Goal: Transaction & Acquisition: Purchase product/service

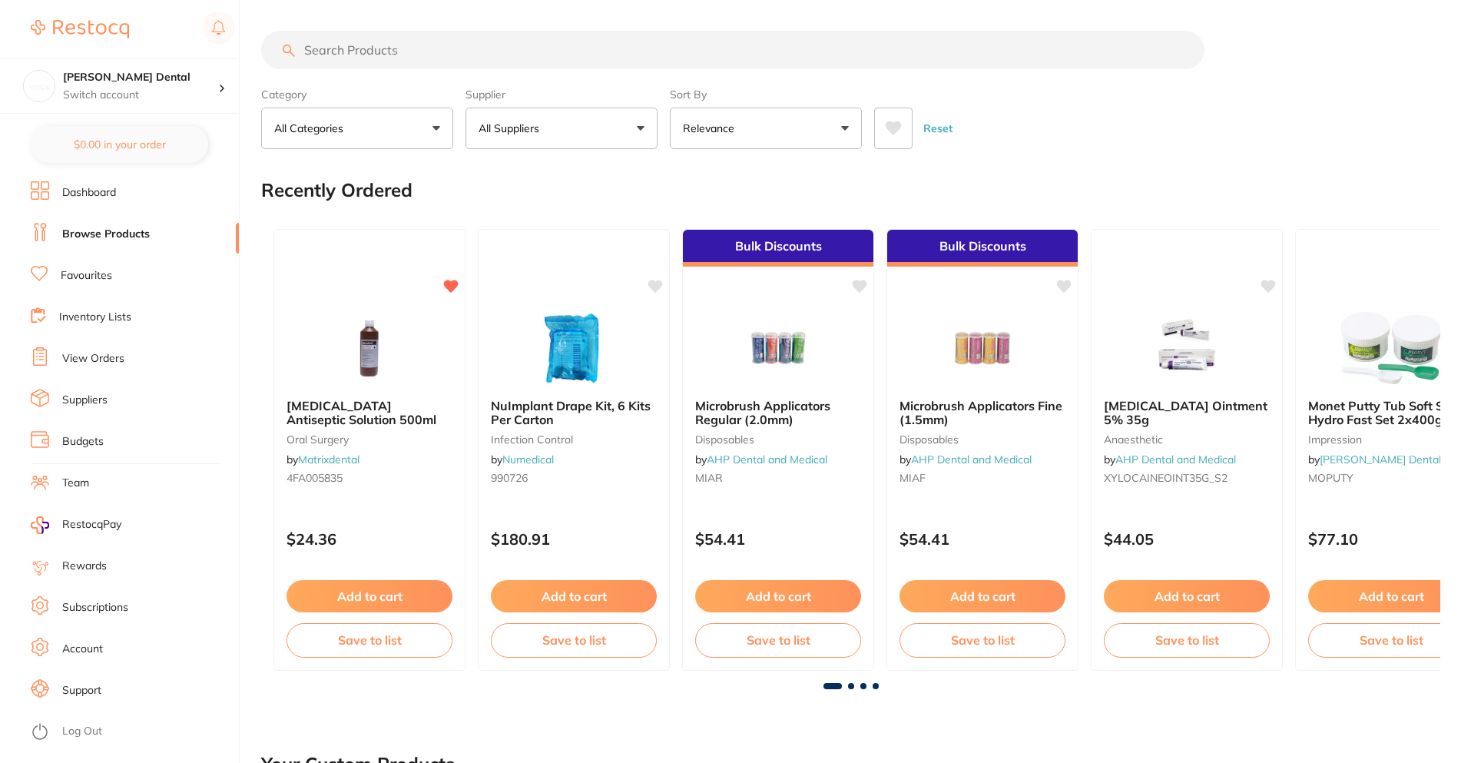
click at [87, 360] on link "View Orders" at bounding box center [93, 358] width 62 height 15
click at [94, 360] on link "View Orders" at bounding box center [93, 358] width 62 height 15
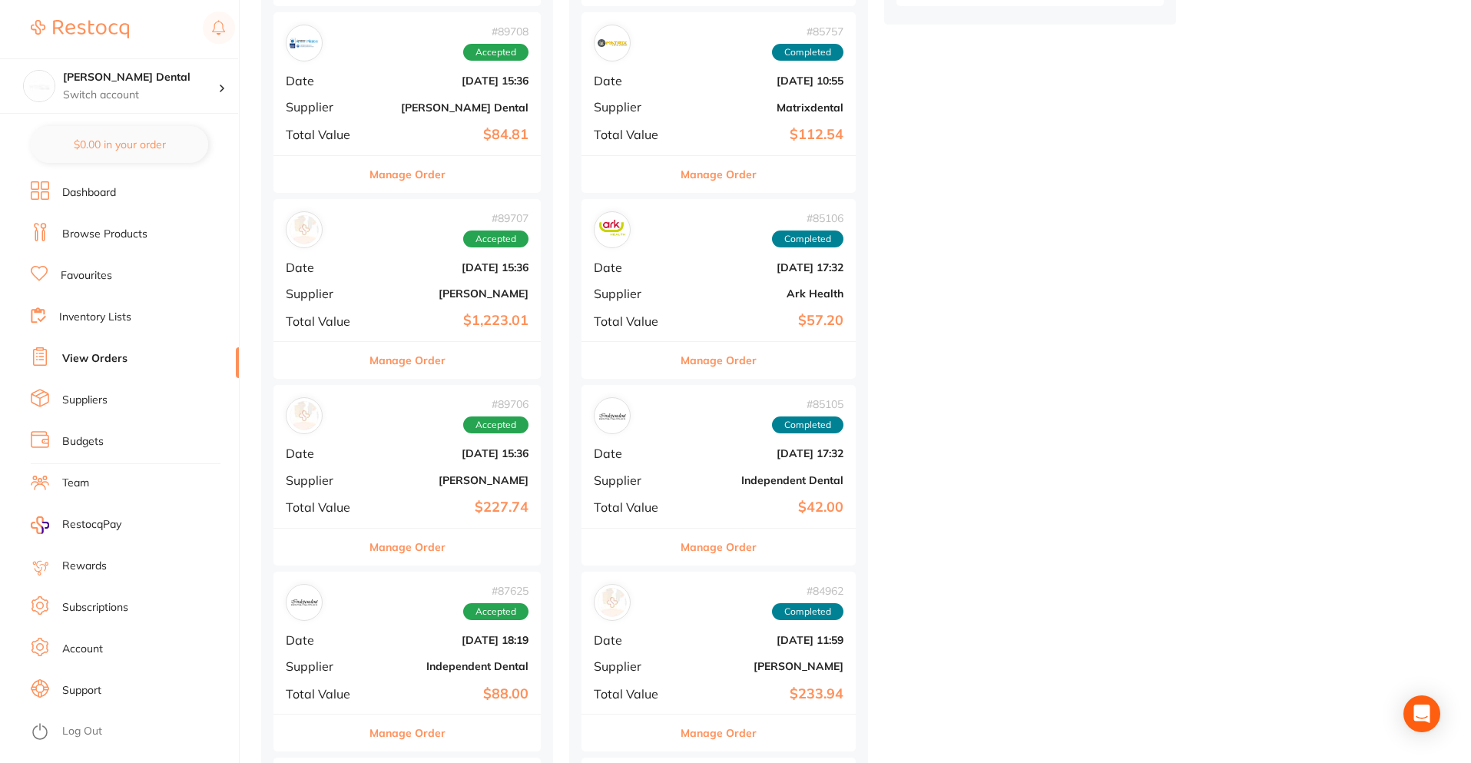
scroll to position [845, 0]
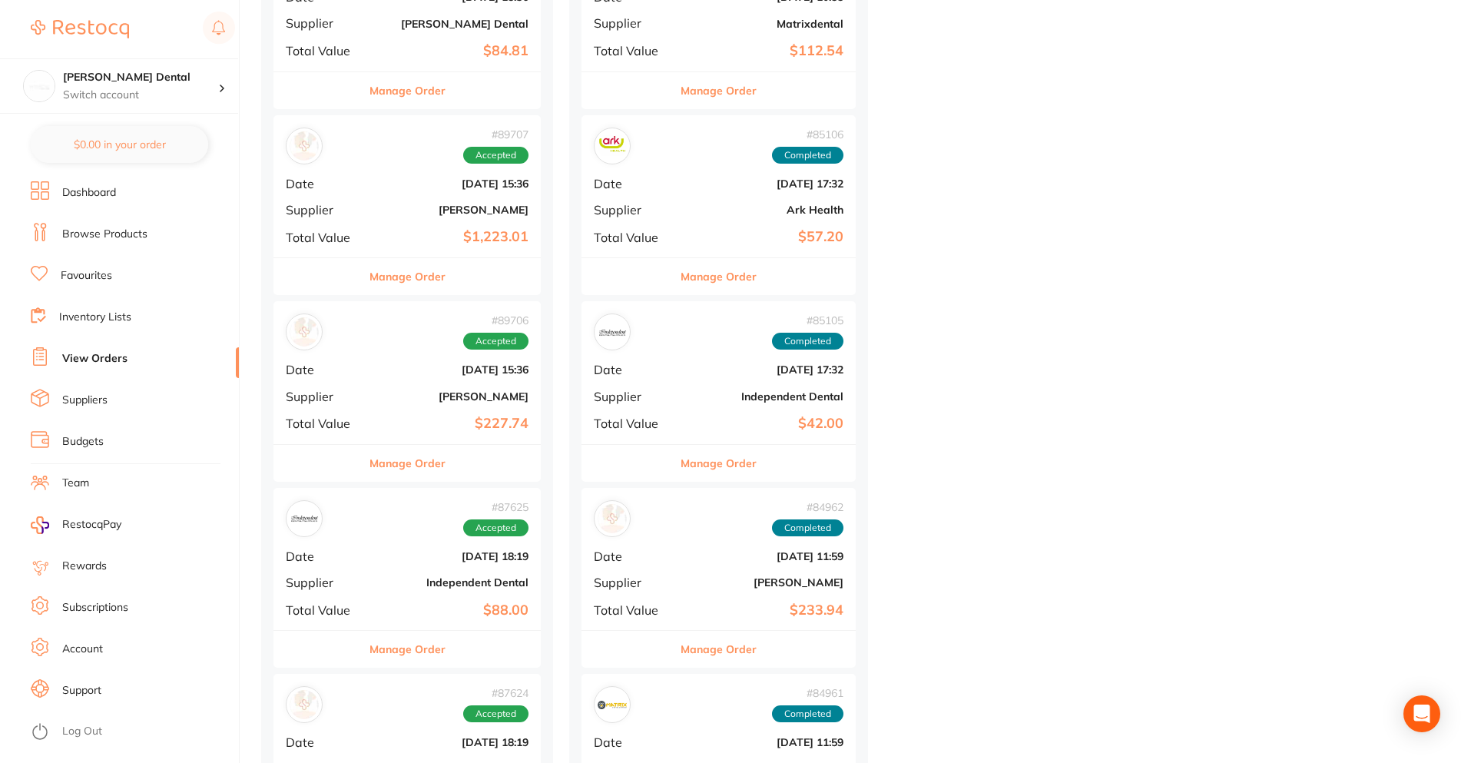
click at [422, 386] on div "# 89706 Accepted Date [DATE] 15:36 Supplier [PERSON_NAME] Total Value $227.74" at bounding box center [406, 372] width 267 height 142
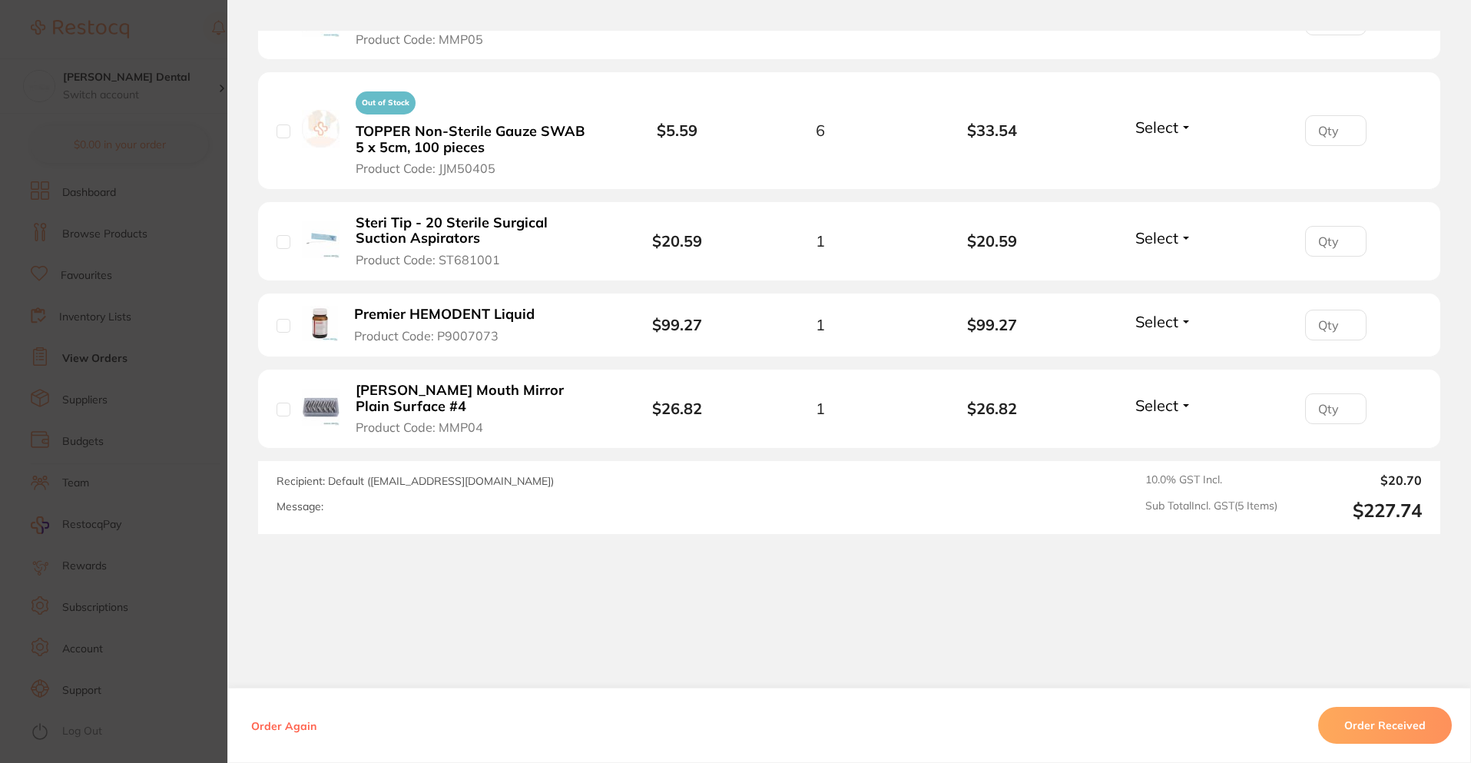
scroll to position [174, 0]
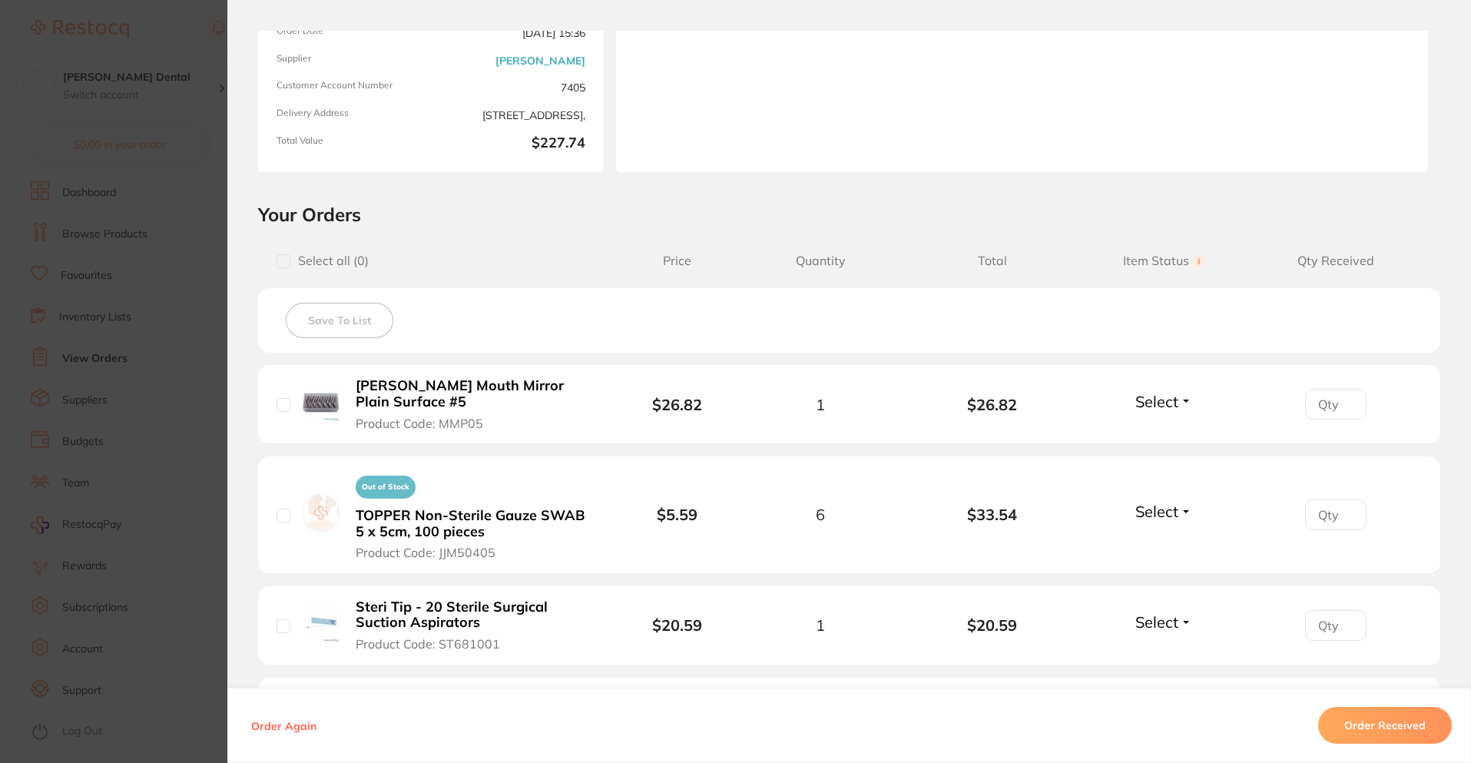
click at [168, 407] on section "Order ID: Restocq- 89706 Order Information Accepted Order Order Date [DATE] 15:…" at bounding box center [735, 381] width 1471 height 763
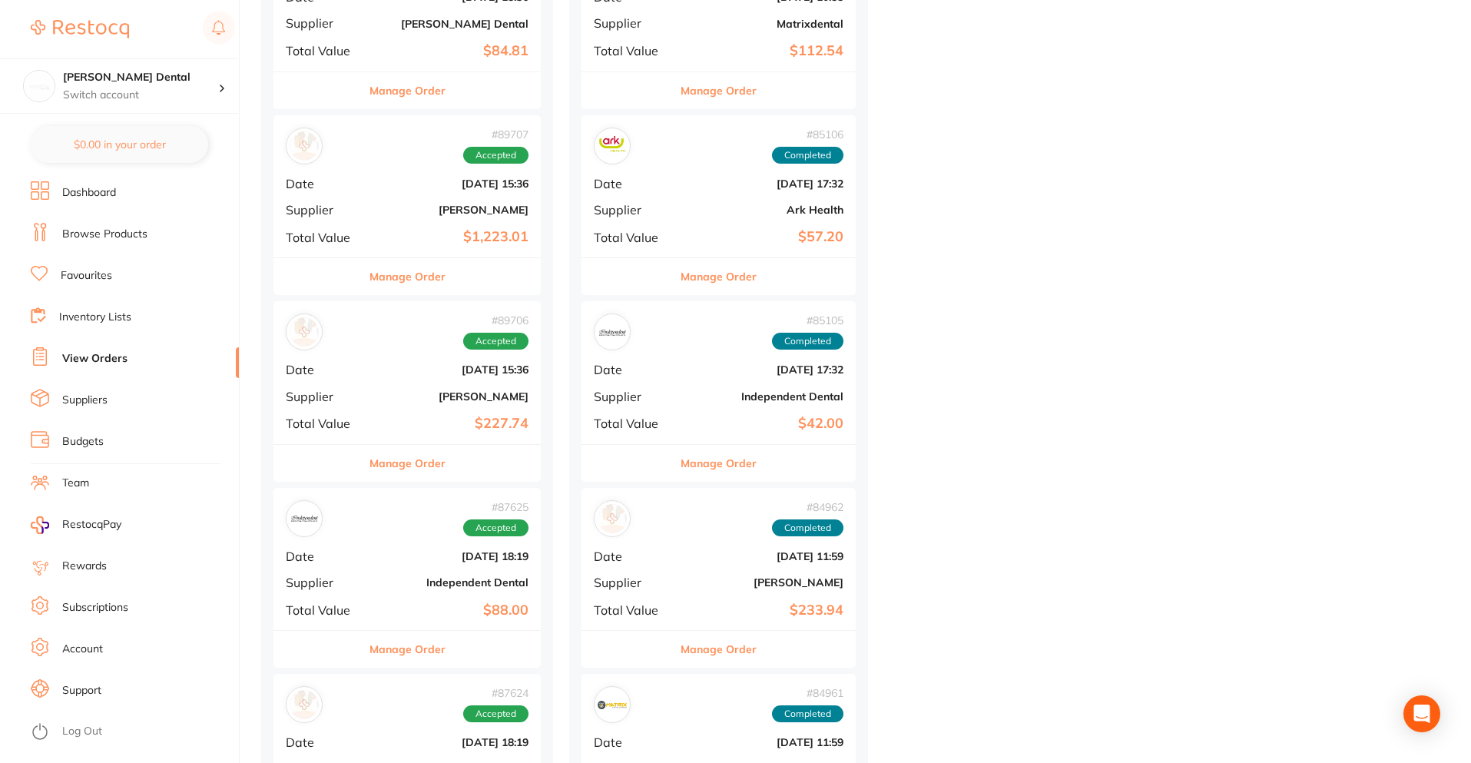
click at [408, 377] on div "# 89706 Accepted Date [DATE] 15:36 Supplier [PERSON_NAME] Total Value $227.74" at bounding box center [406, 372] width 267 height 142
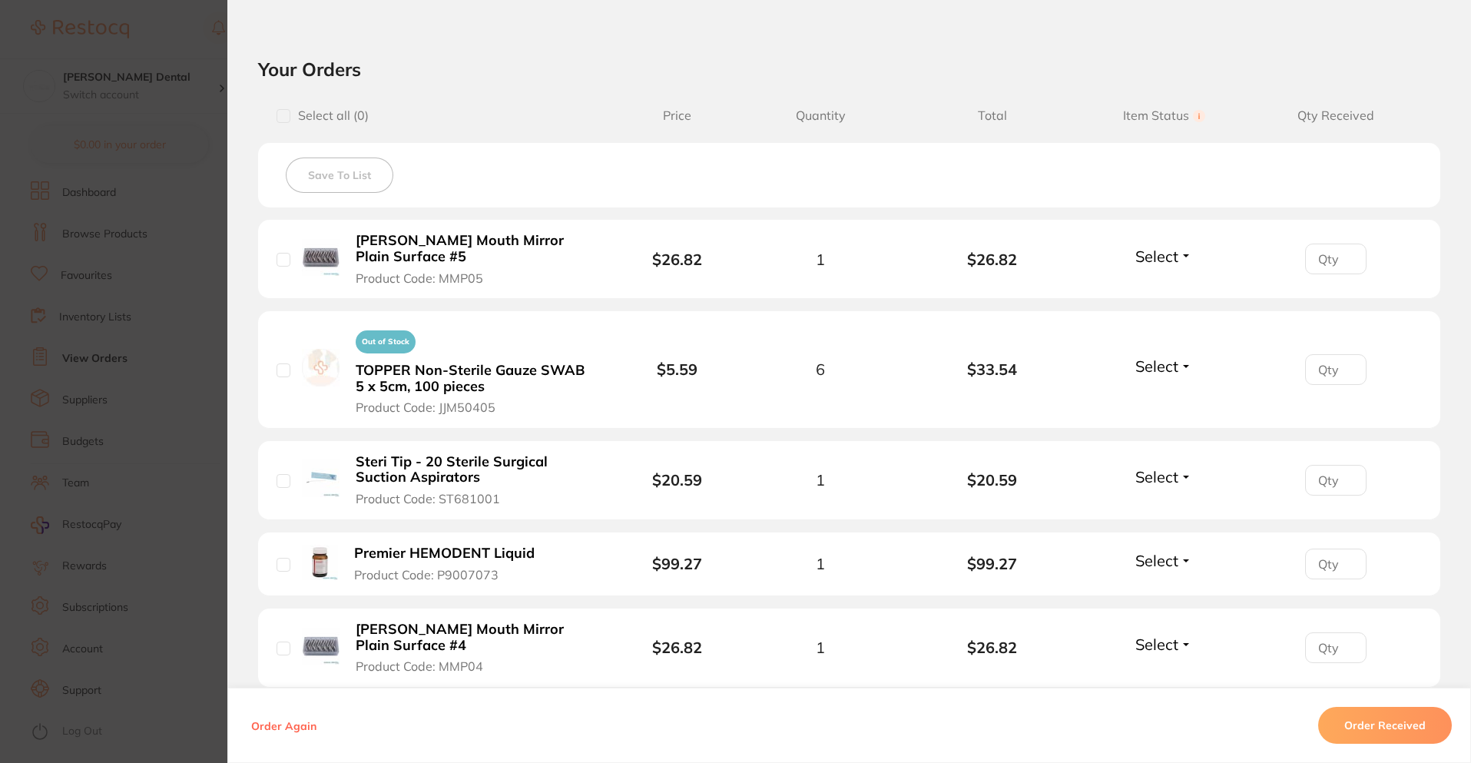
scroll to position [384, 0]
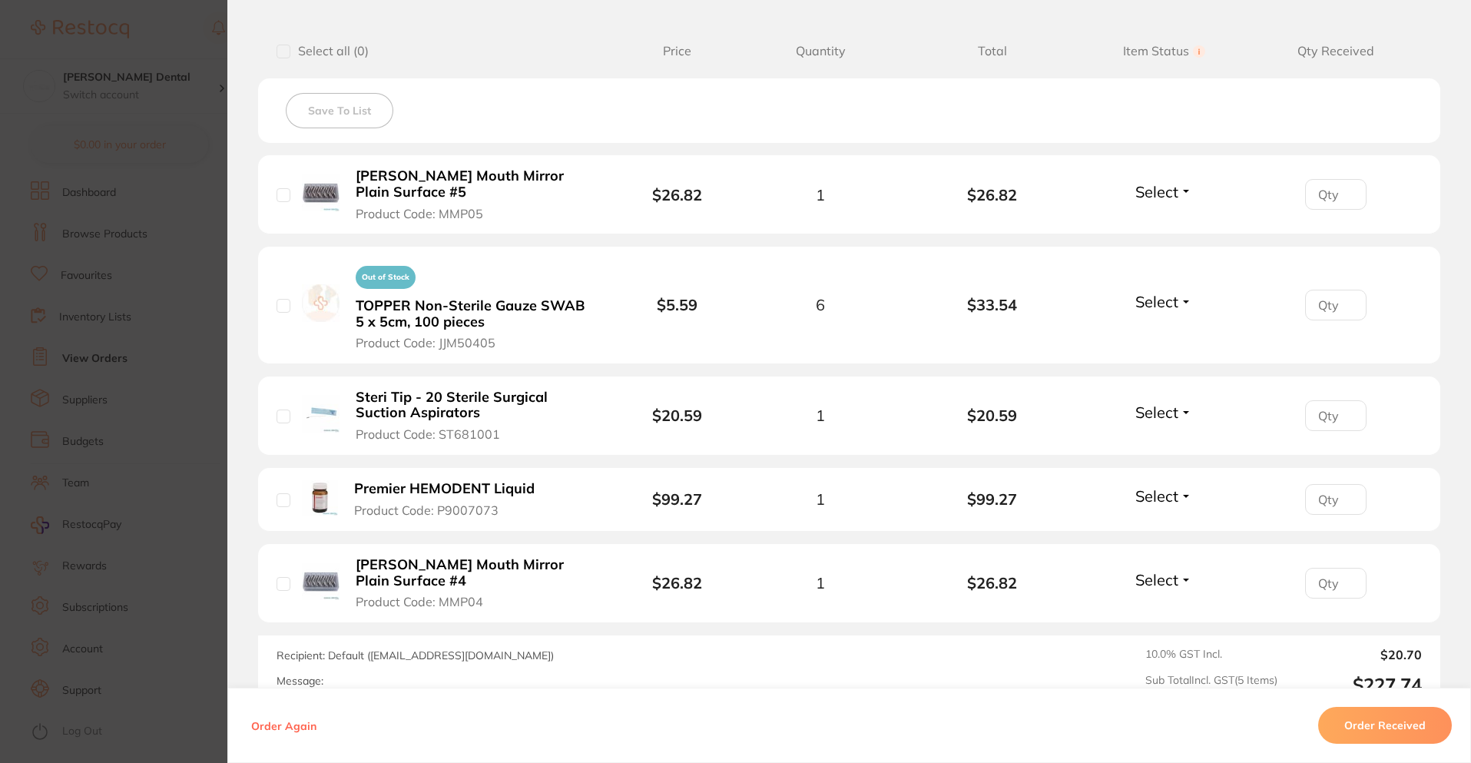
click at [161, 436] on section "Order ID: Restocq- 89706 Order Information Accepted Order Order Date [DATE] 15:…" at bounding box center [735, 381] width 1471 height 763
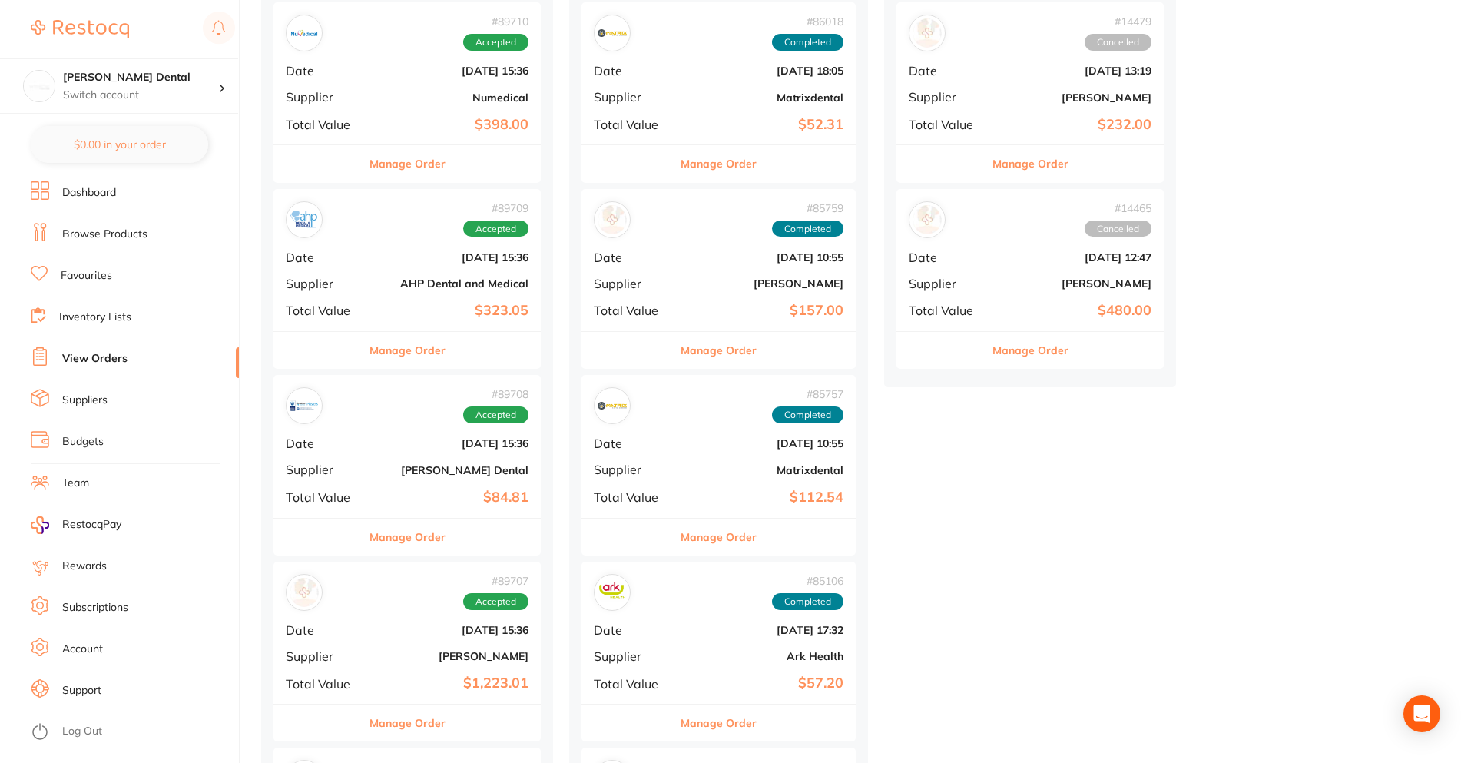
scroll to position [384, 0]
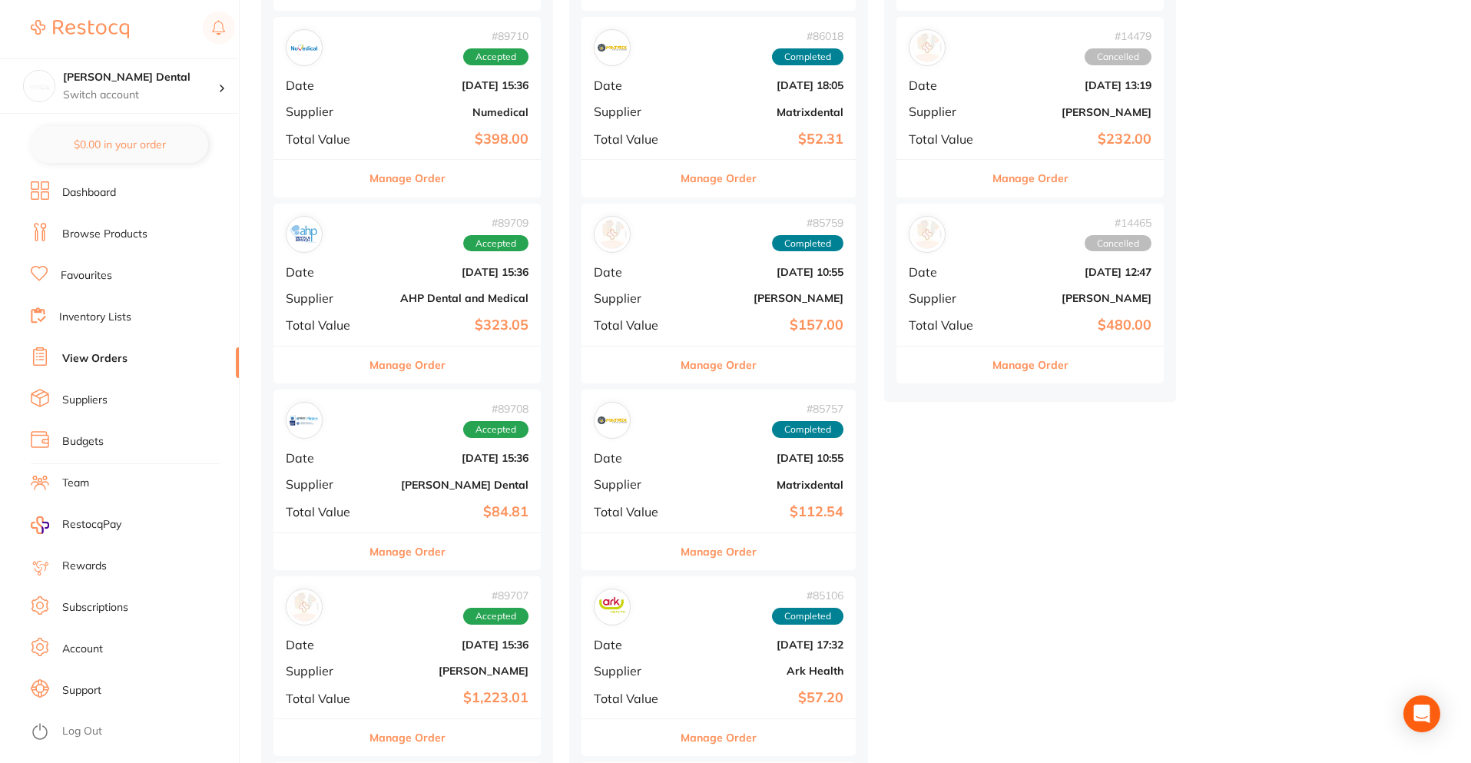
click at [384, 284] on div "# 89709 Accepted Date [DATE] 15:36 Supplier AHP Dental and Medical Total Value …" at bounding box center [406, 275] width 267 height 142
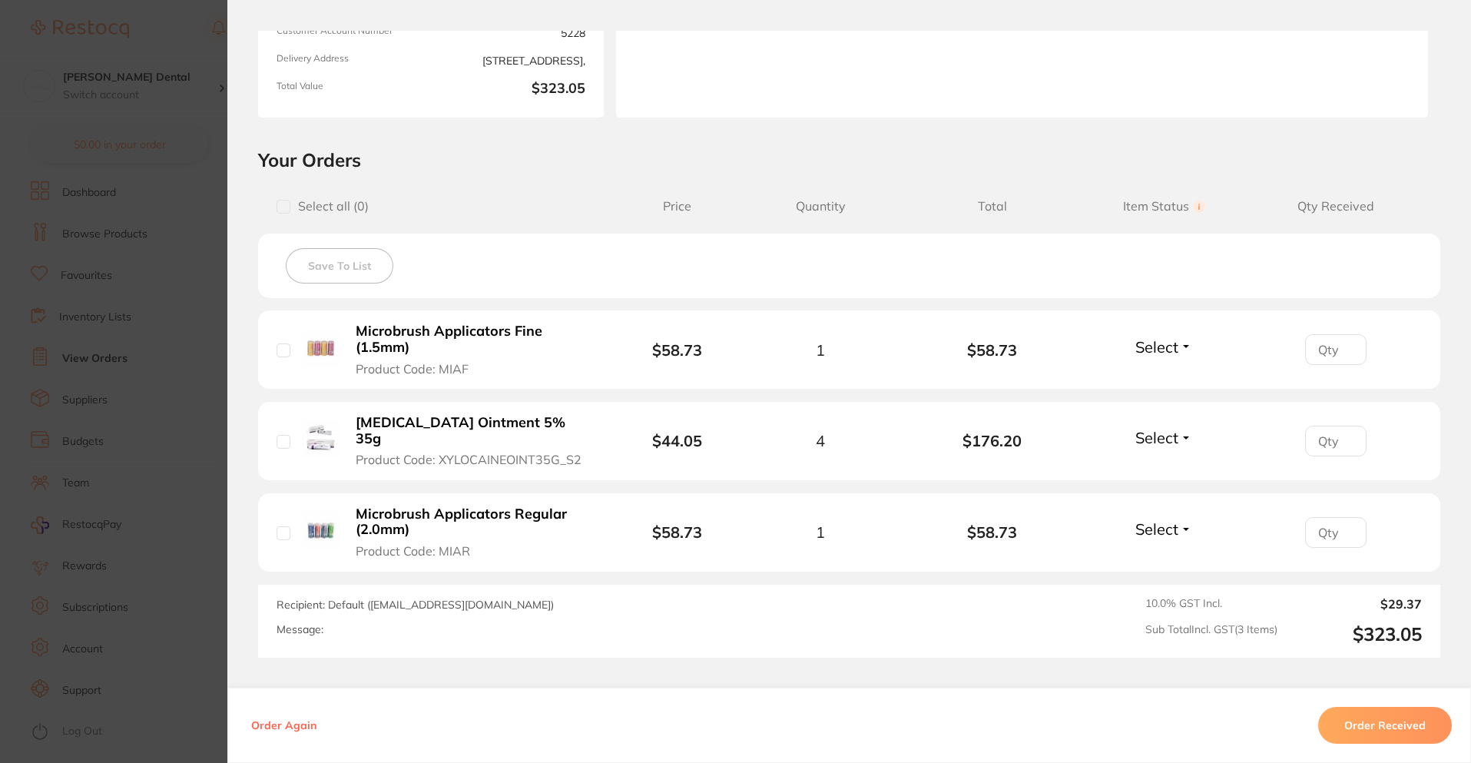
scroll to position [230, 0]
click at [134, 403] on section "Order ID: Restocq- 89709 Order Information Accepted Order Order Date [DATE] 15:…" at bounding box center [735, 381] width 1471 height 763
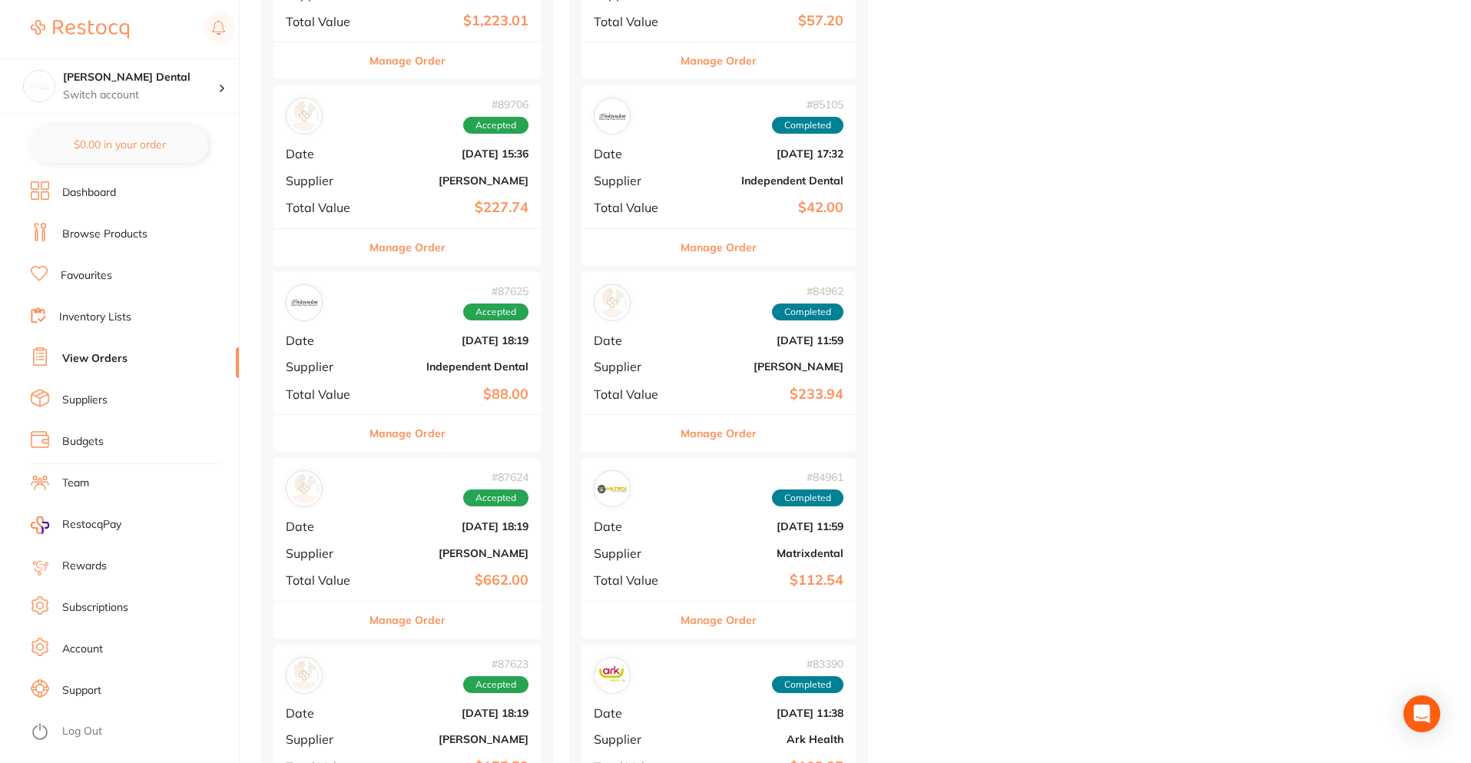
scroll to position [1306, 0]
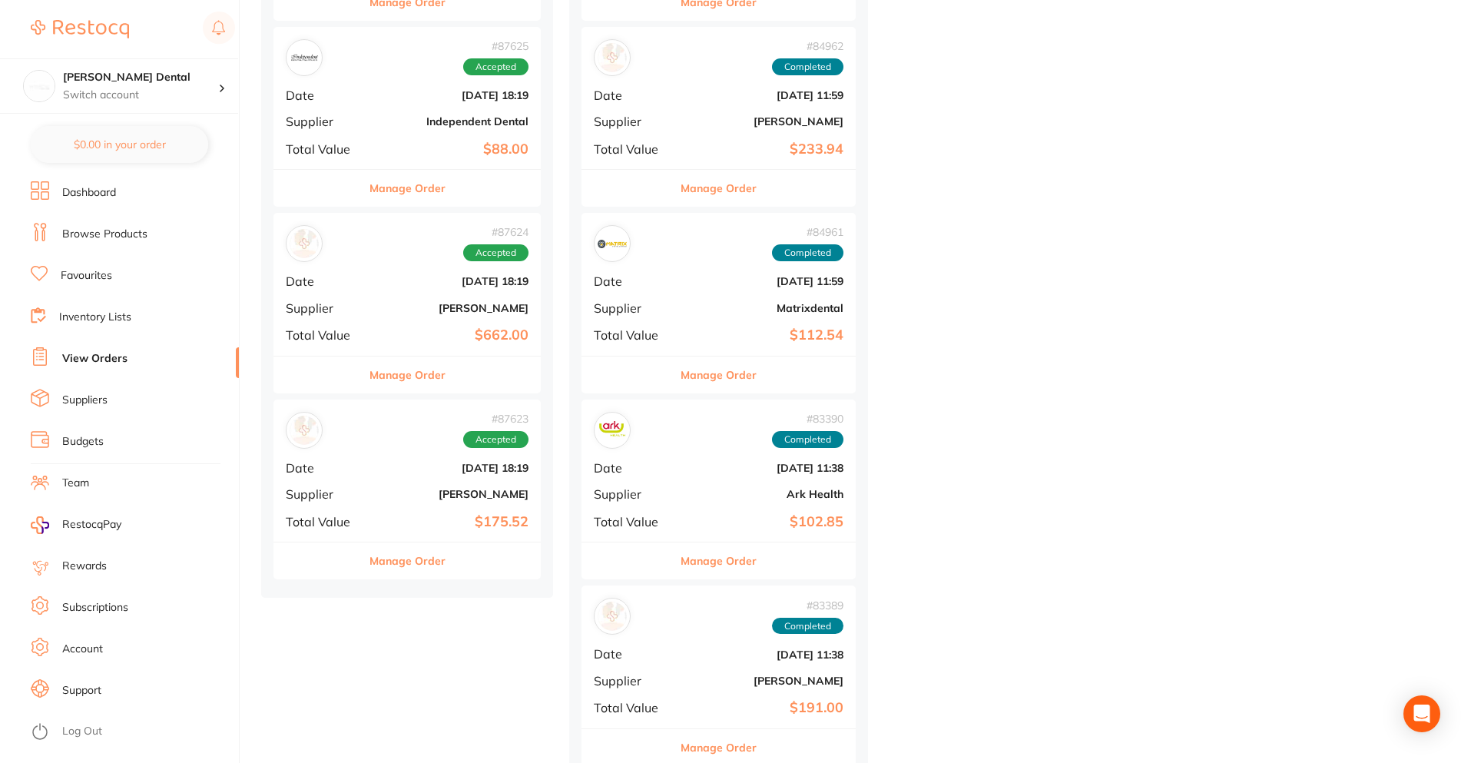
click at [380, 516] on b "$175.52" at bounding box center [452, 522] width 154 height 16
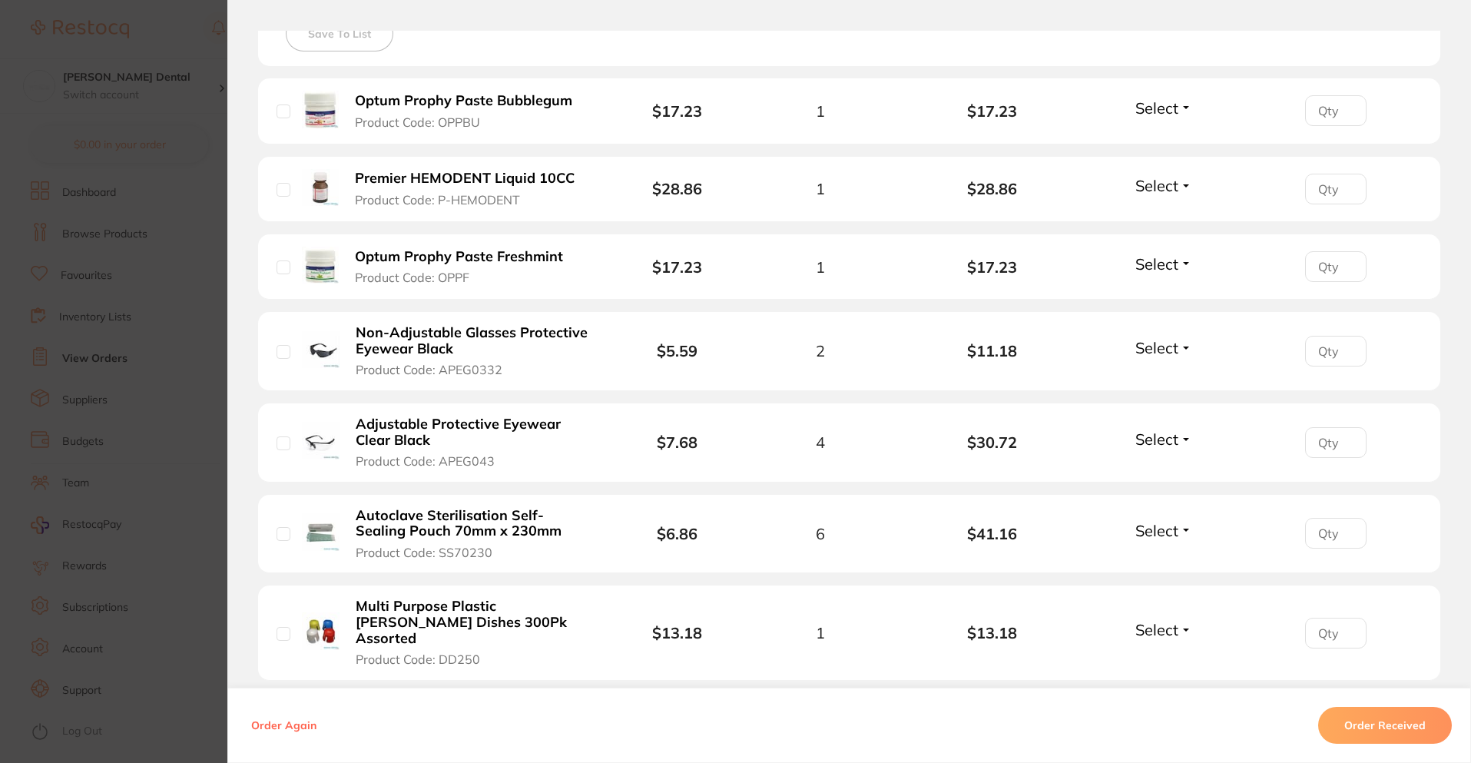
scroll to position [1229, 0]
click at [168, 472] on section "Order ID: Restocq- 87623 Order Information Accepted Order Order Date [DATE] 18:…" at bounding box center [735, 381] width 1471 height 763
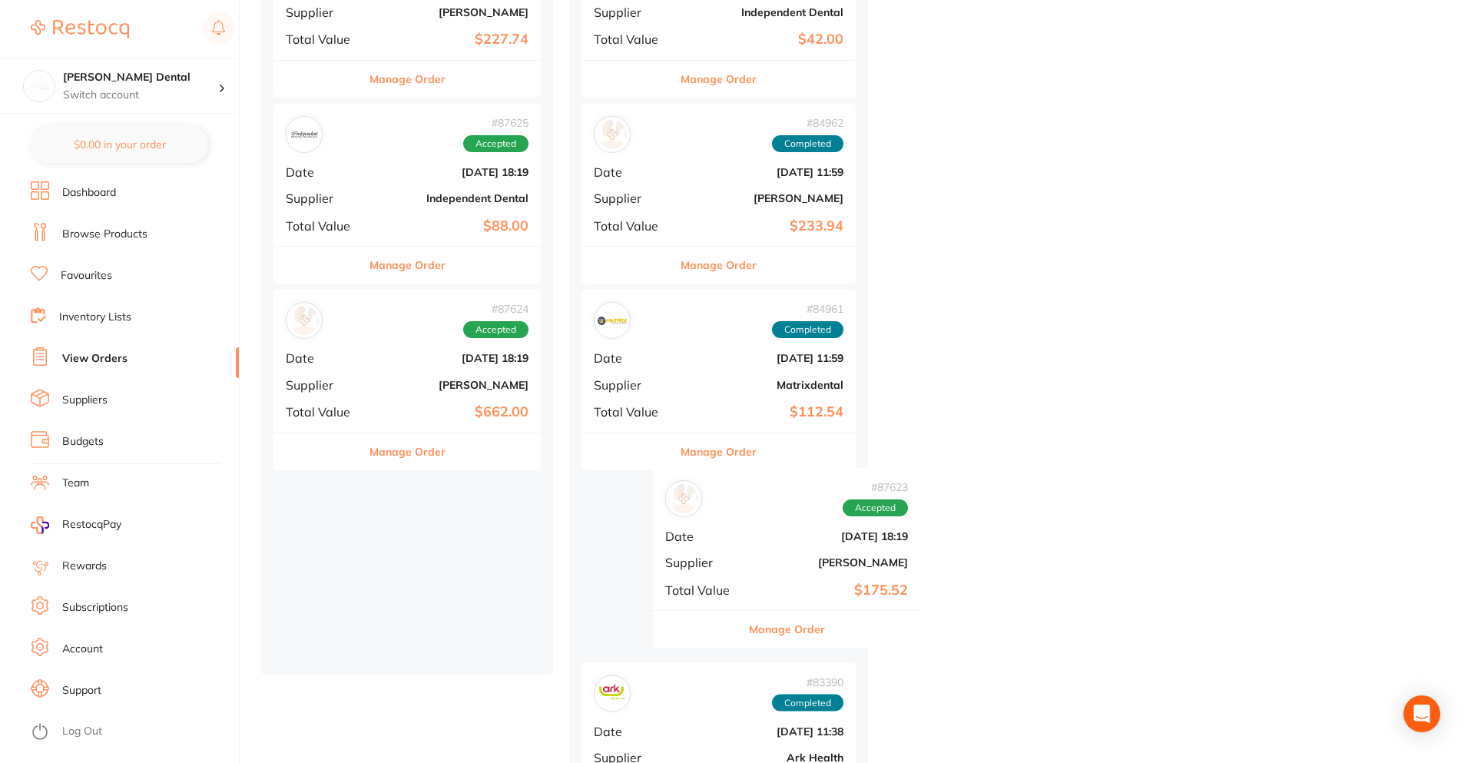
drag, startPoint x: 392, startPoint y: 542, endPoint x: 785, endPoint y: 535, distance: 393.4
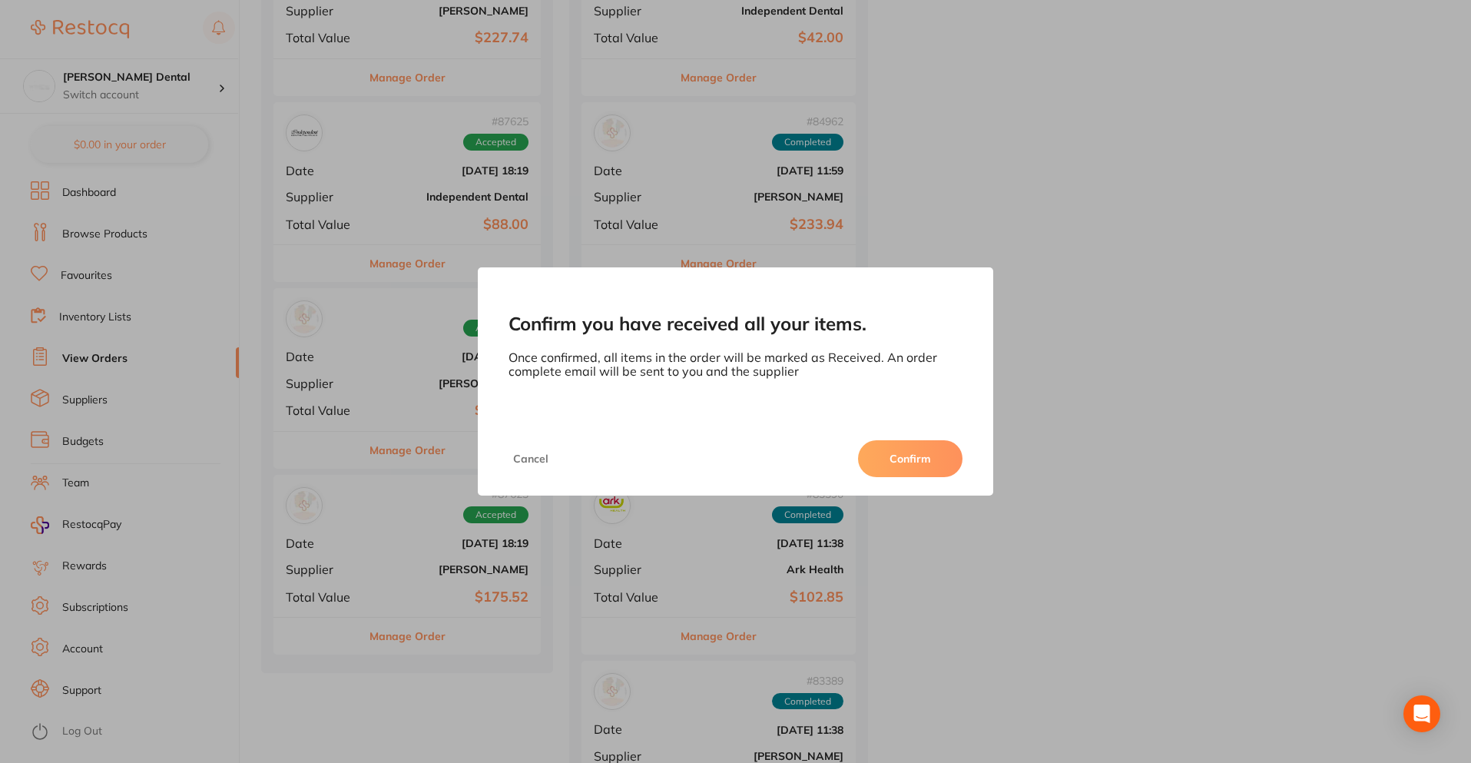
click at [912, 466] on button "Confirm" at bounding box center [910, 458] width 104 height 37
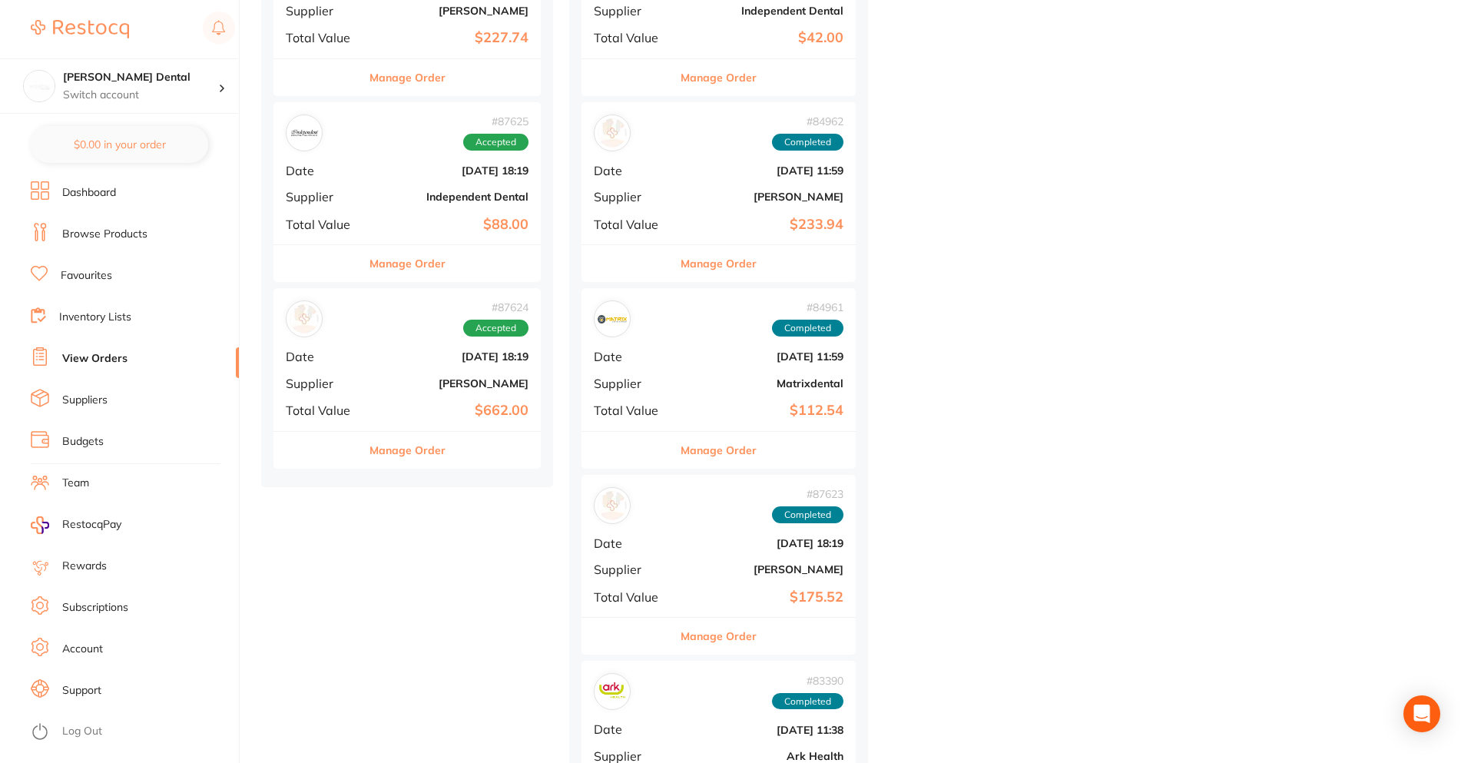
click at [385, 394] on div "# 87624 Accepted Date [DATE] 18:19 Supplier [PERSON_NAME] Total Value $662.00" at bounding box center [406, 359] width 267 height 142
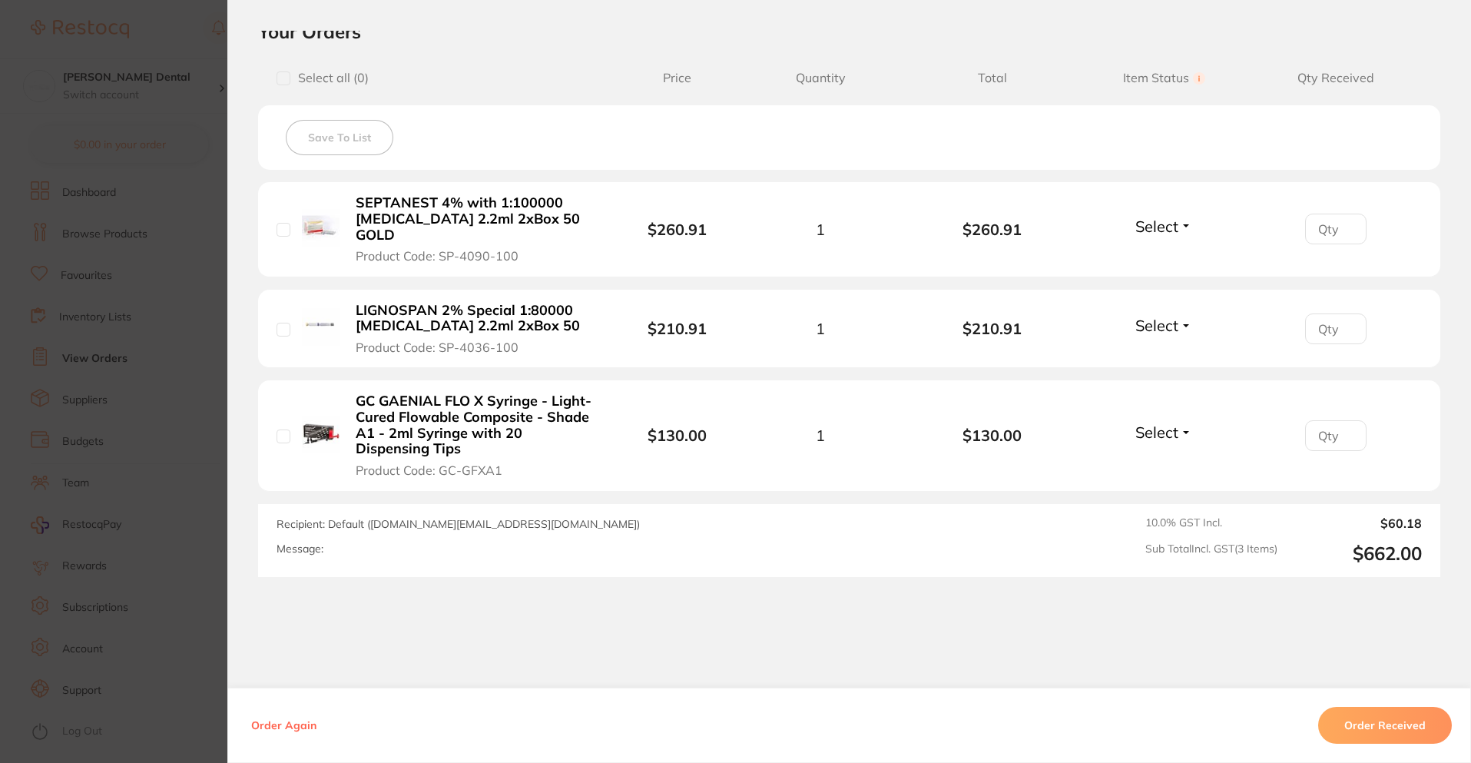
scroll to position [384, 0]
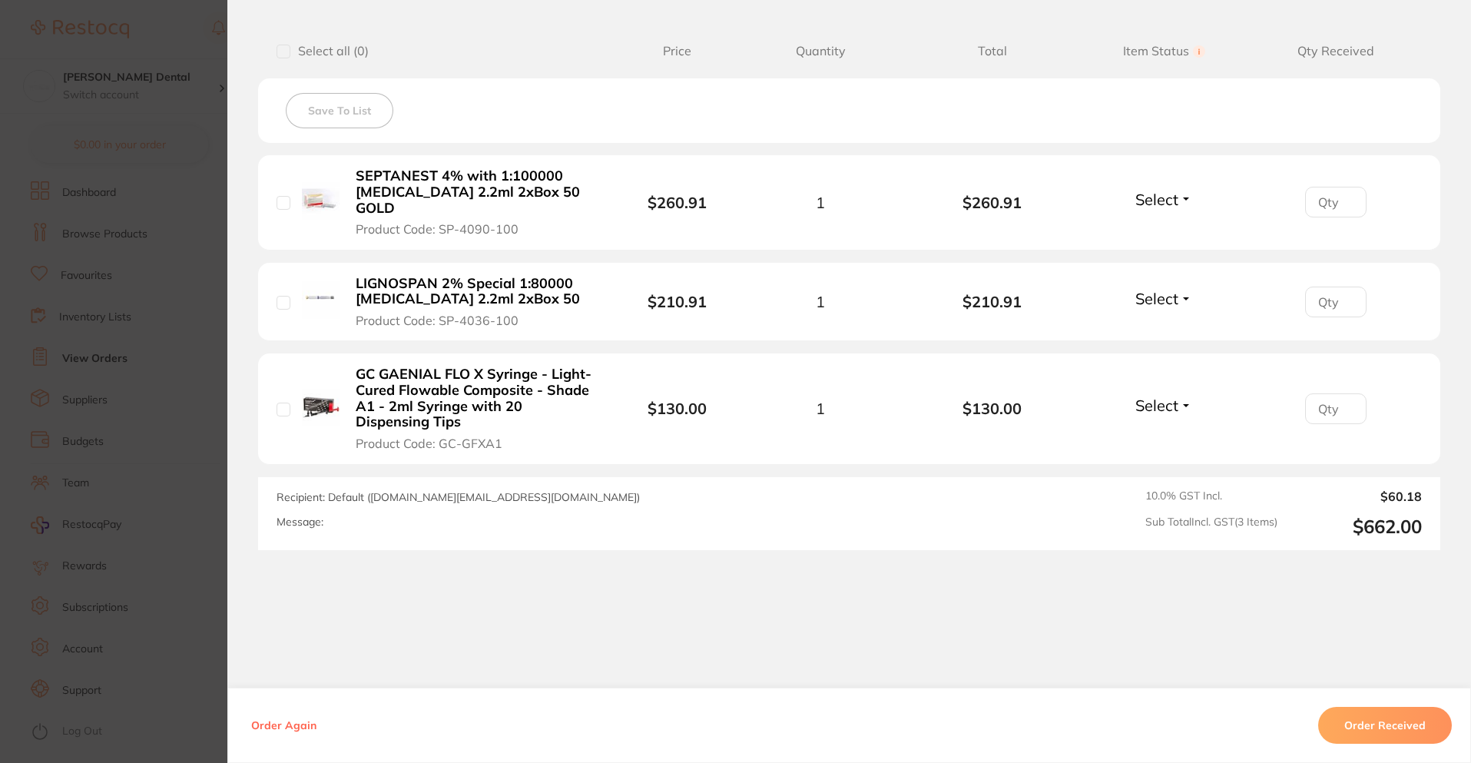
click at [200, 346] on section "Order ID: Restocq- 87624 Order Information Accepted Order Order Date [DATE] 18:…" at bounding box center [735, 381] width 1471 height 763
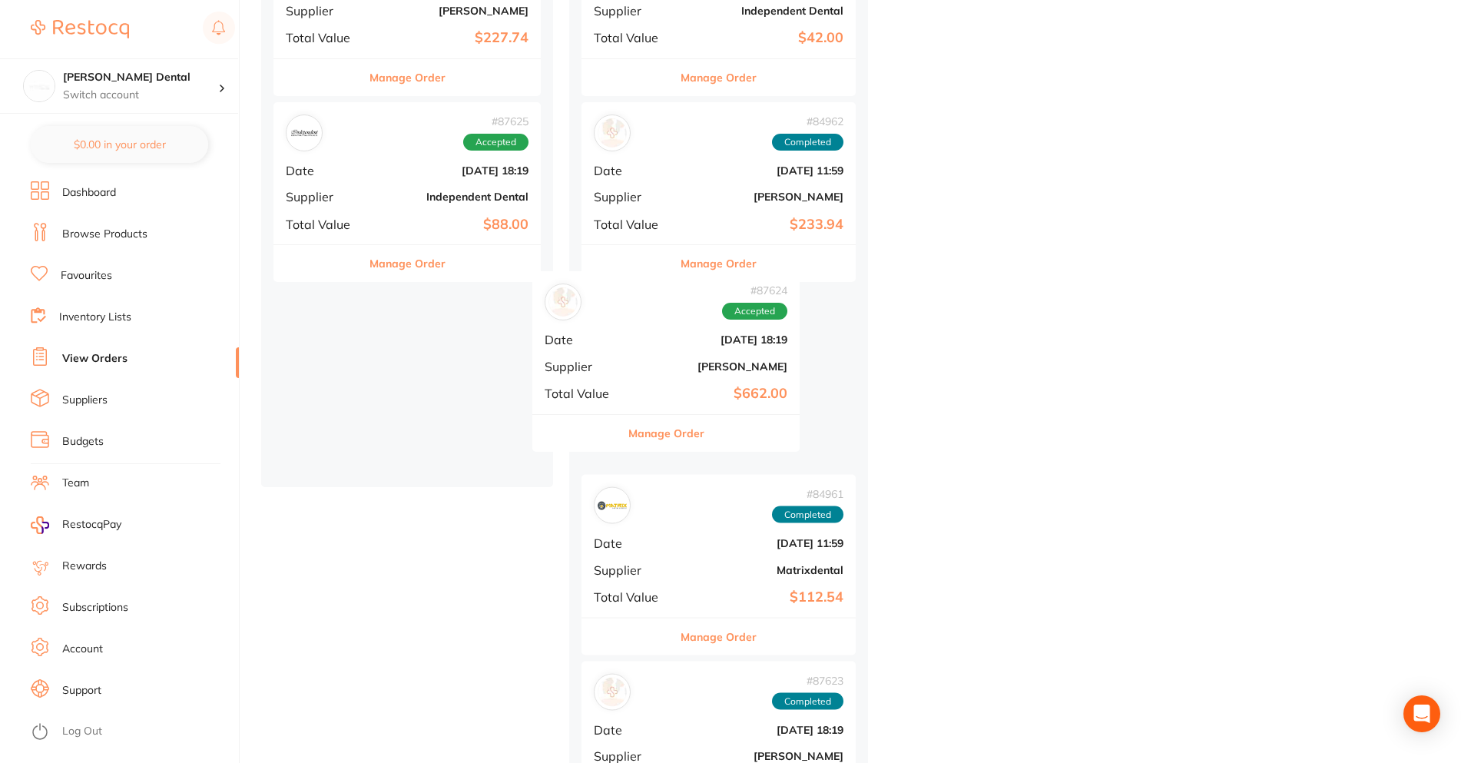
drag, startPoint x: 426, startPoint y: 326, endPoint x: 762, endPoint y: 314, distance: 335.9
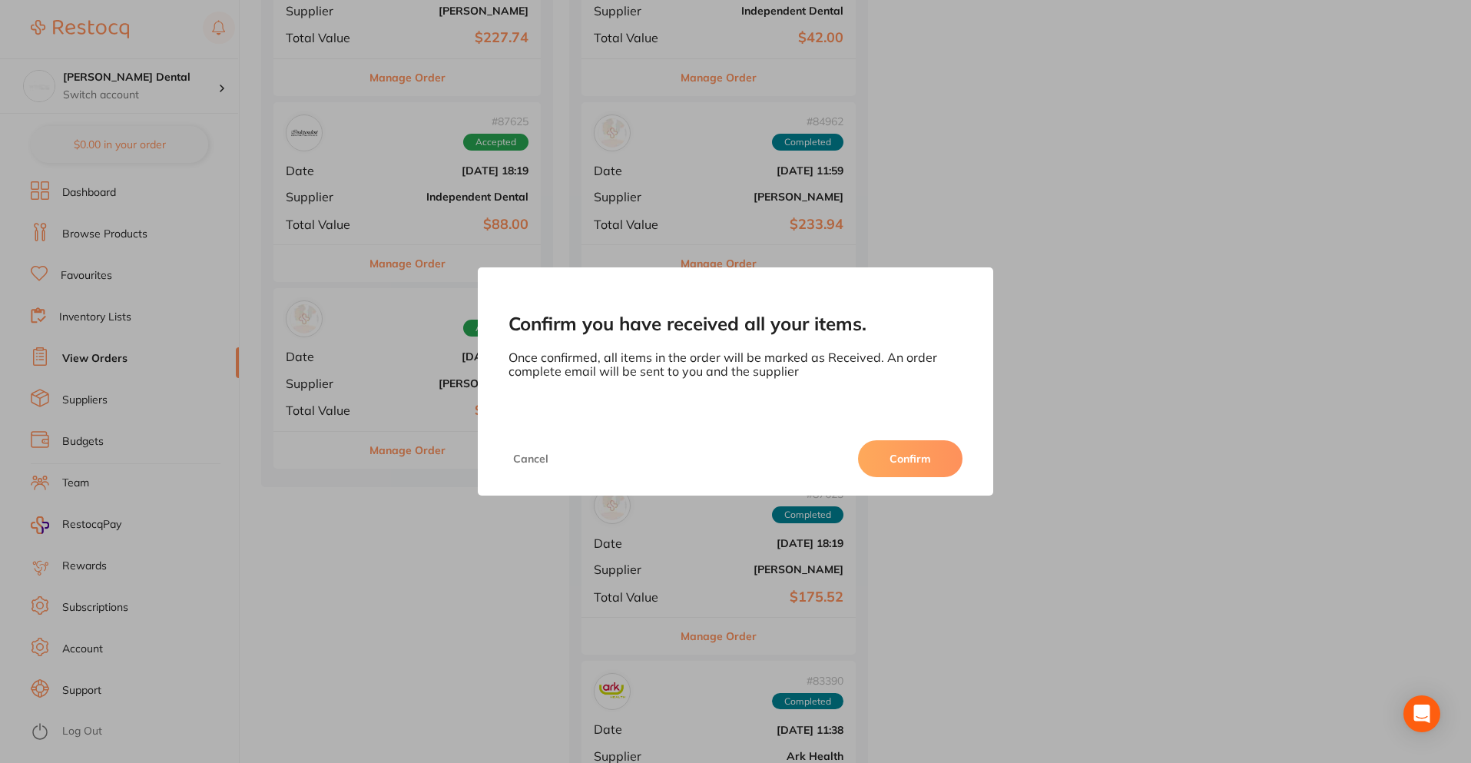
click at [902, 453] on button "Confirm" at bounding box center [910, 458] width 104 height 37
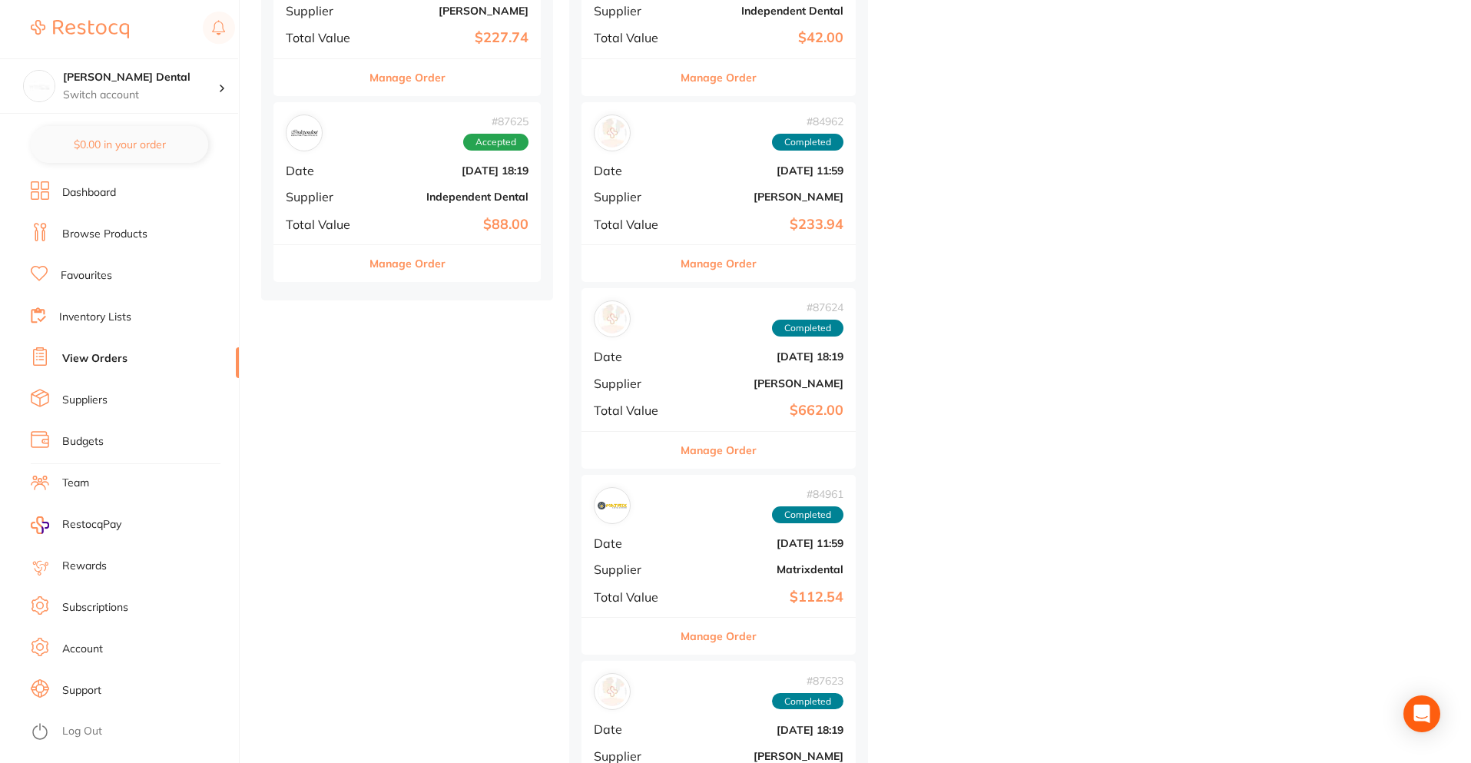
scroll to position [1077, 0]
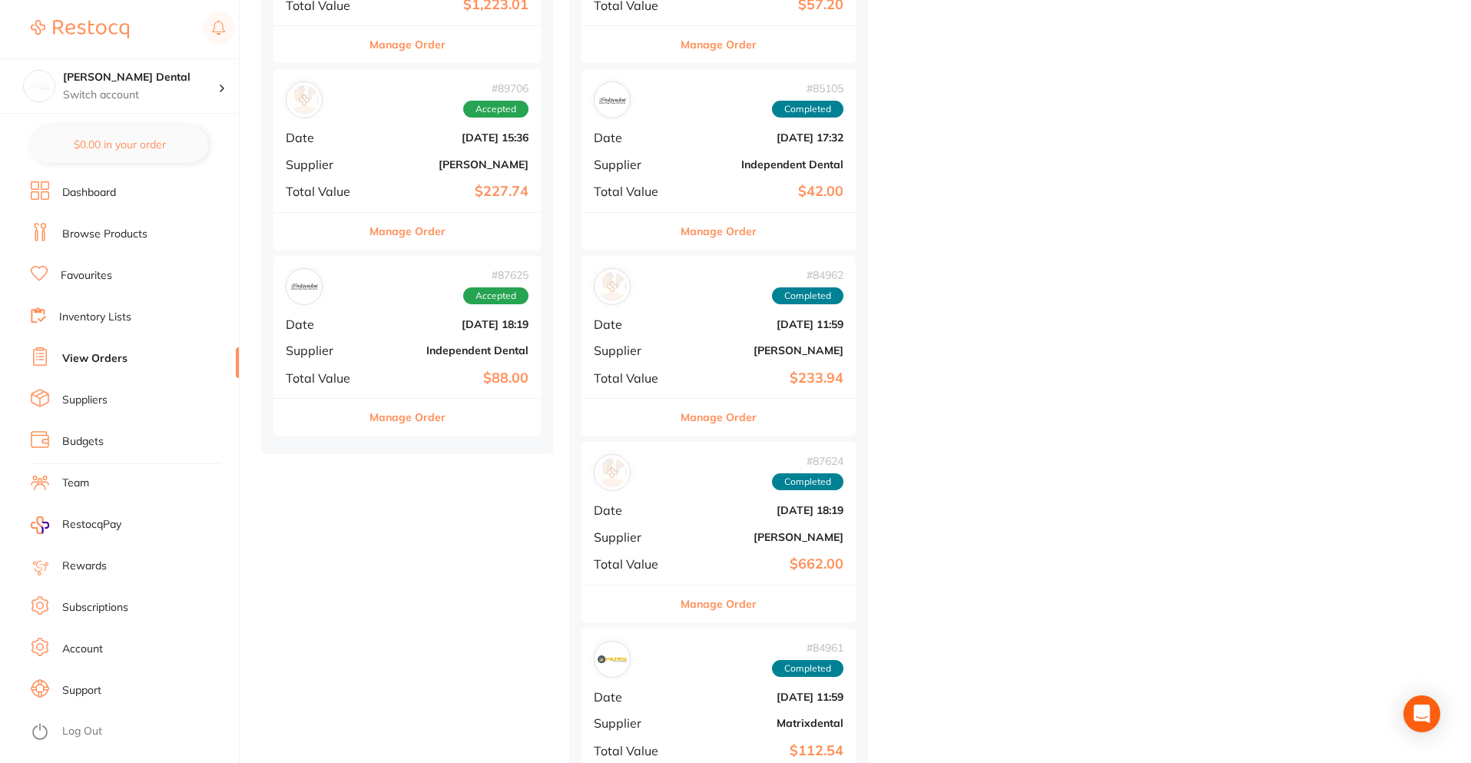
click at [403, 330] on b "[DATE] 18:19" at bounding box center [452, 324] width 154 height 12
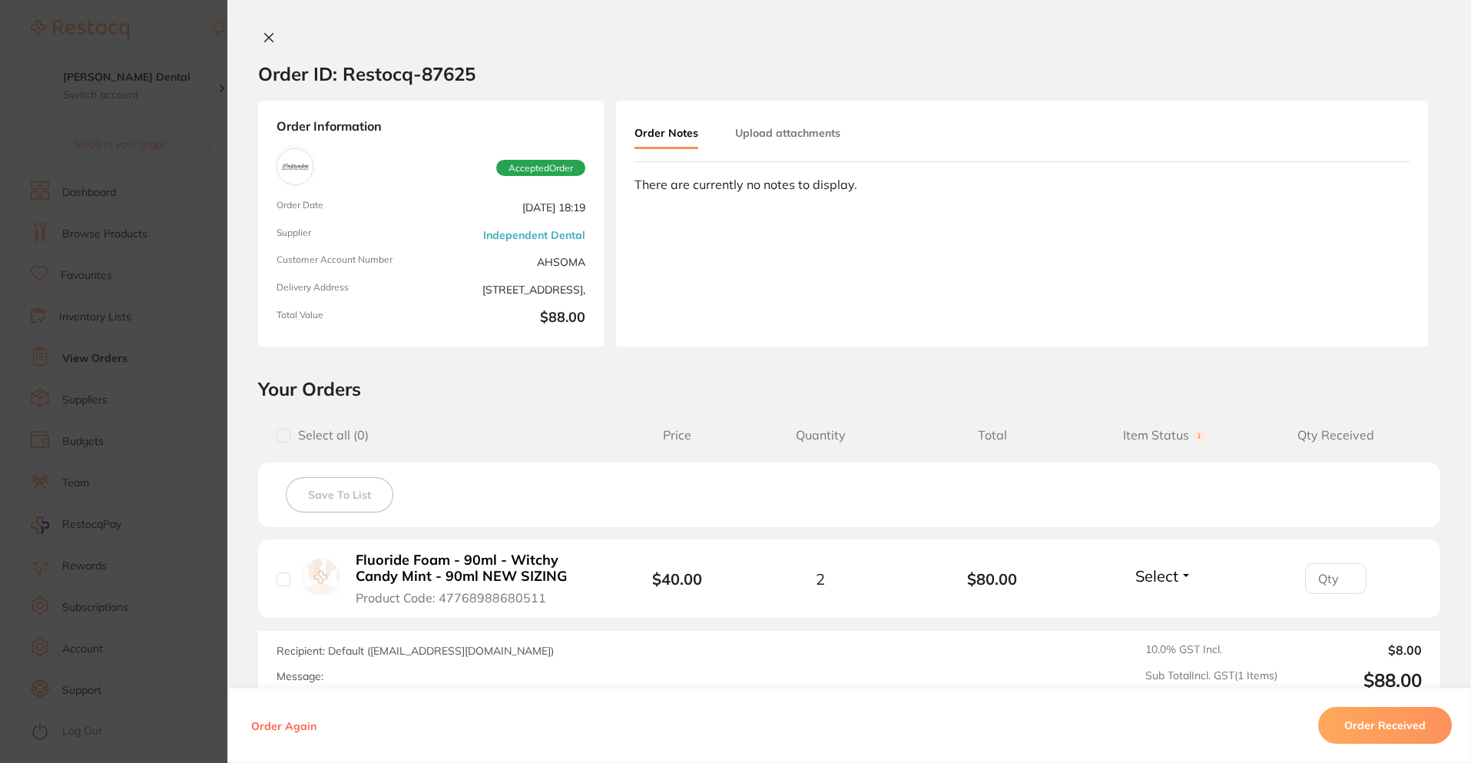
click at [154, 433] on section "Order ID: Restocq- 87625 Order Information Accepted Order Order Date [DATE] 18:…" at bounding box center [735, 381] width 1471 height 763
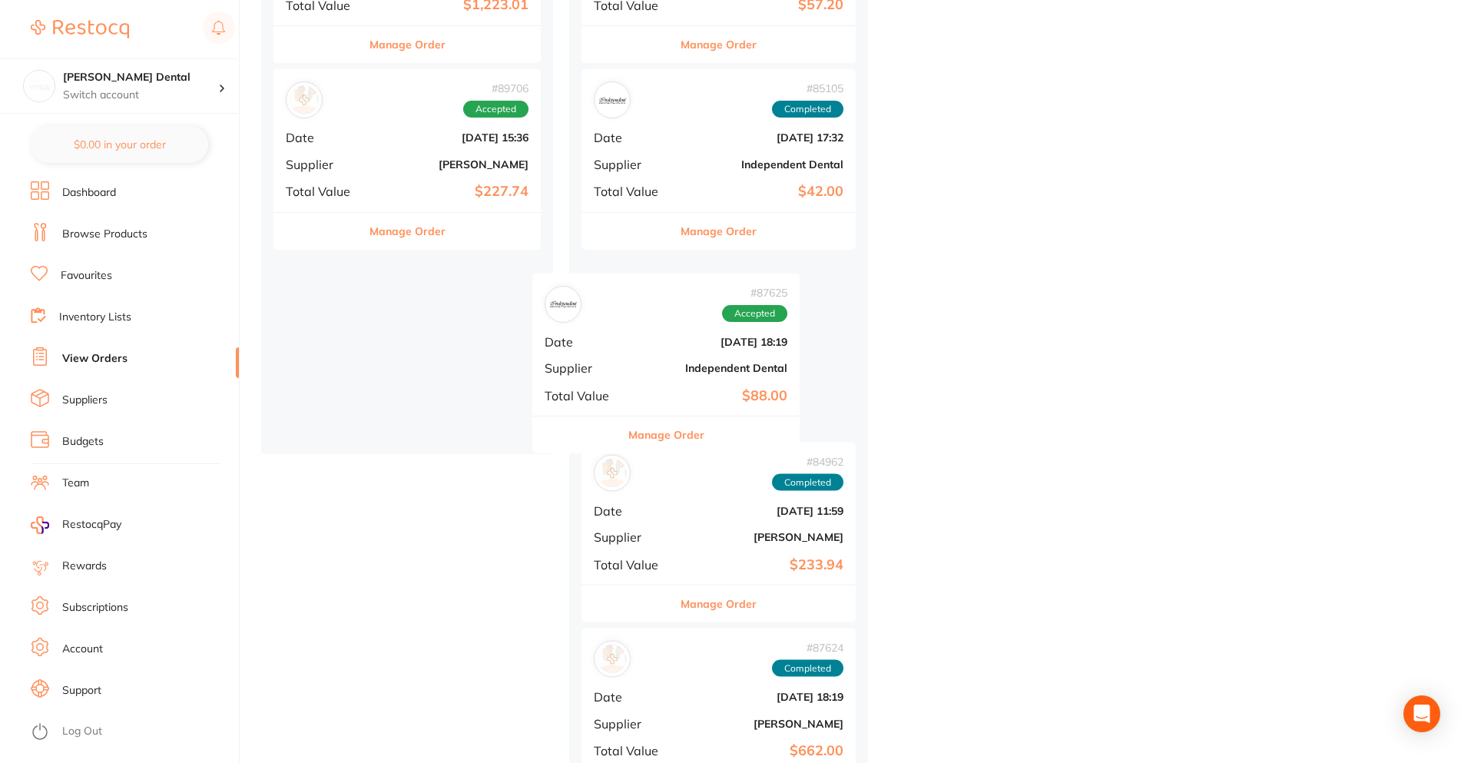
drag, startPoint x: 436, startPoint y: 369, endPoint x: 698, endPoint y: 386, distance: 263.3
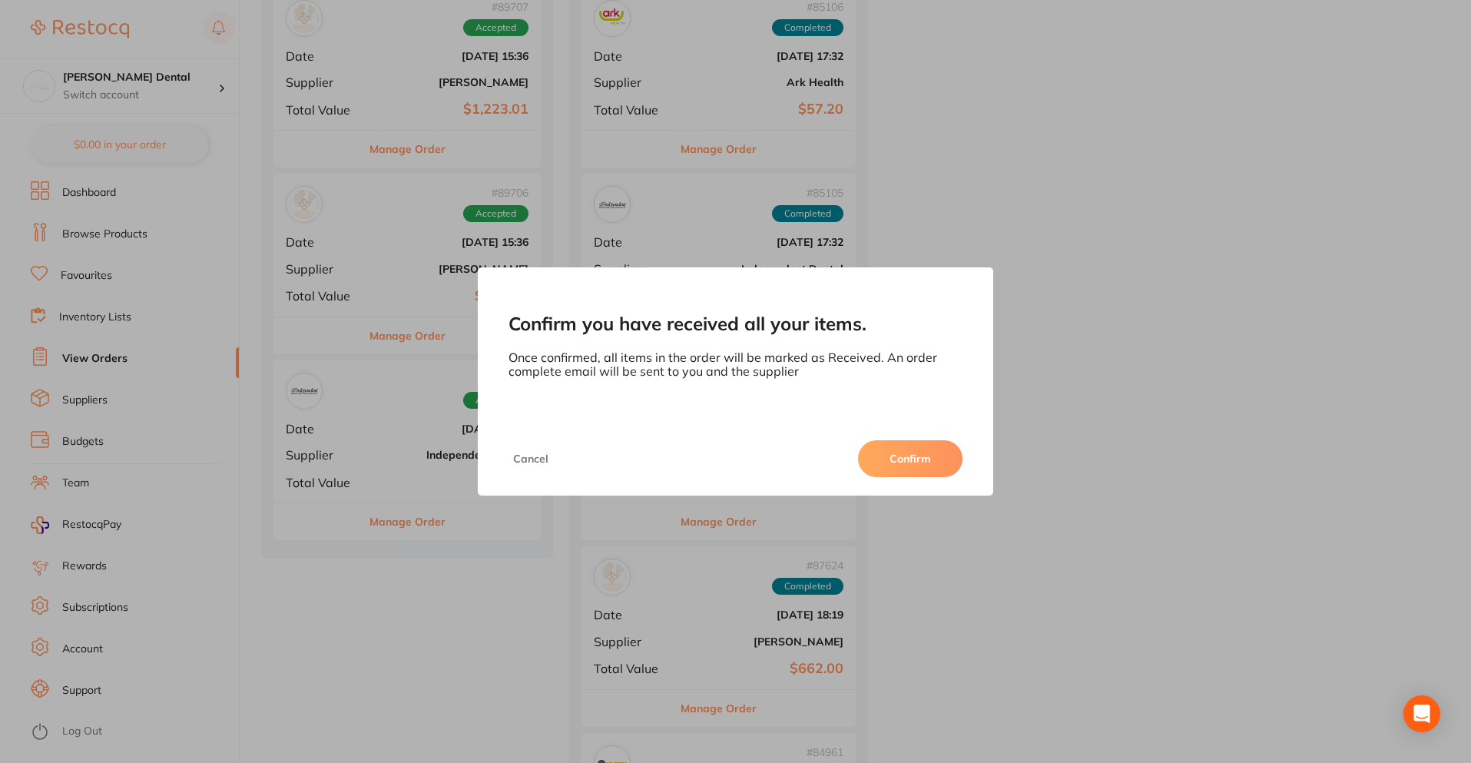
scroll to position [847, 0]
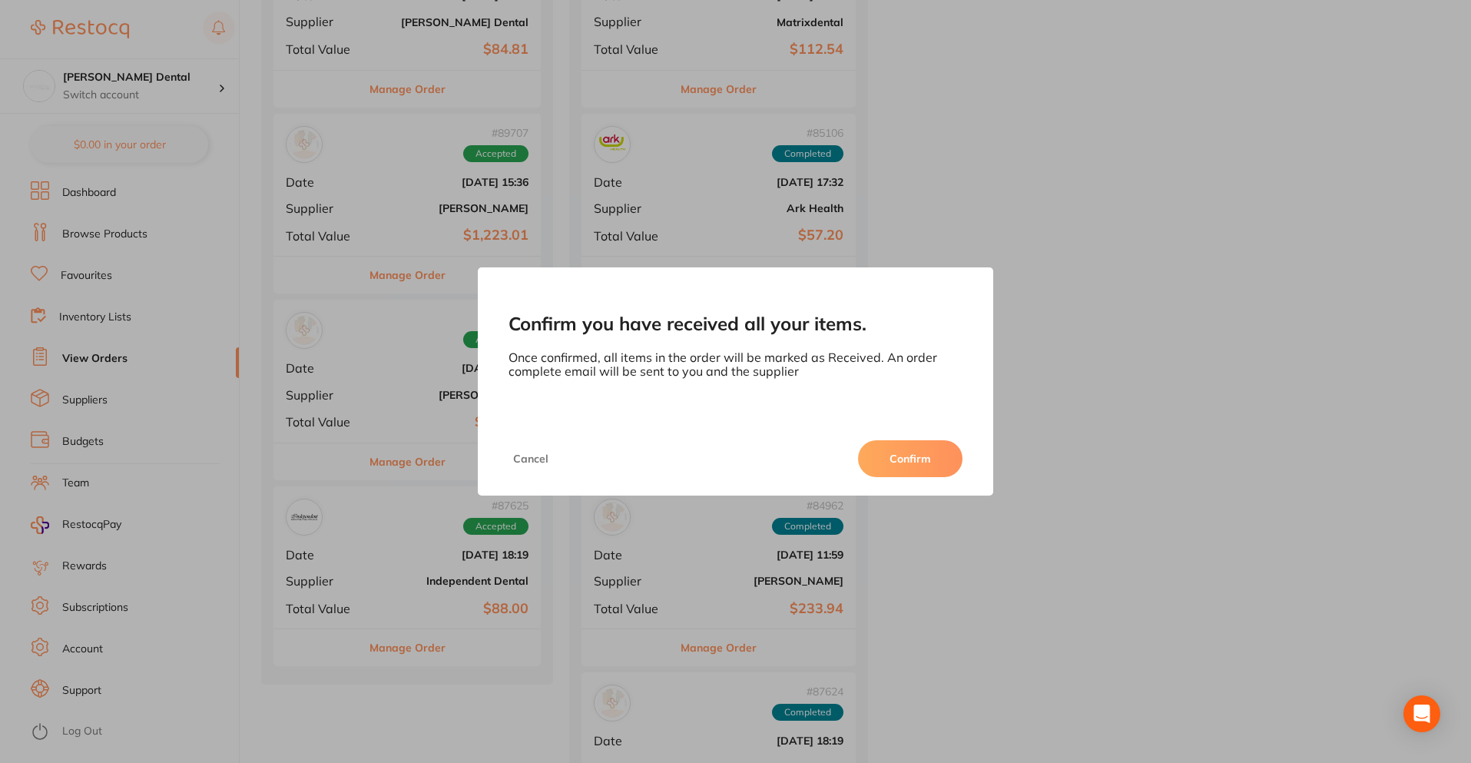
click at [920, 466] on button "Confirm" at bounding box center [910, 458] width 104 height 37
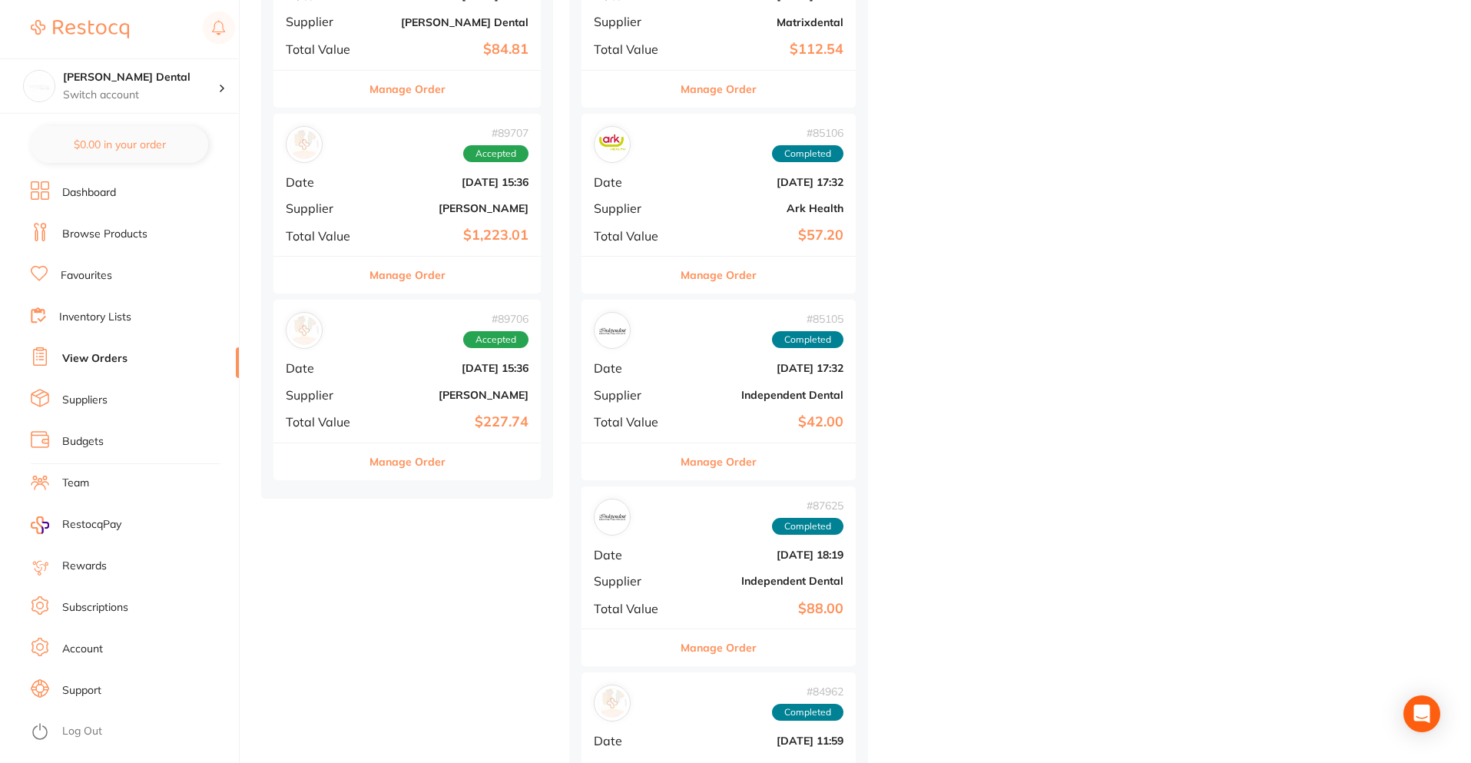
click at [411, 382] on div "# 89706 Accepted Date [DATE] 15:36 Supplier [PERSON_NAME] Total Value $227.74" at bounding box center [406, 371] width 267 height 142
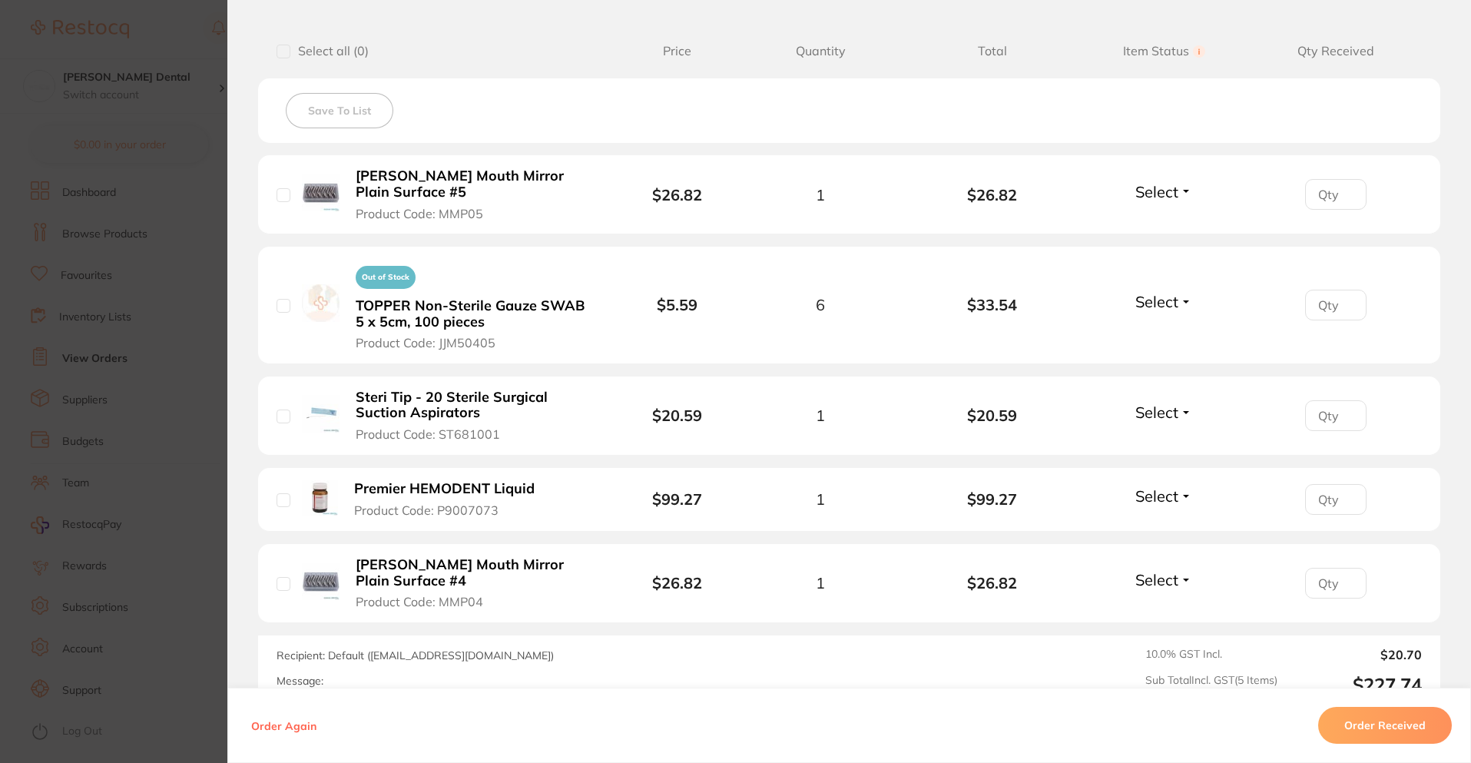
scroll to position [538, 0]
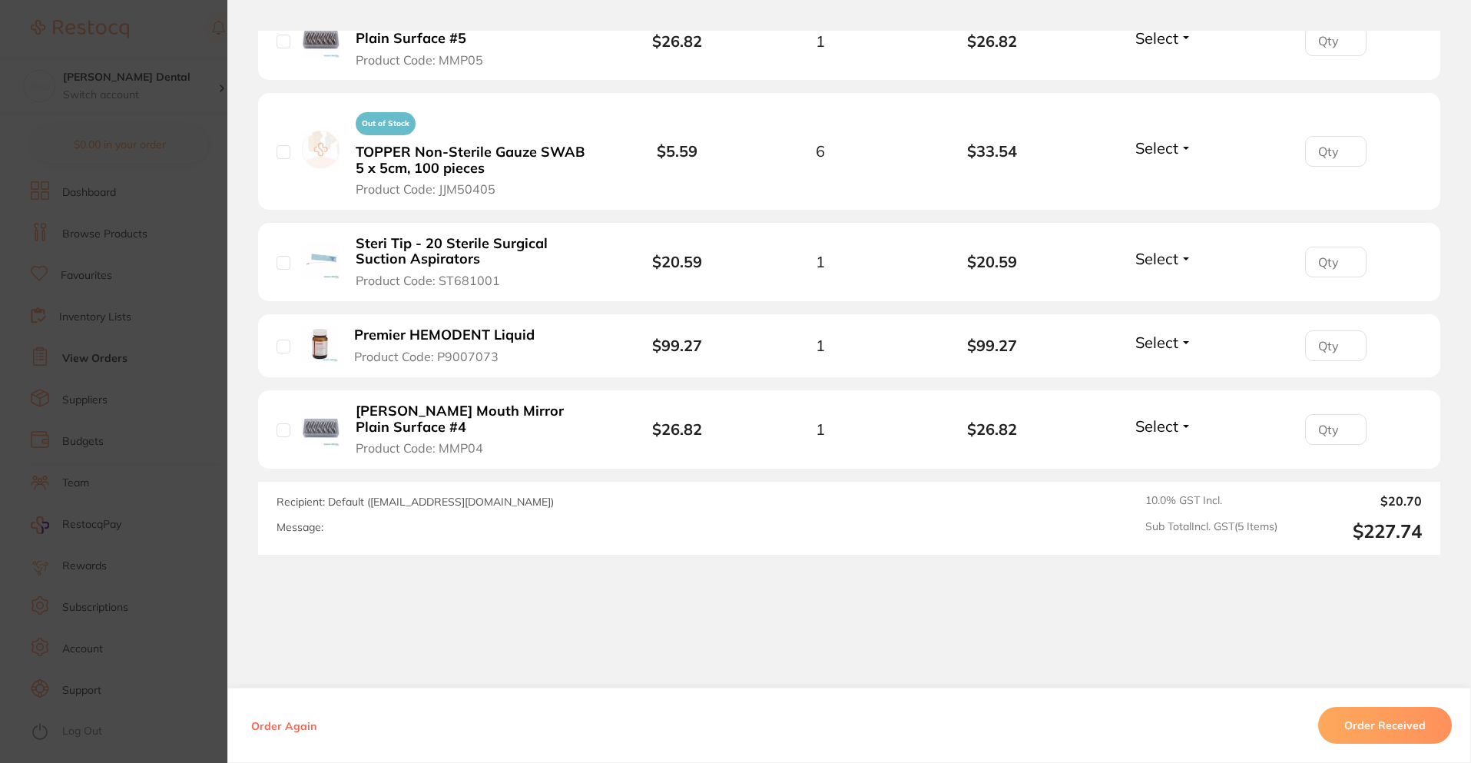
click at [111, 377] on section "Order ID: Restocq- 89706 Order Information Accepted Order Order Date [DATE] 15:…" at bounding box center [735, 381] width 1471 height 763
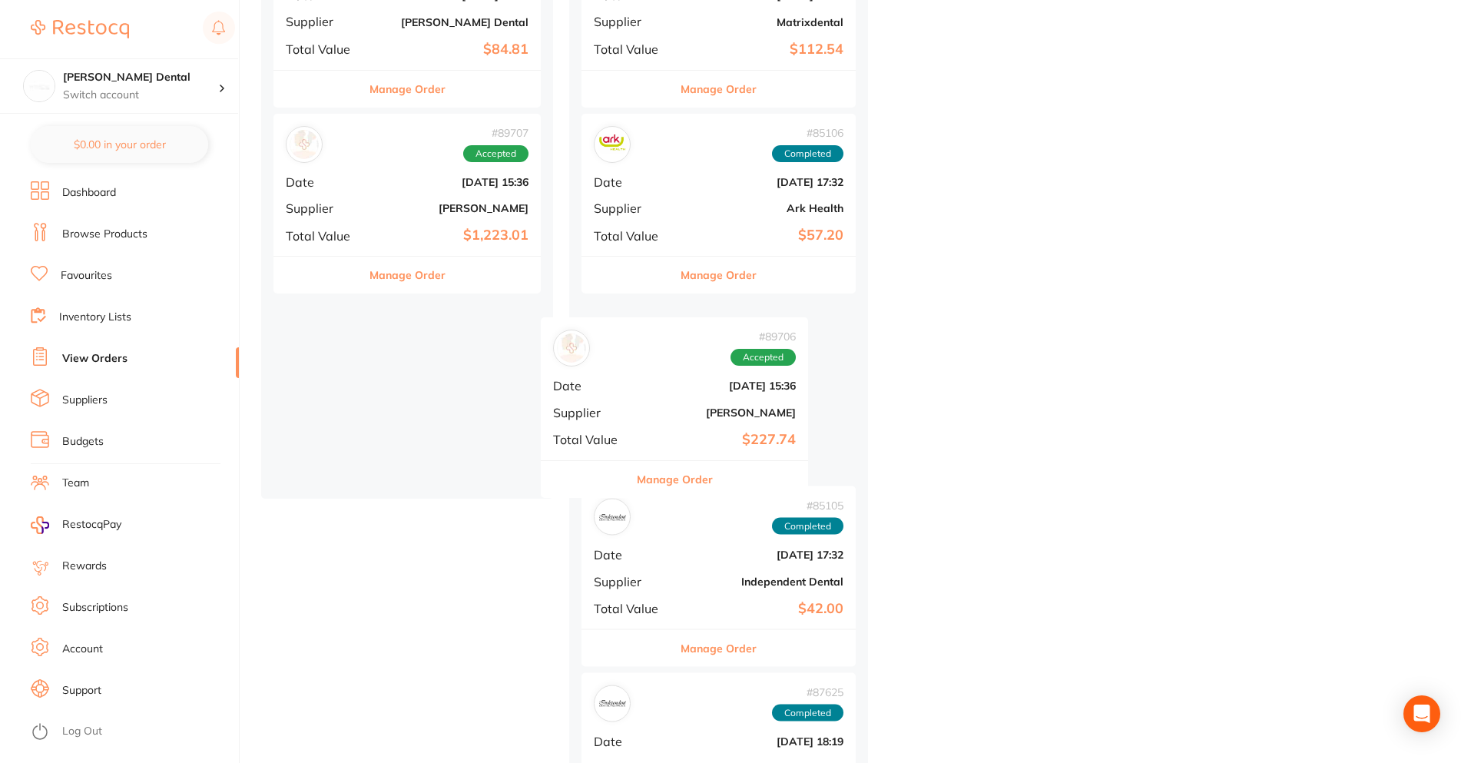
drag, startPoint x: 426, startPoint y: 366, endPoint x: 702, endPoint y: 383, distance: 276.3
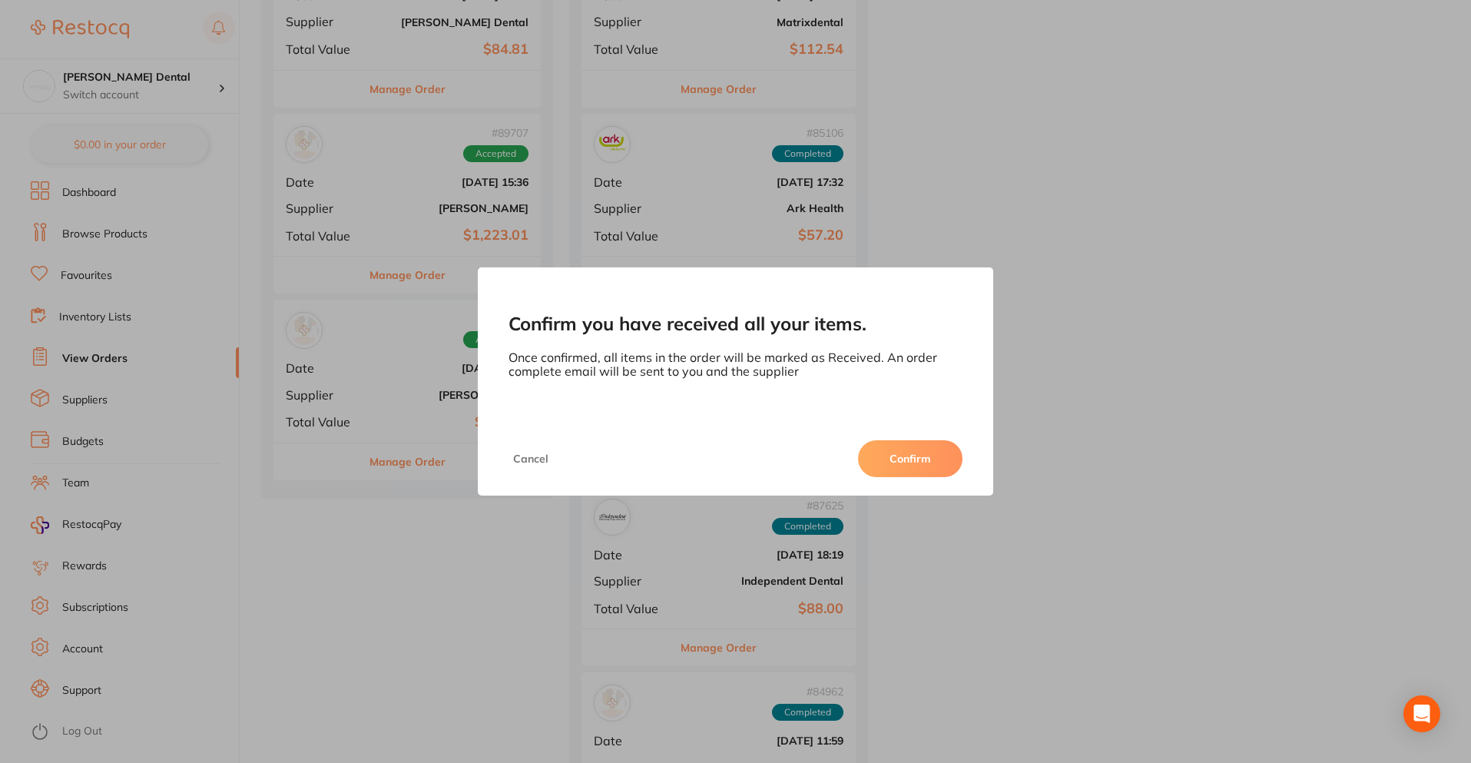
click at [929, 456] on button "Confirm" at bounding box center [910, 458] width 104 height 37
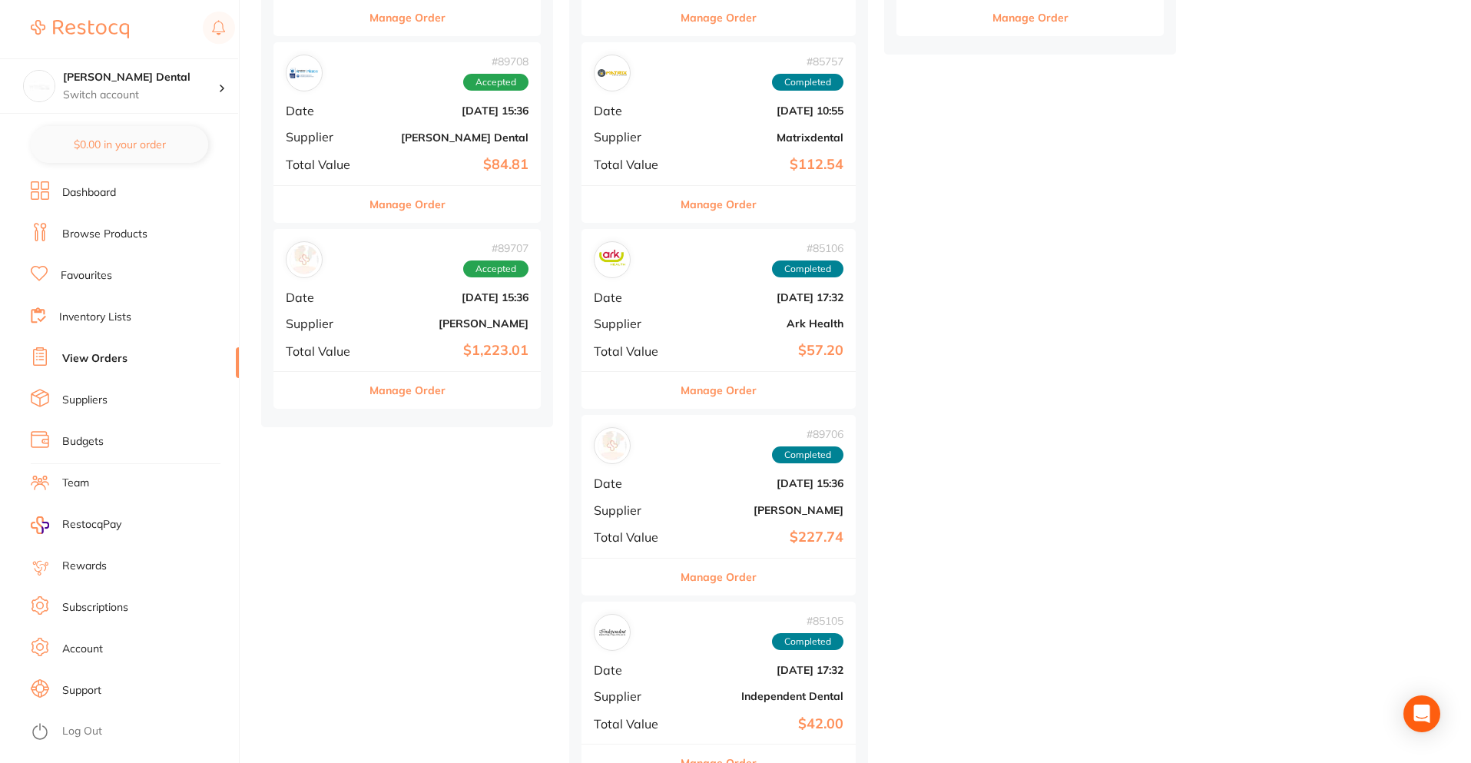
scroll to position [539, 0]
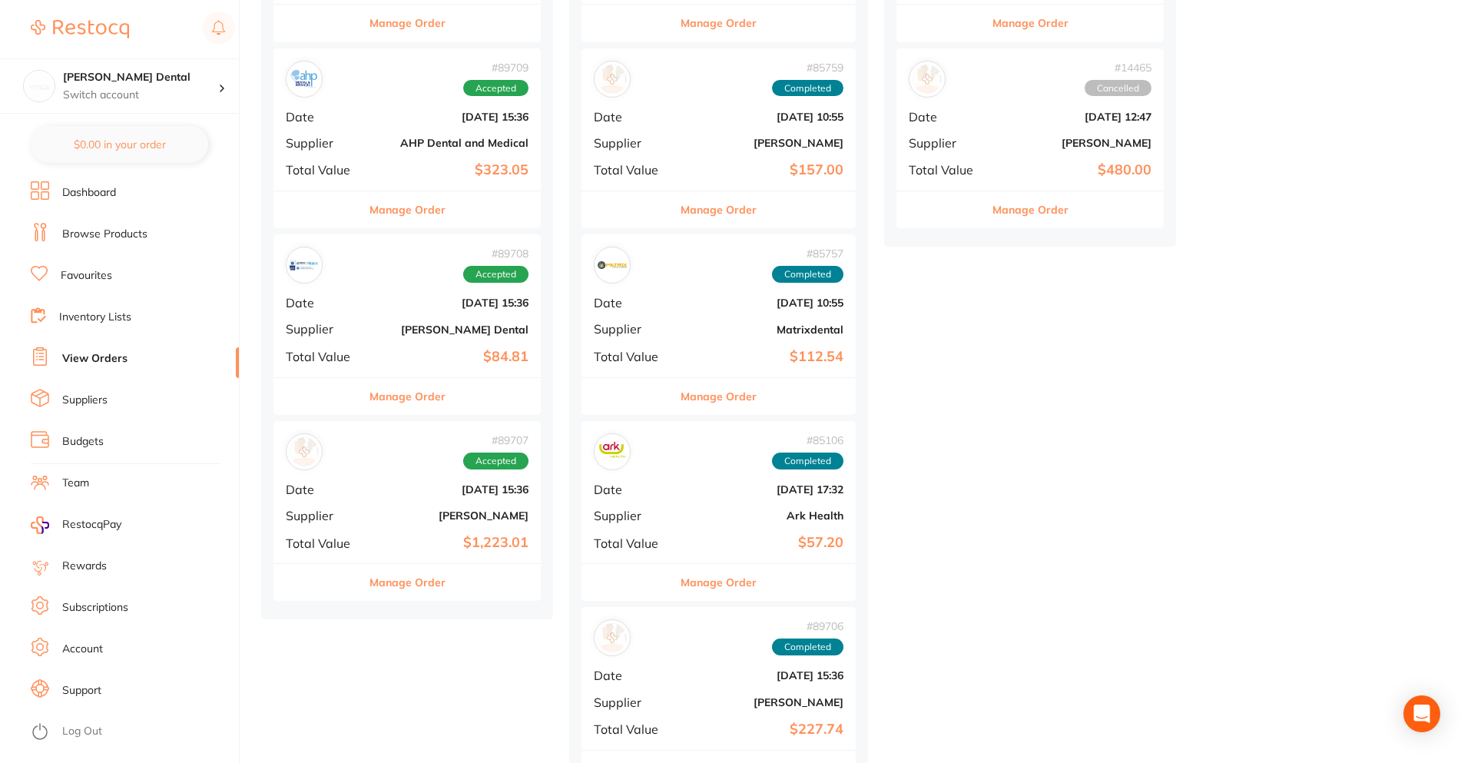
click at [397, 480] on div "# 89707 Accepted Date [DATE] 15:36 Supplier [PERSON_NAME] Total Value $1,223.01" at bounding box center [406, 492] width 267 height 142
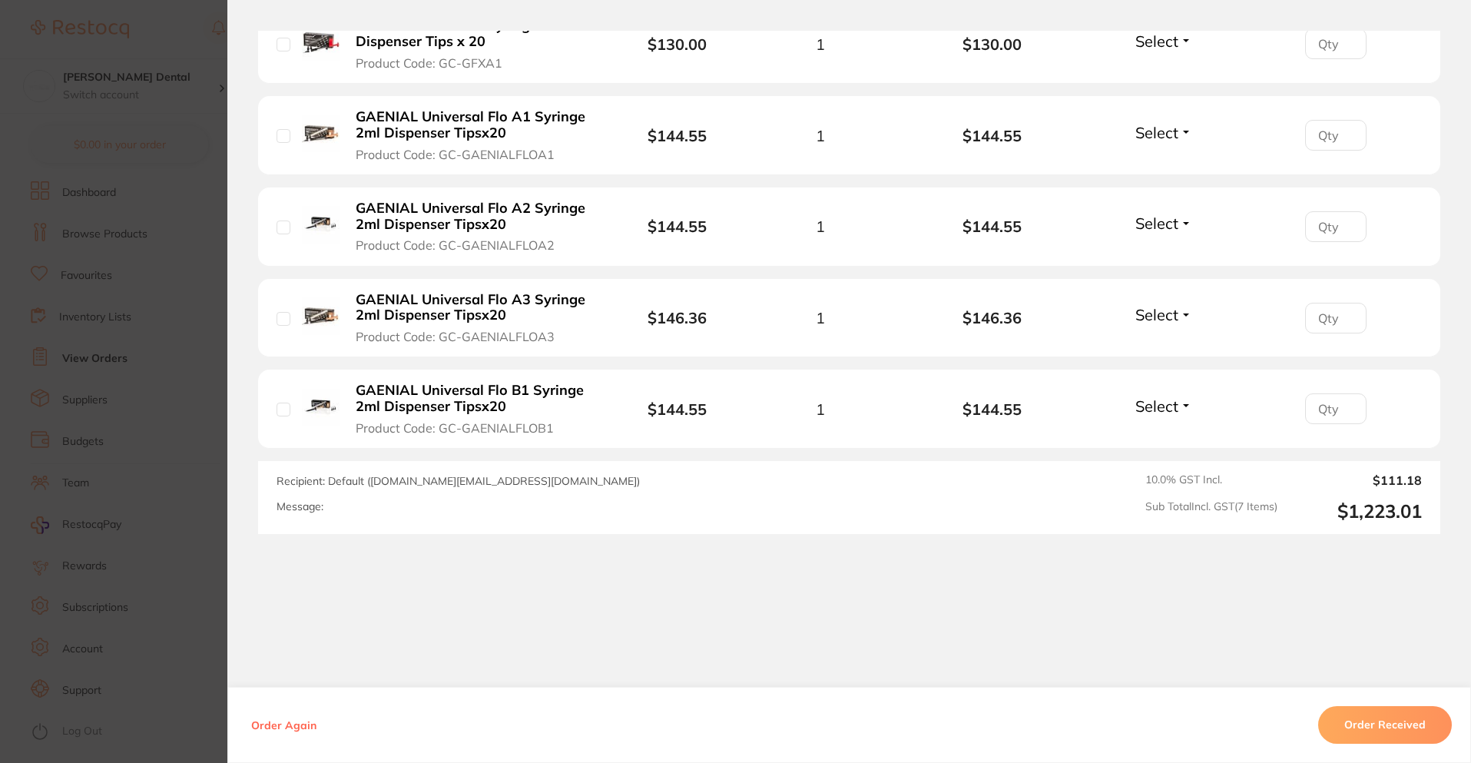
scroll to position [734, 0]
click at [140, 388] on section "Order ID: Restocq- 89707 Order Information Accepted Order Order Date [DATE] 15:…" at bounding box center [735, 381] width 1471 height 763
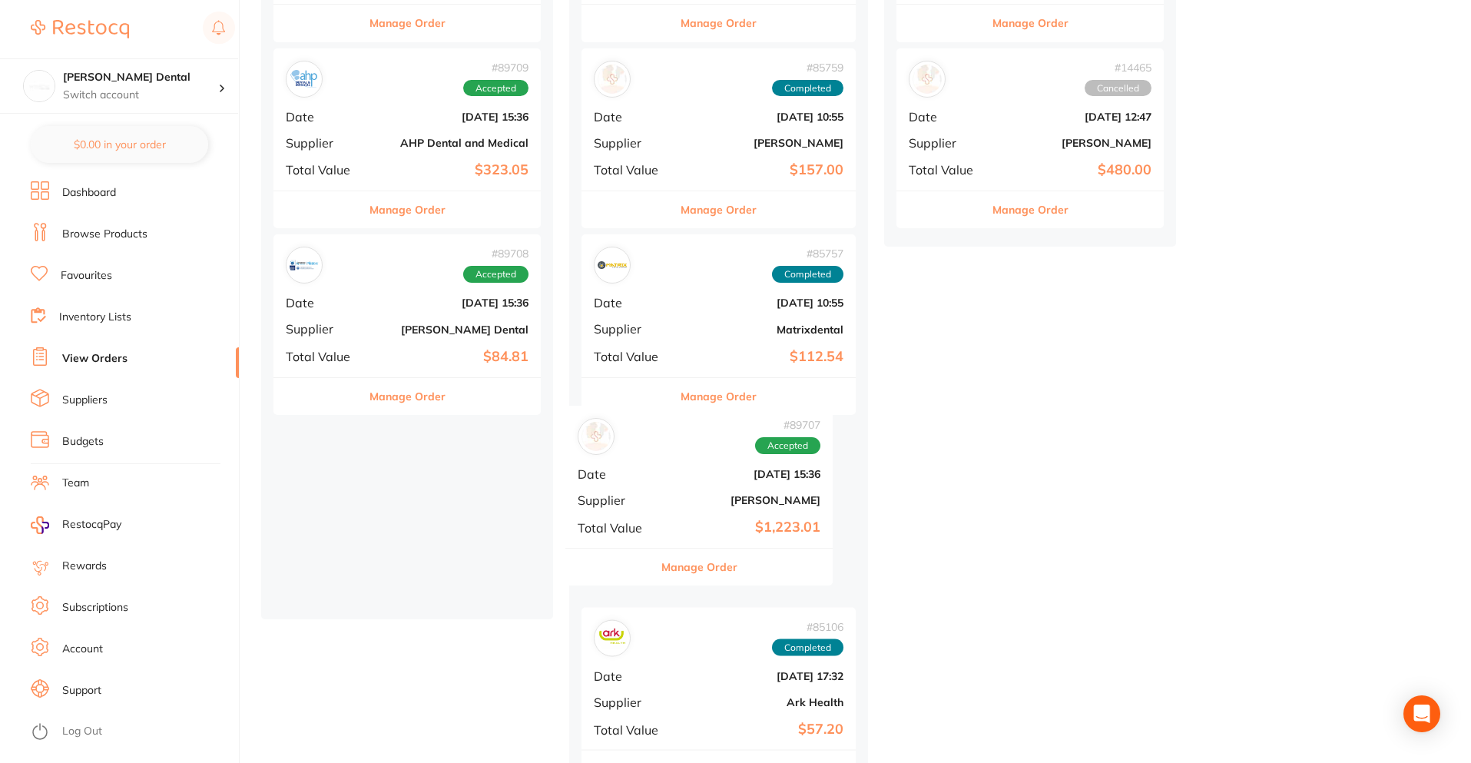
drag, startPoint x: 429, startPoint y: 461, endPoint x: 751, endPoint y: 452, distance: 322.0
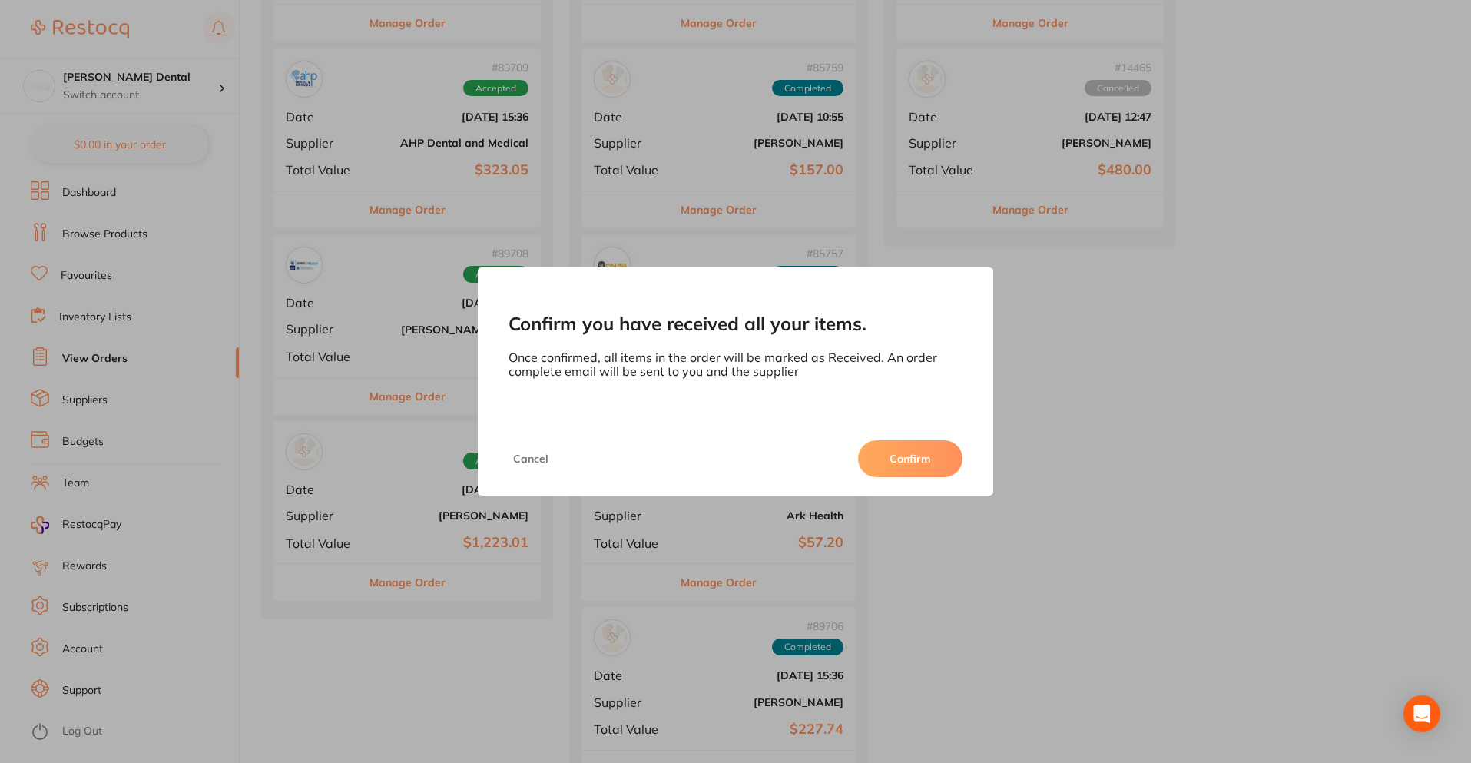
click at [908, 446] on button "Confirm" at bounding box center [910, 458] width 104 height 37
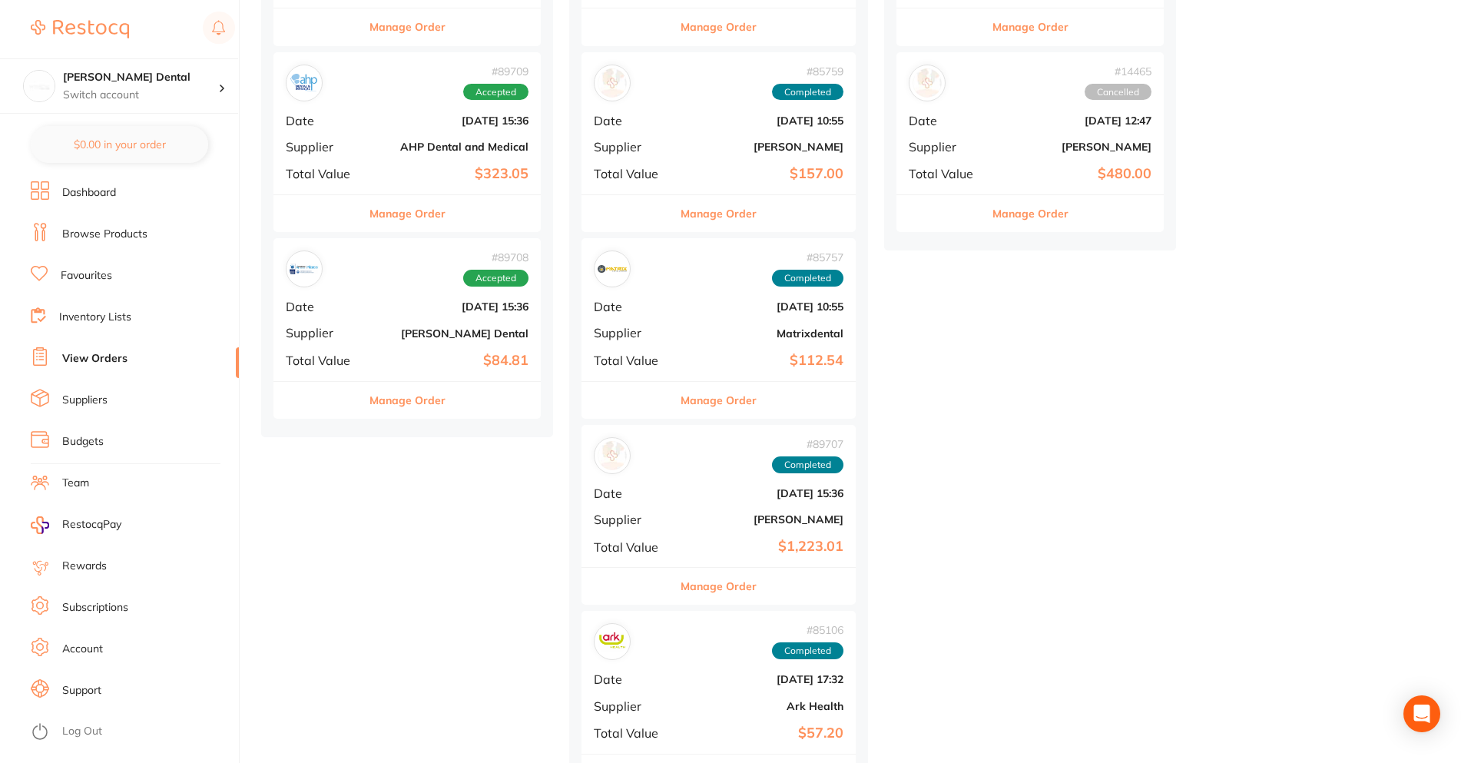
scroll to position [386, 0]
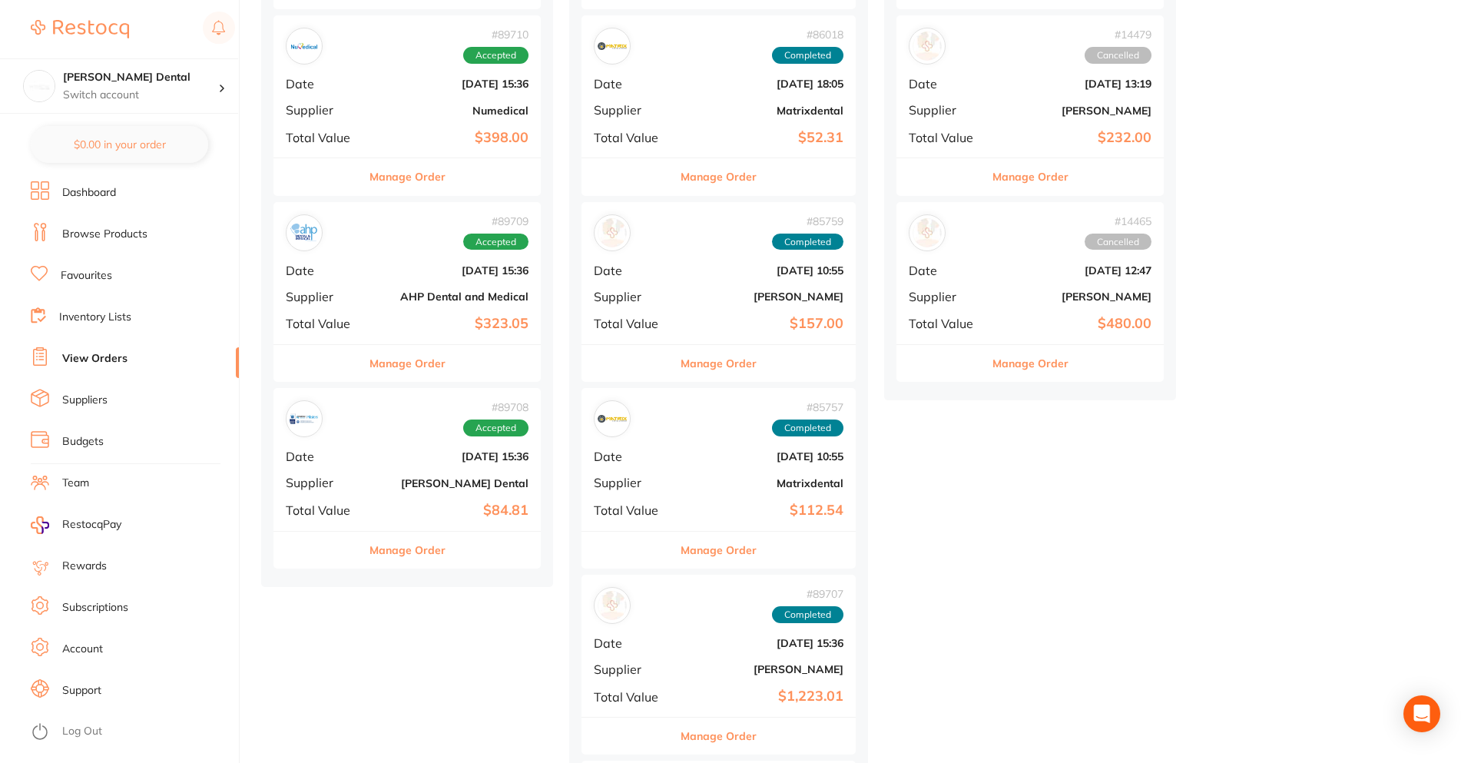
click at [416, 486] on b "[PERSON_NAME] Dental" at bounding box center [452, 483] width 154 height 12
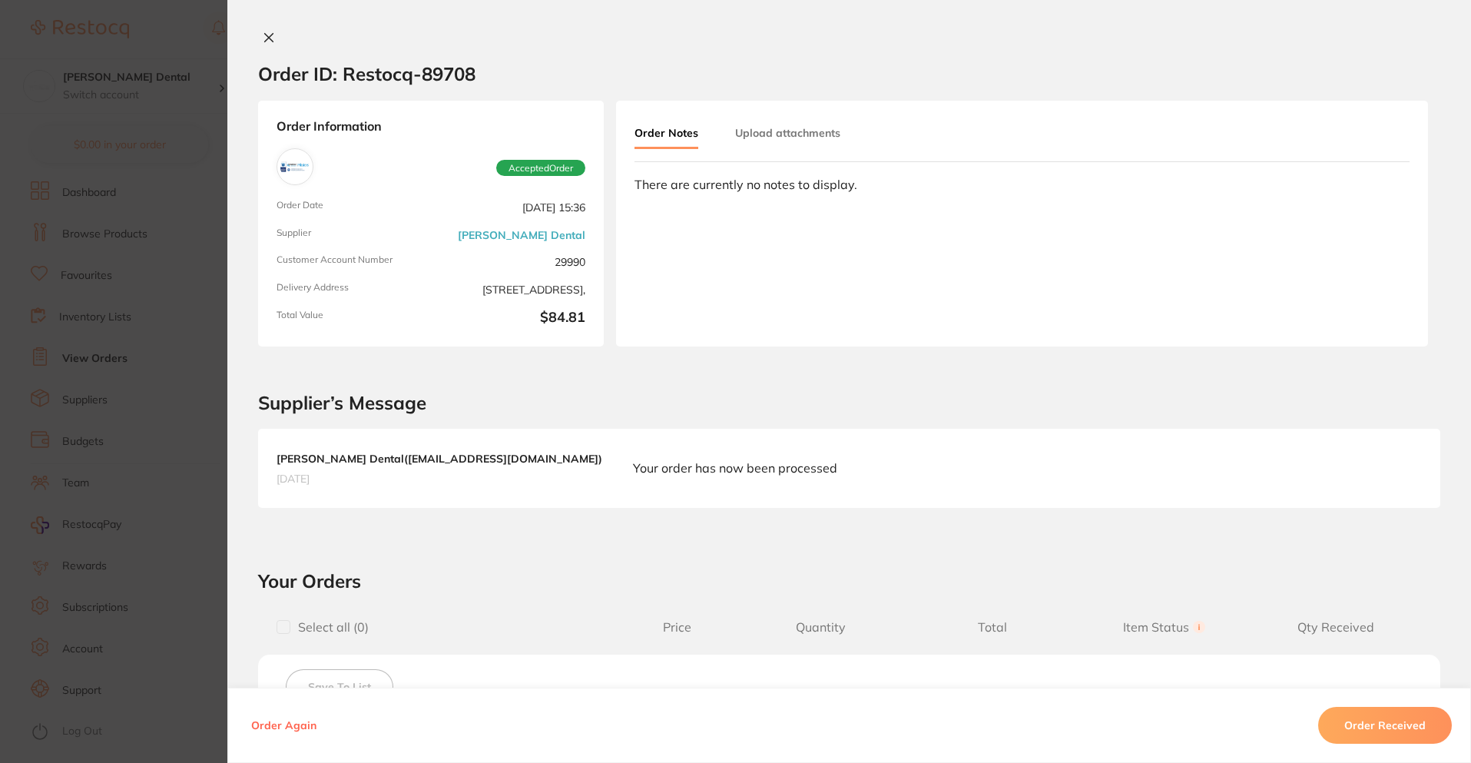
scroll to position [230, 0]
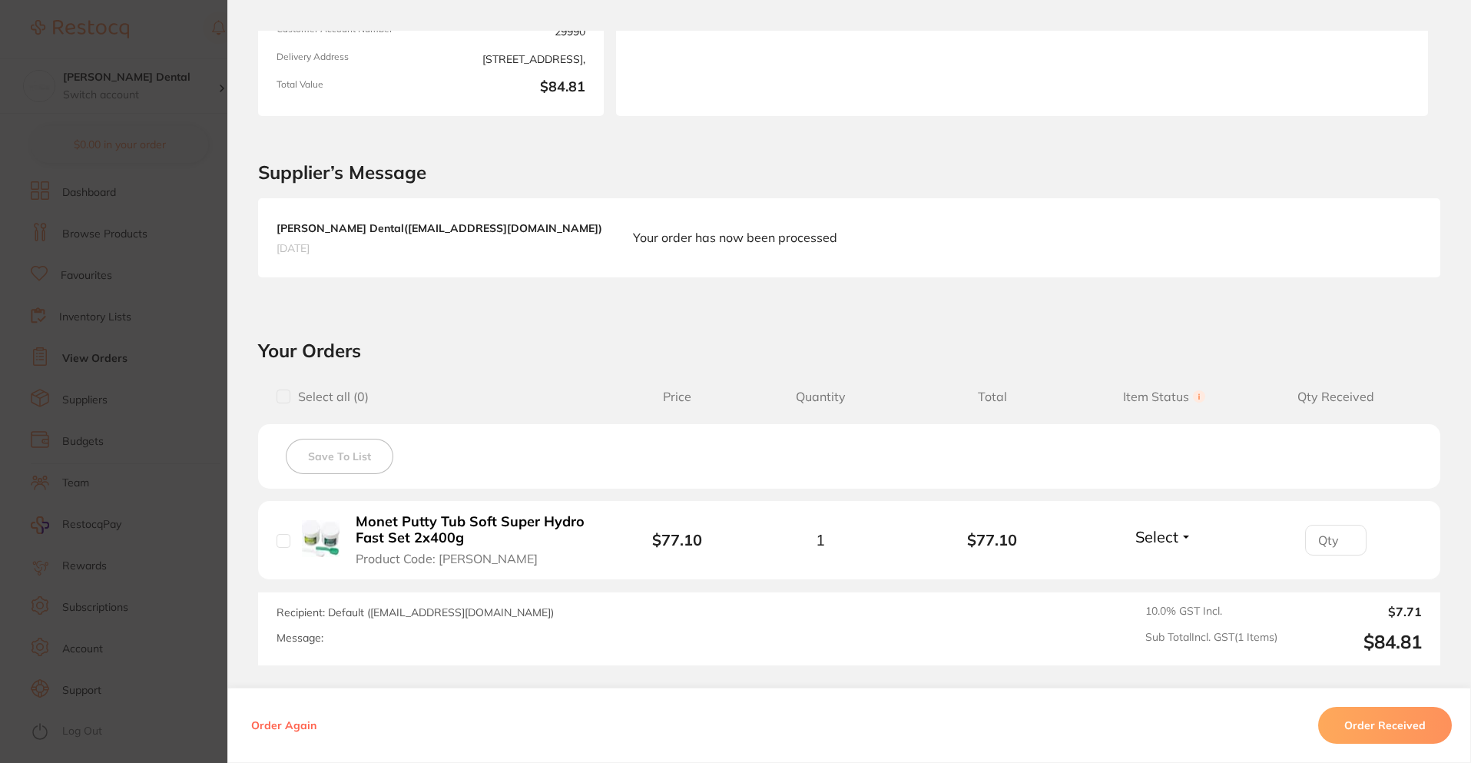
click at [161, 469] on section "Order ID: Restocq- 89708 Order Information Accepted Order Order Date [DATE] 15:…" at bounding box center [735, 381] width 1471 height 763
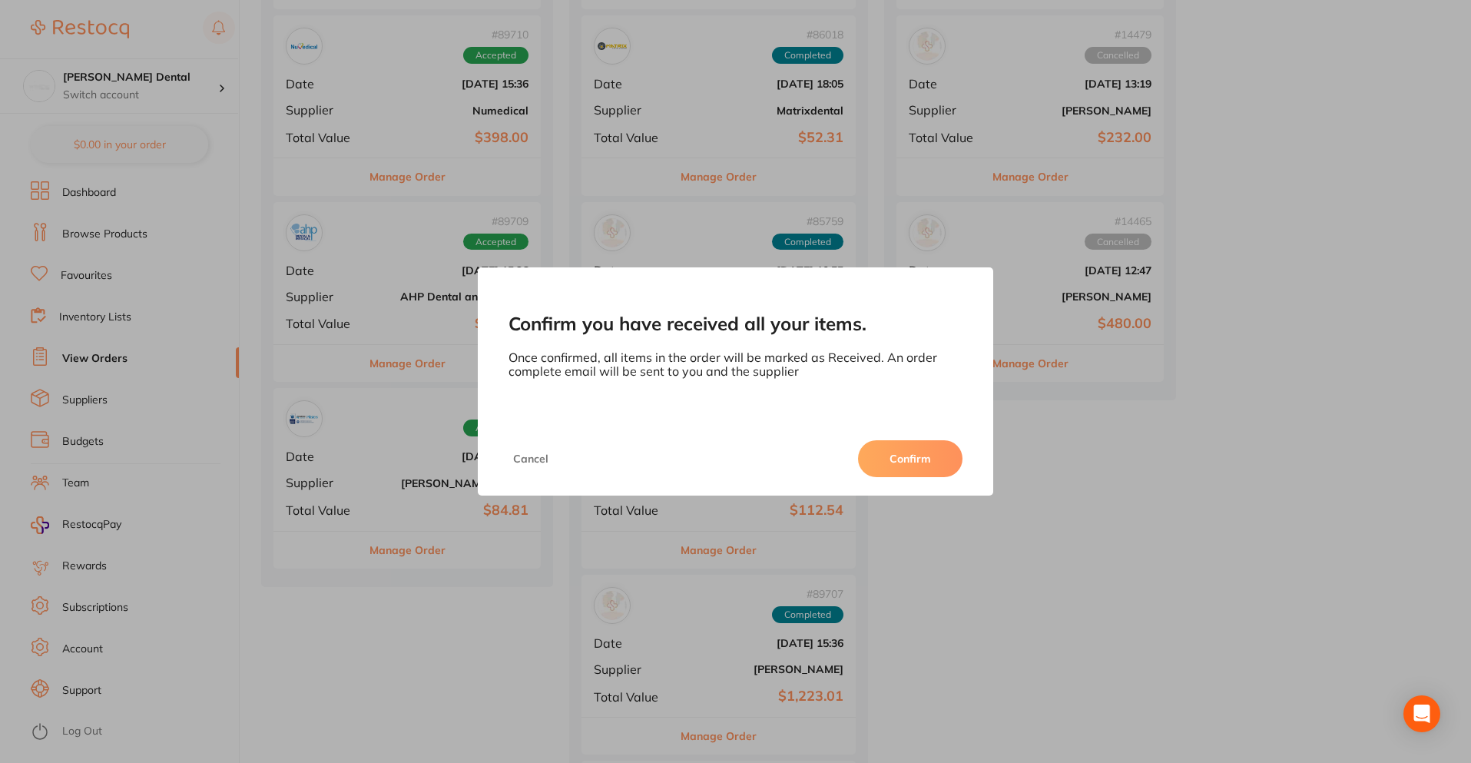
click at [903, 468] on button "Confirm" at bounding box center [910, 458] width 104 height 37
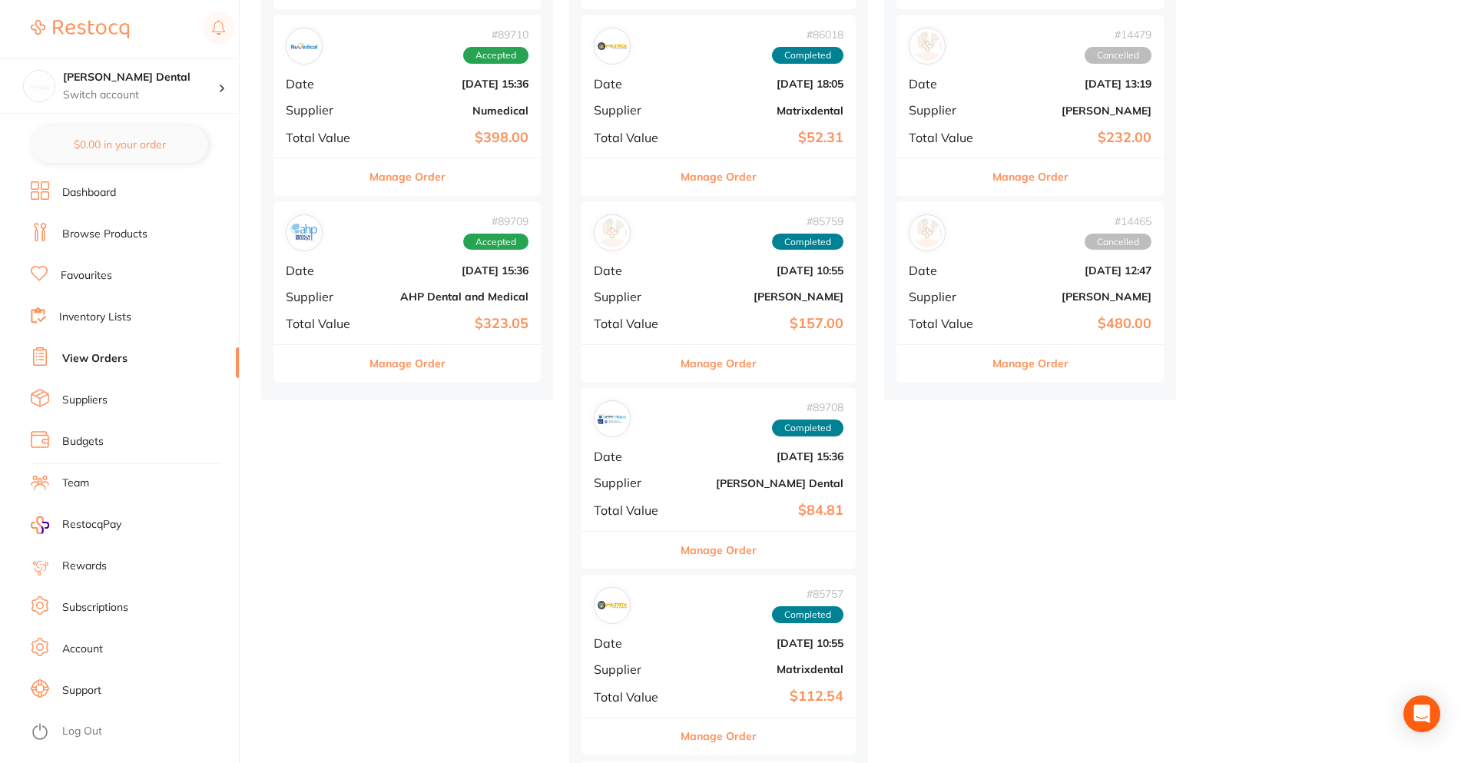
scroll to position [78, 0]
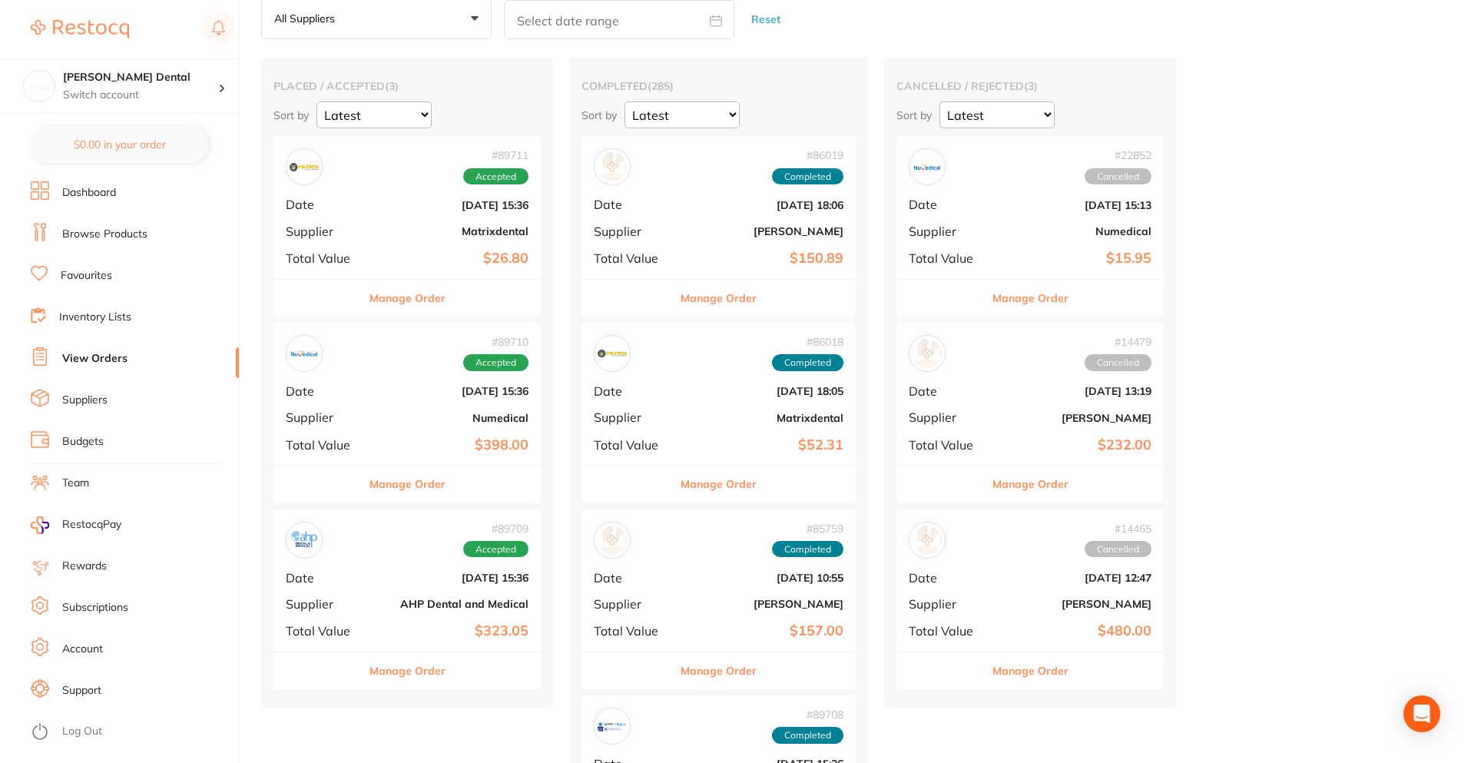
click at [381, 552] on div "# 89709 Accepted" at bounding box center [407, 540] width 243 height 37
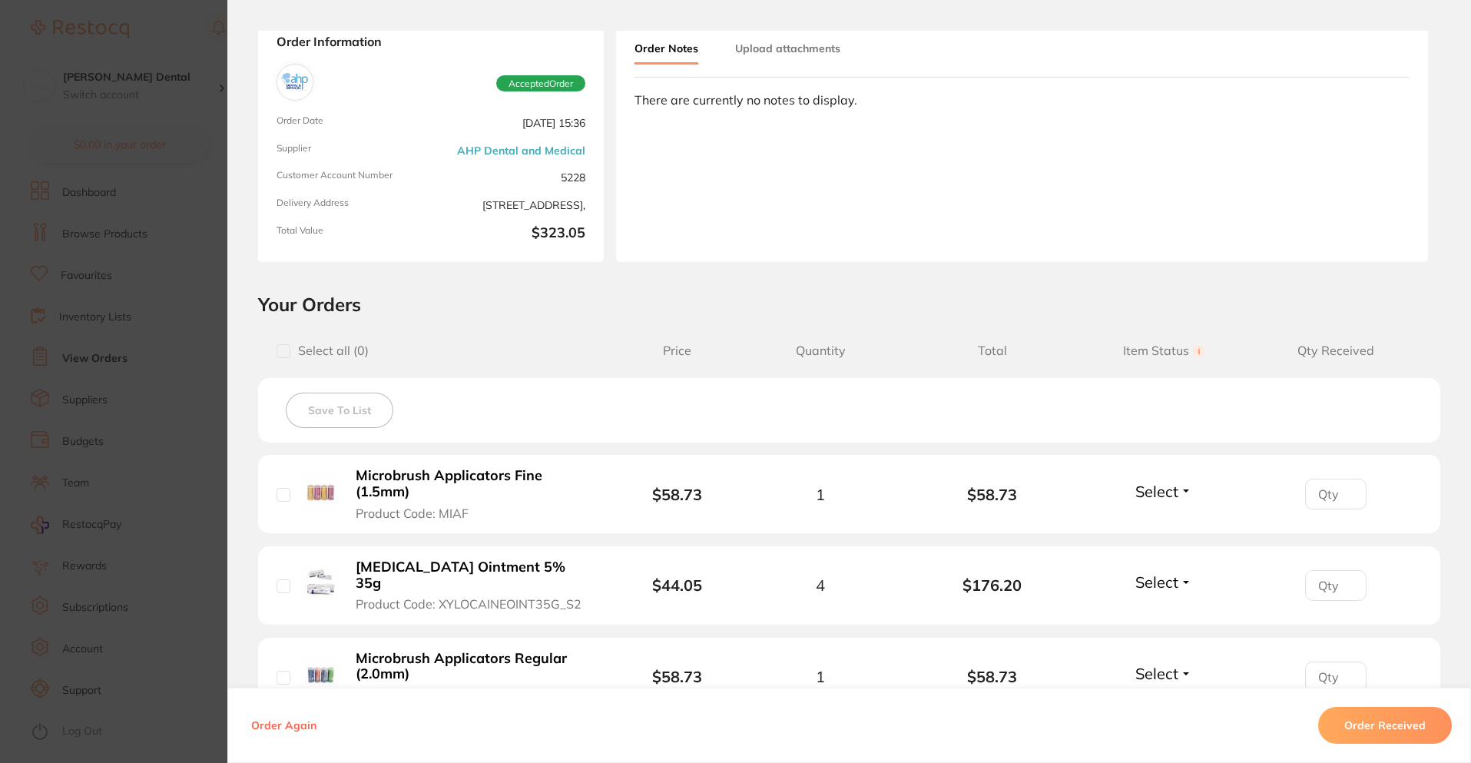
scroll to position [230, 0]
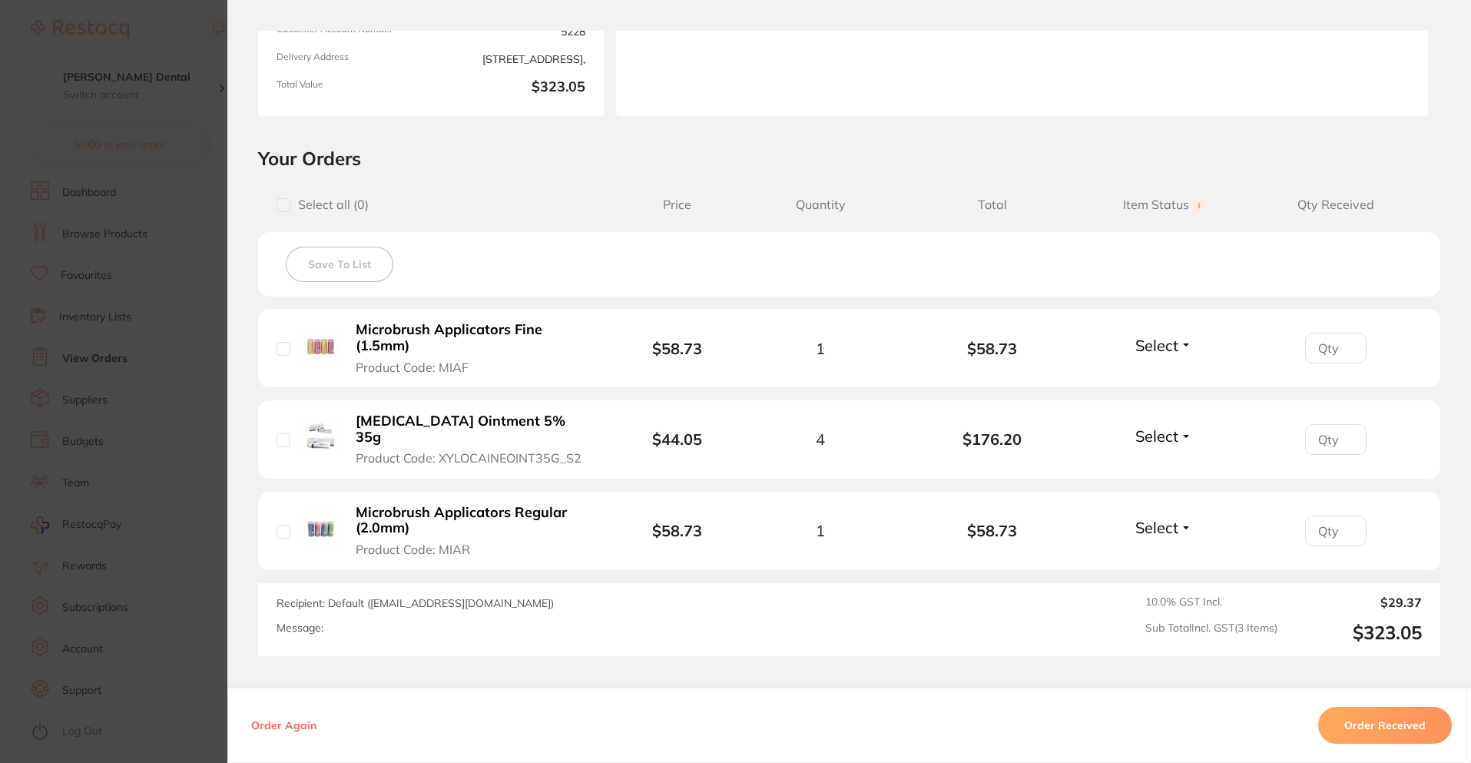
click at [171, 438] on section "Order ID: Restocq- 89709 Order Information Accepted Order Order Date [DATE] 15:…" at bounding box center [735, 381] width 1471 height 763
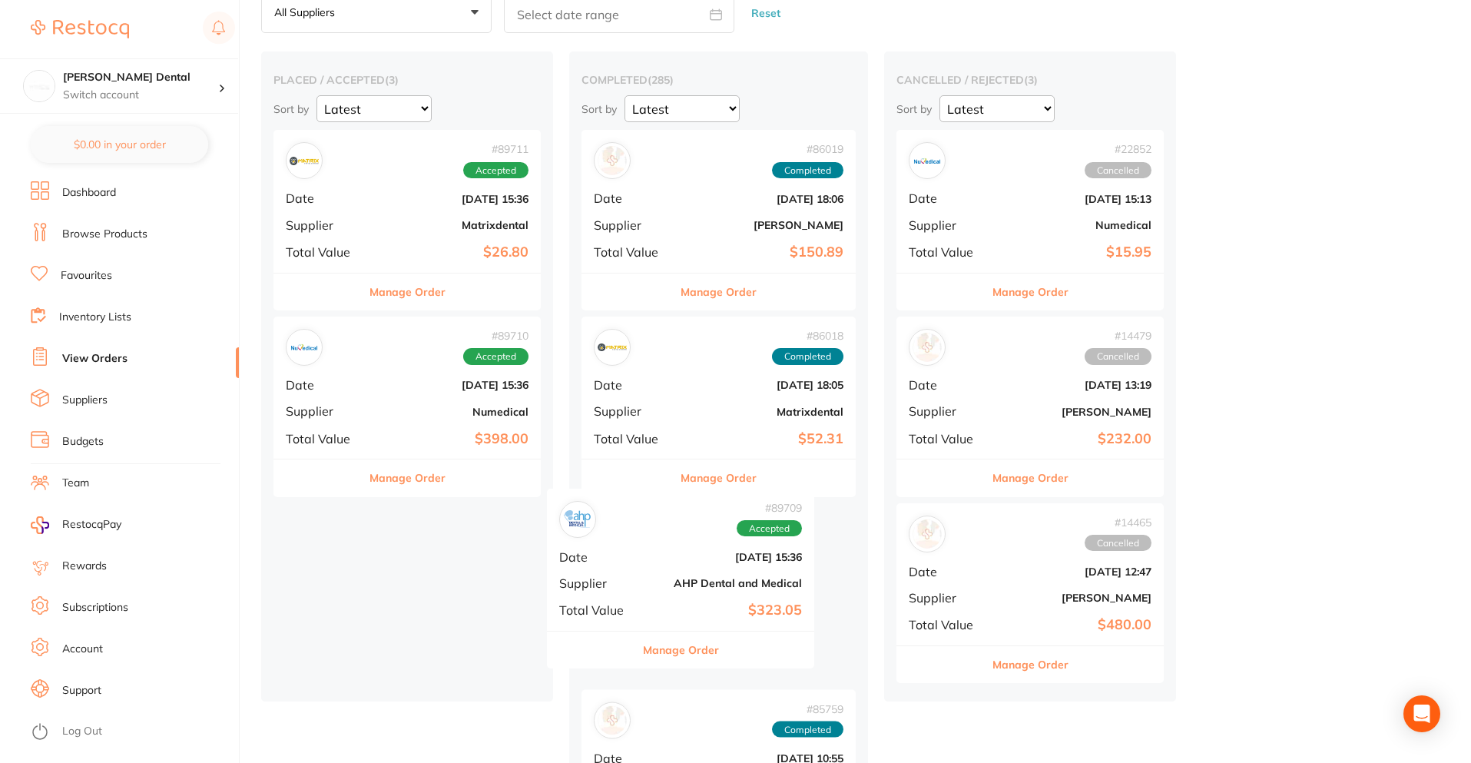
drag, startPoint x: 417, startPoint y: 530, endPoint x: 698, endPoint y: 513, distance: 281.7
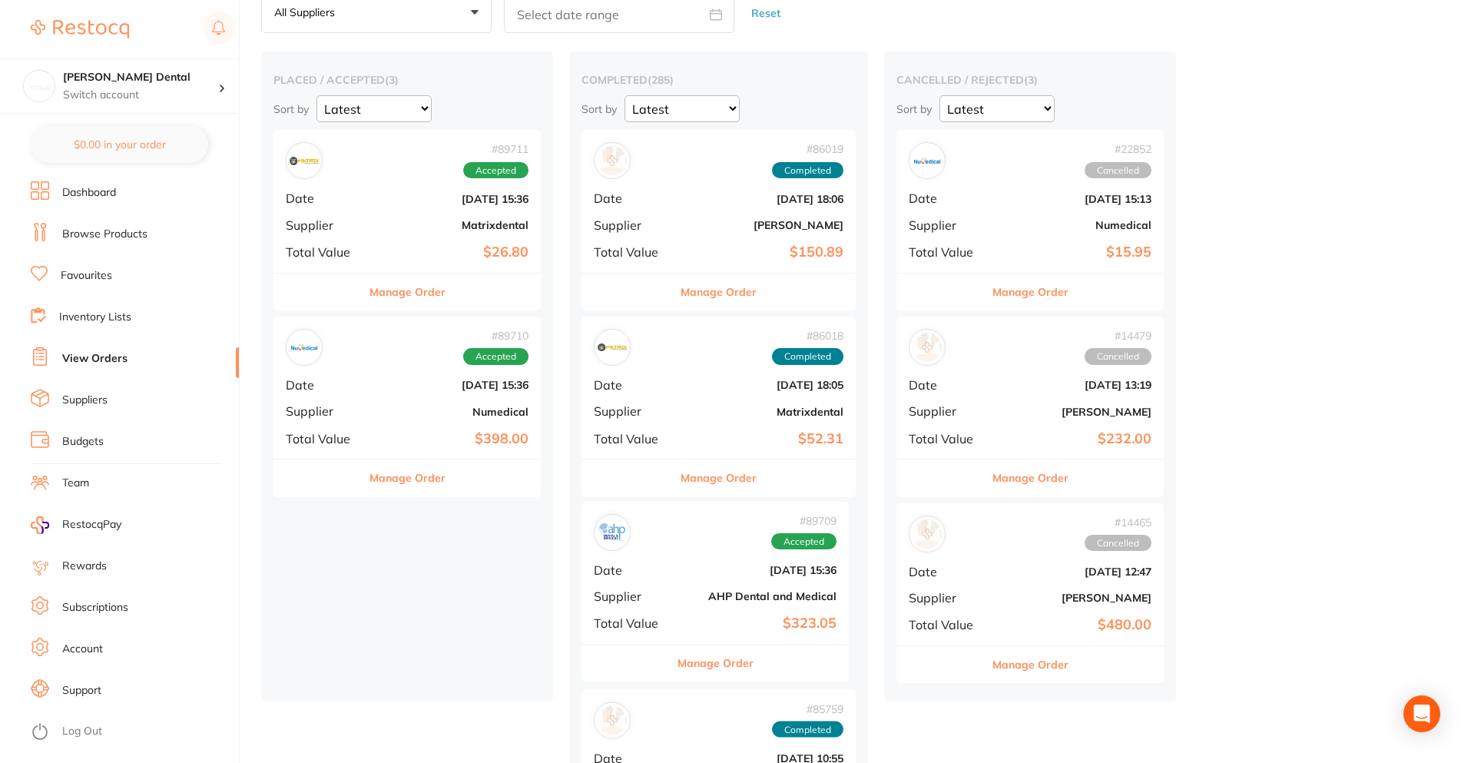
scroll to position [86, 0]
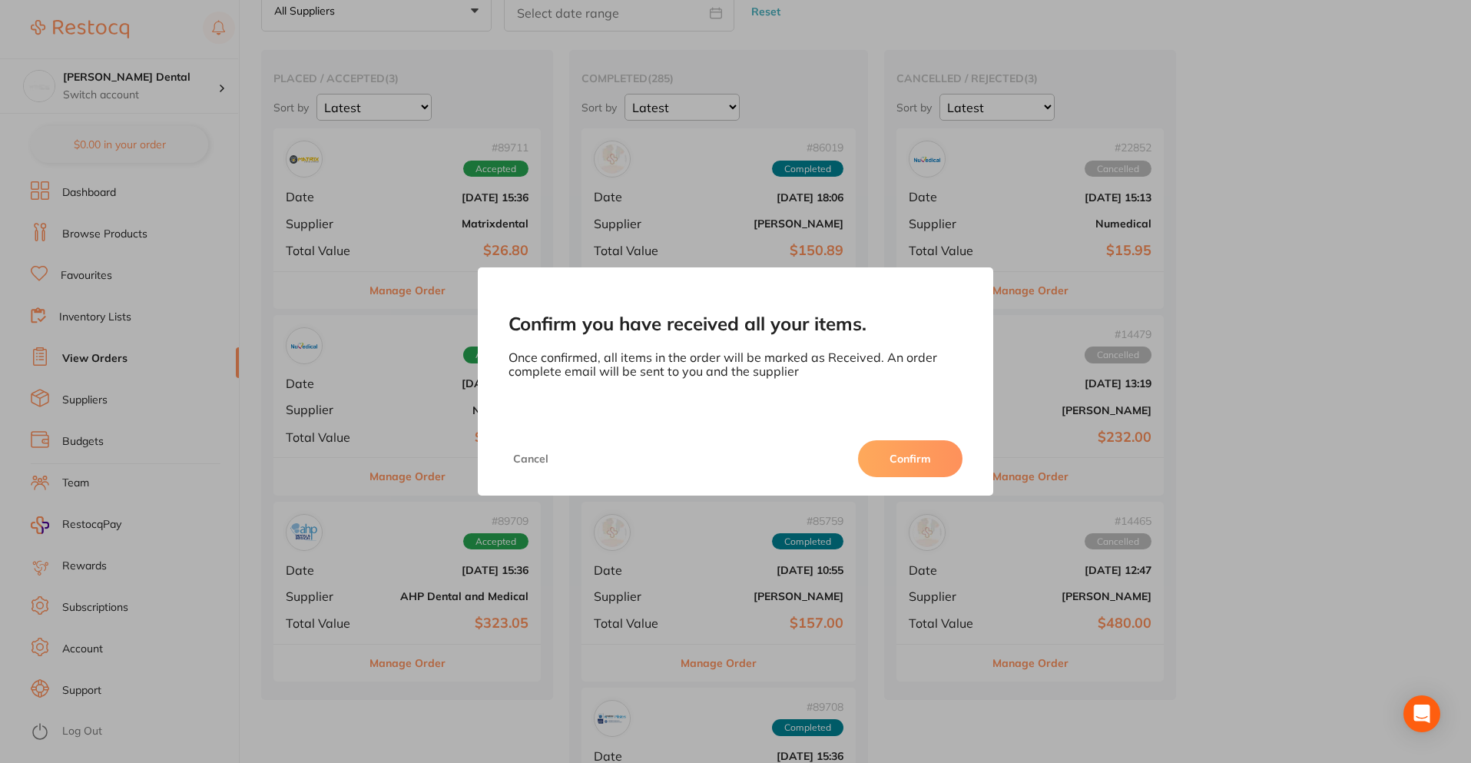
click at [923, 439] on div "Cancel Confirm" at bounding box center [735, 459] width 515 height 74
click at [913, 450] on button "Confirm" at bounding box center [910, 458] width 104 height 37
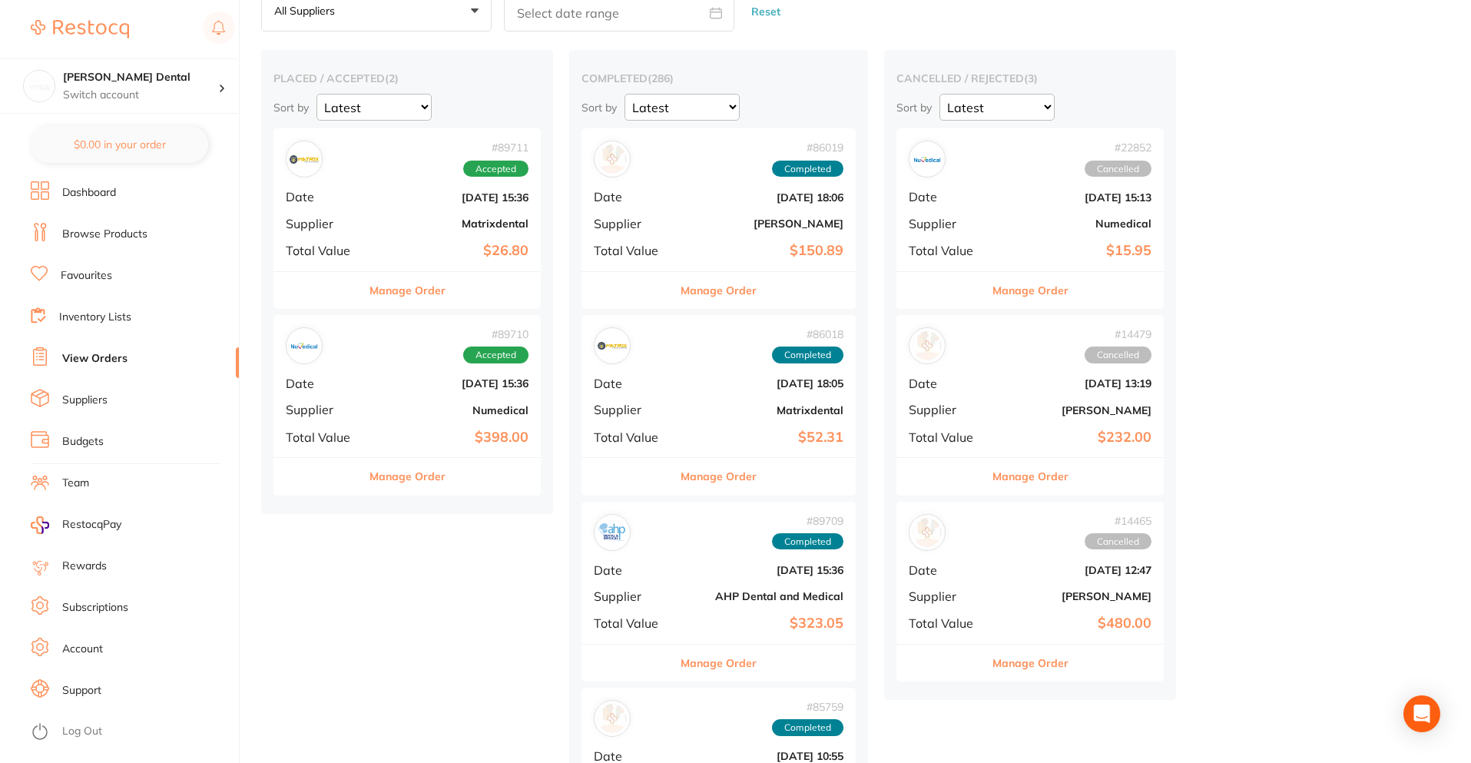
click at [399, 399] on div "# 89710 Accepted Date [DATE] 15:36 Supplier Numedical Total Value $398.00" at bounding box center [406, 386] width 267 height 142
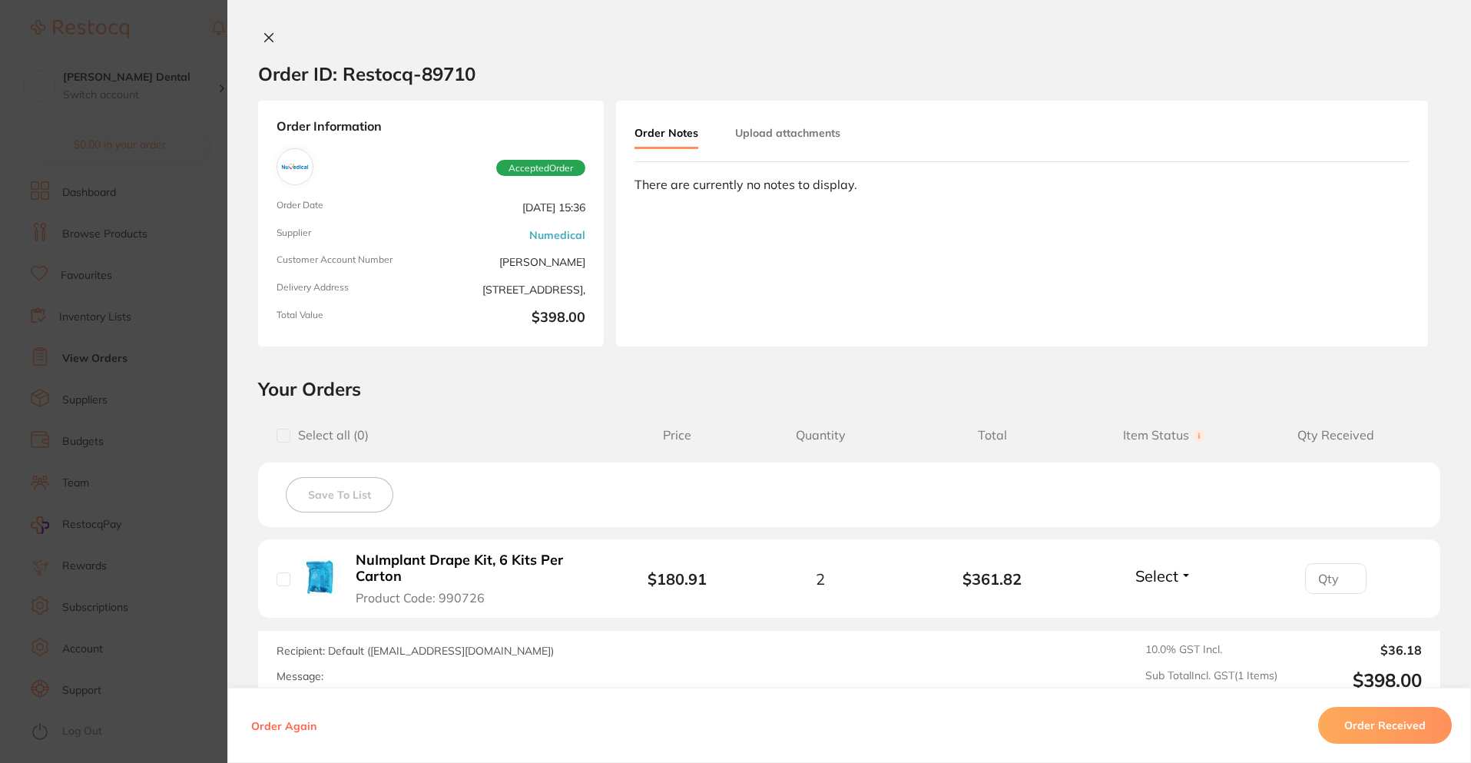
scroll to position [170, 0]
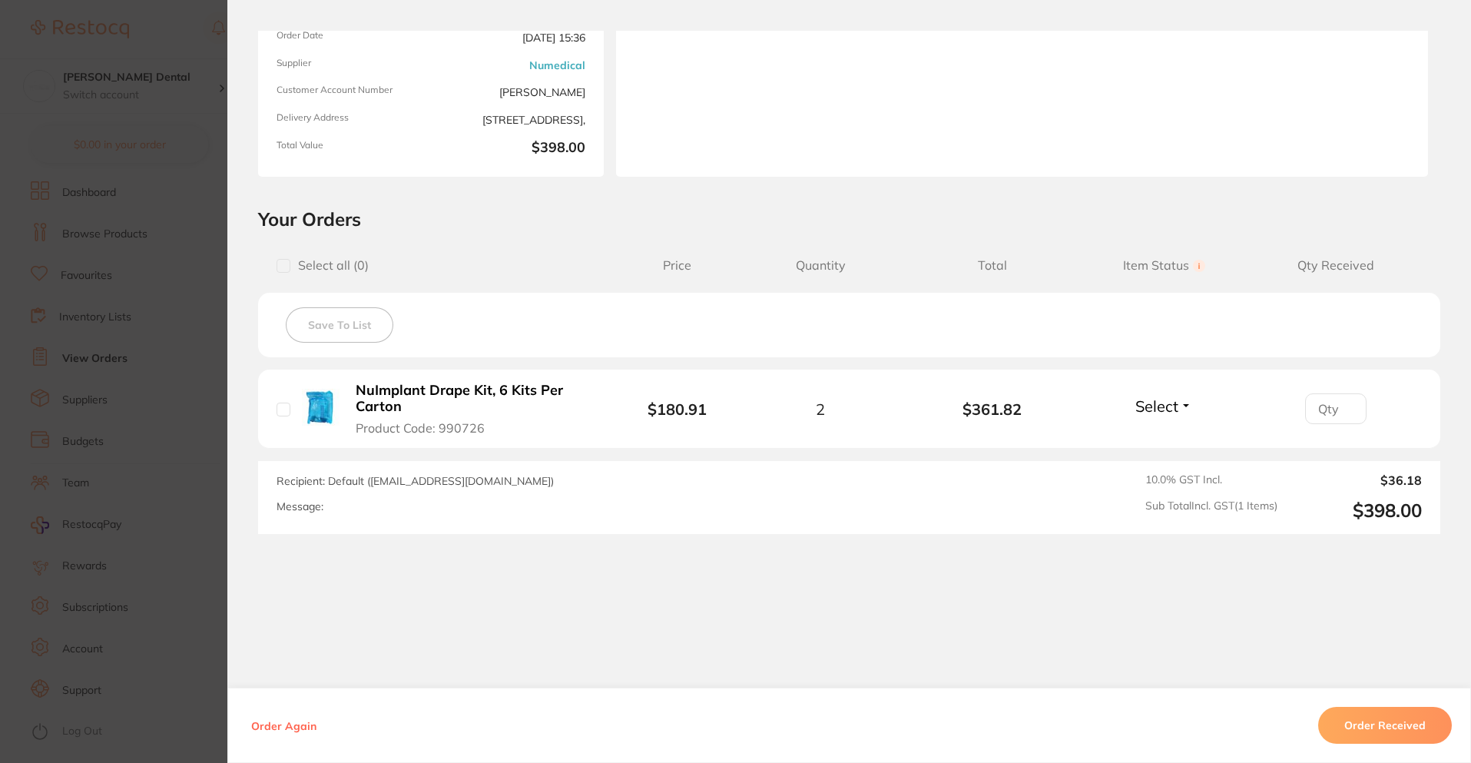
click at [111, 414] on section "Order ID: Restocq- 89710 Order Information Accepted Order Order Date [DATE] 15:…" at bounding box center [735, 381] width 1471 height 763
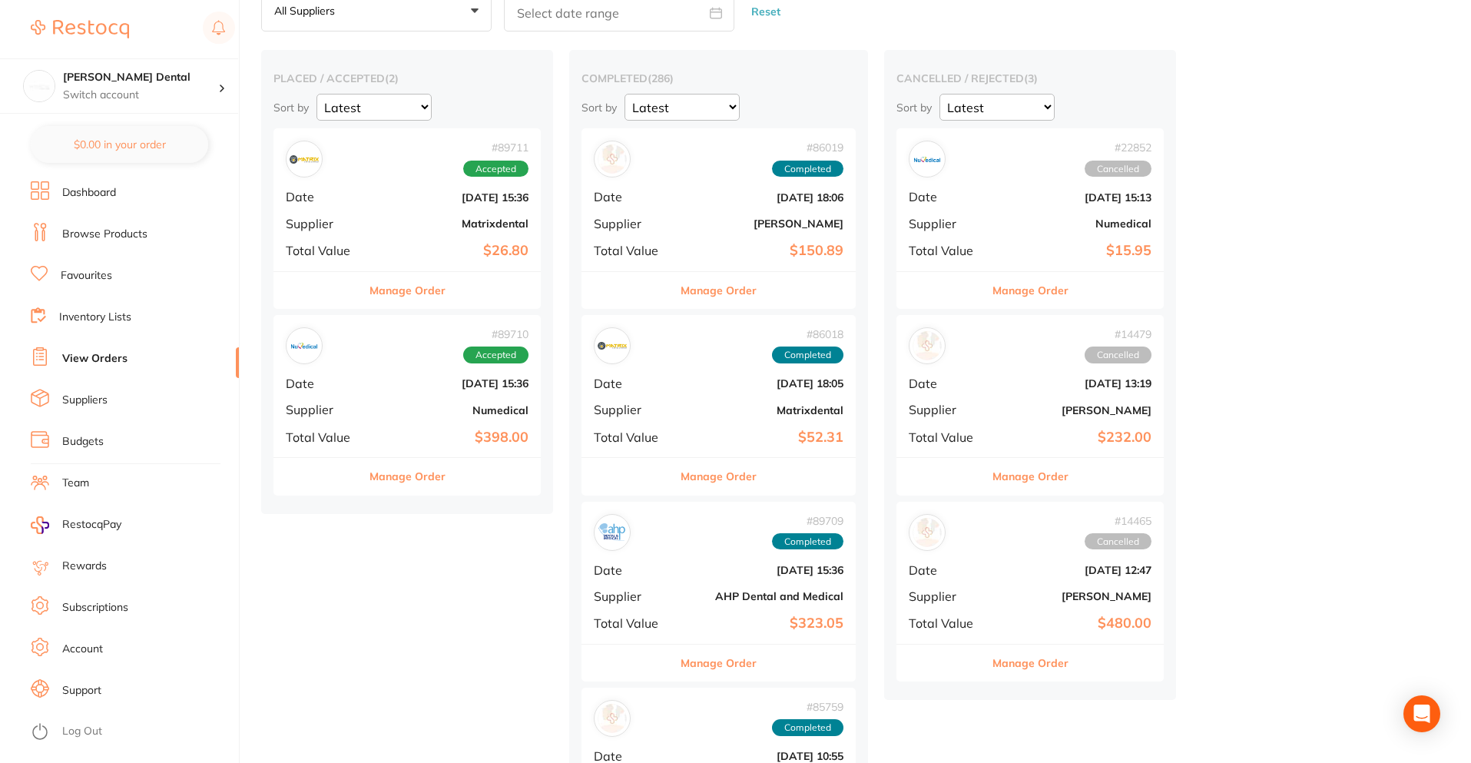
drag, startPoint x: 418, startPoint y: 417, endPoint x: 690, endPoint y: 414, distance: 272.0
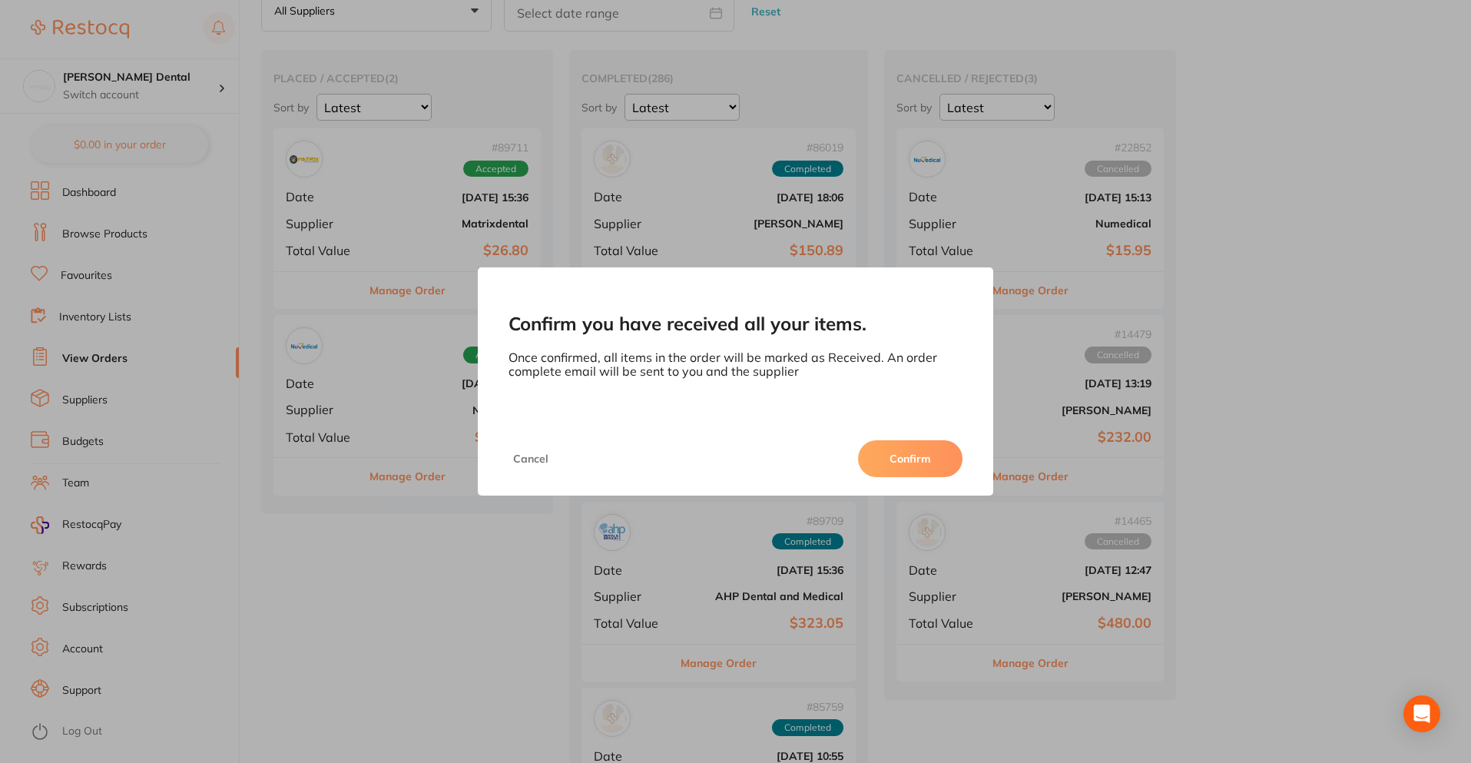
click at [923, 463] on button "Confirm" at bounding box center [910, 458] width 104 height 37
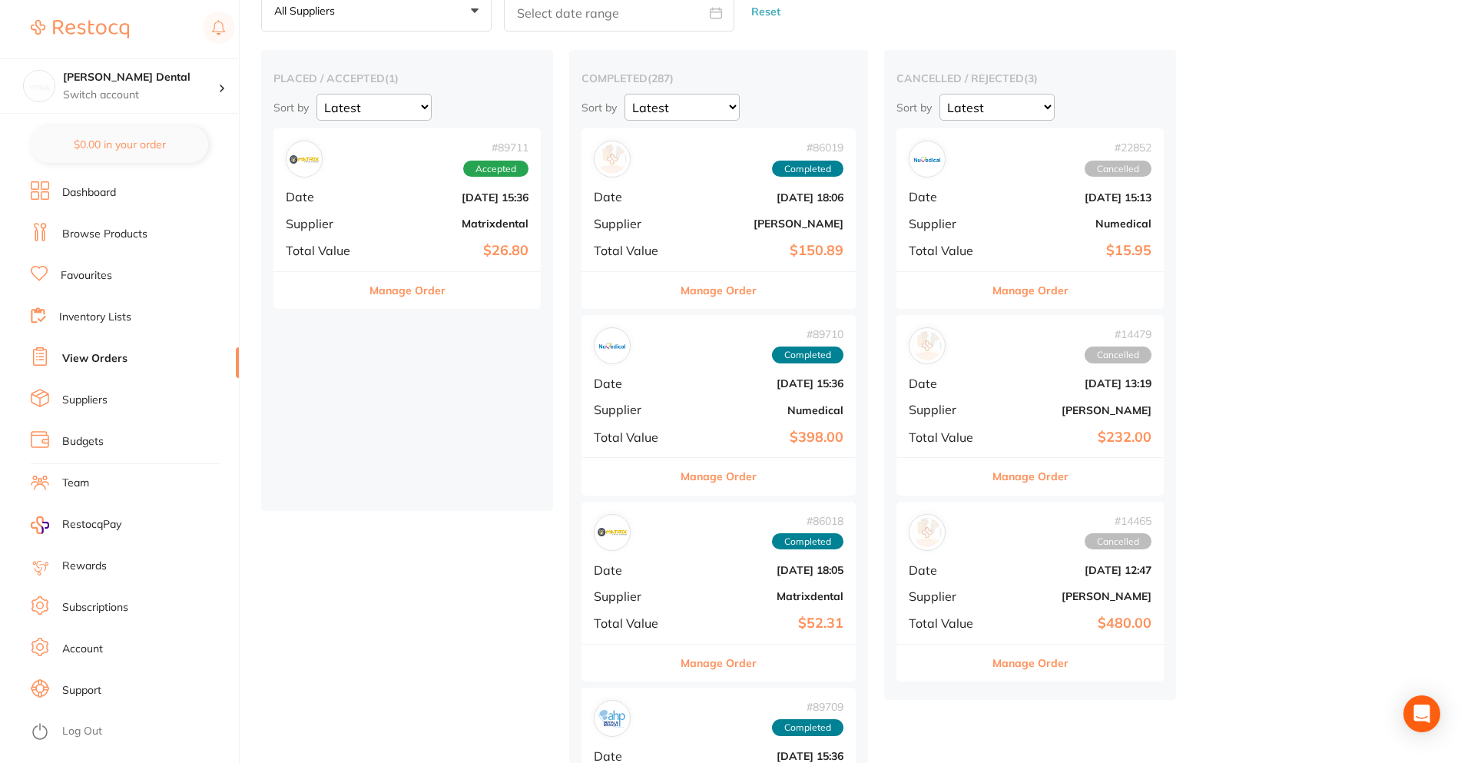
click at [370, 211] on div "# 89711 Accepted Date [DATE] 15:36 Supplier Matrixdental Total Value $26.80" at bounding box center [406, 199] width 267 height 142
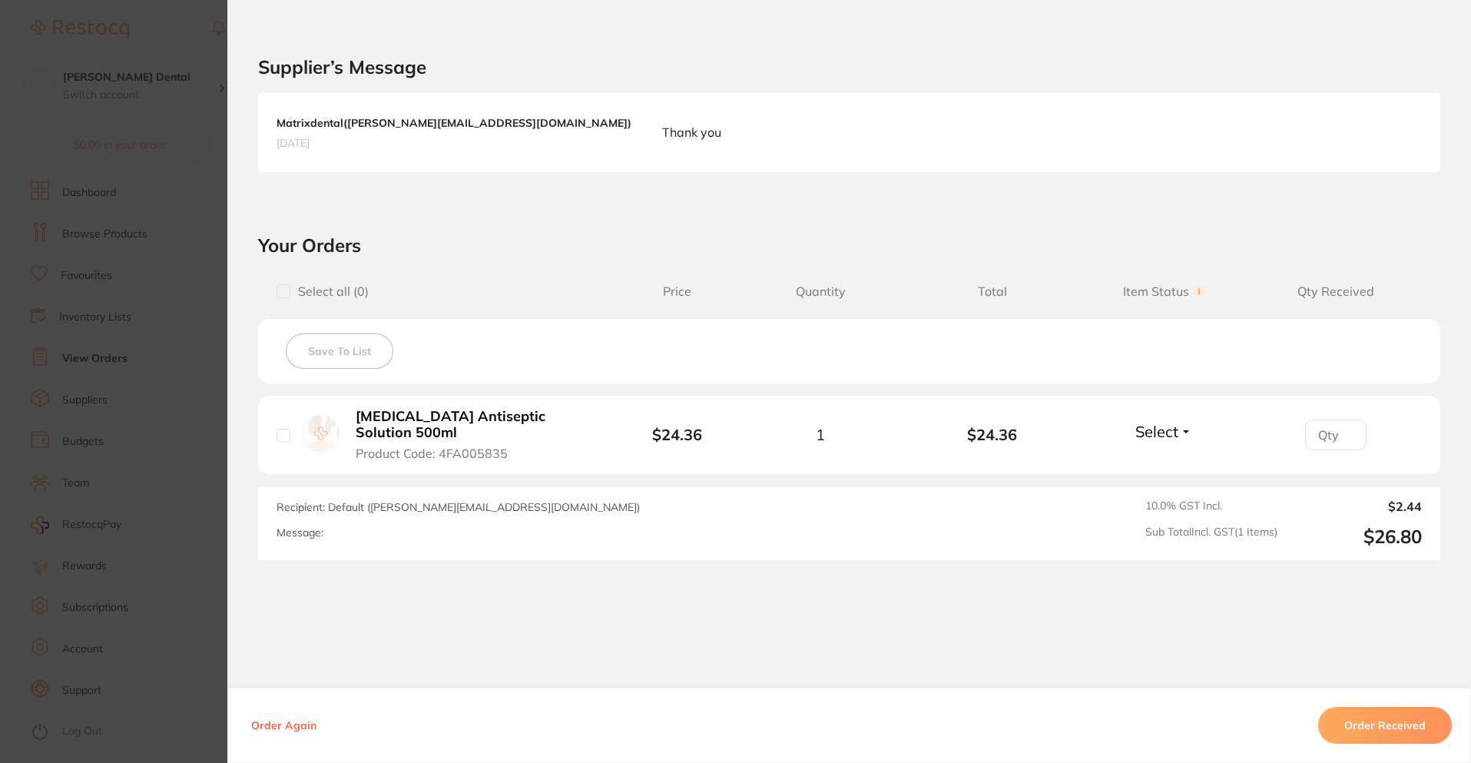
scroll to position [362, 0]
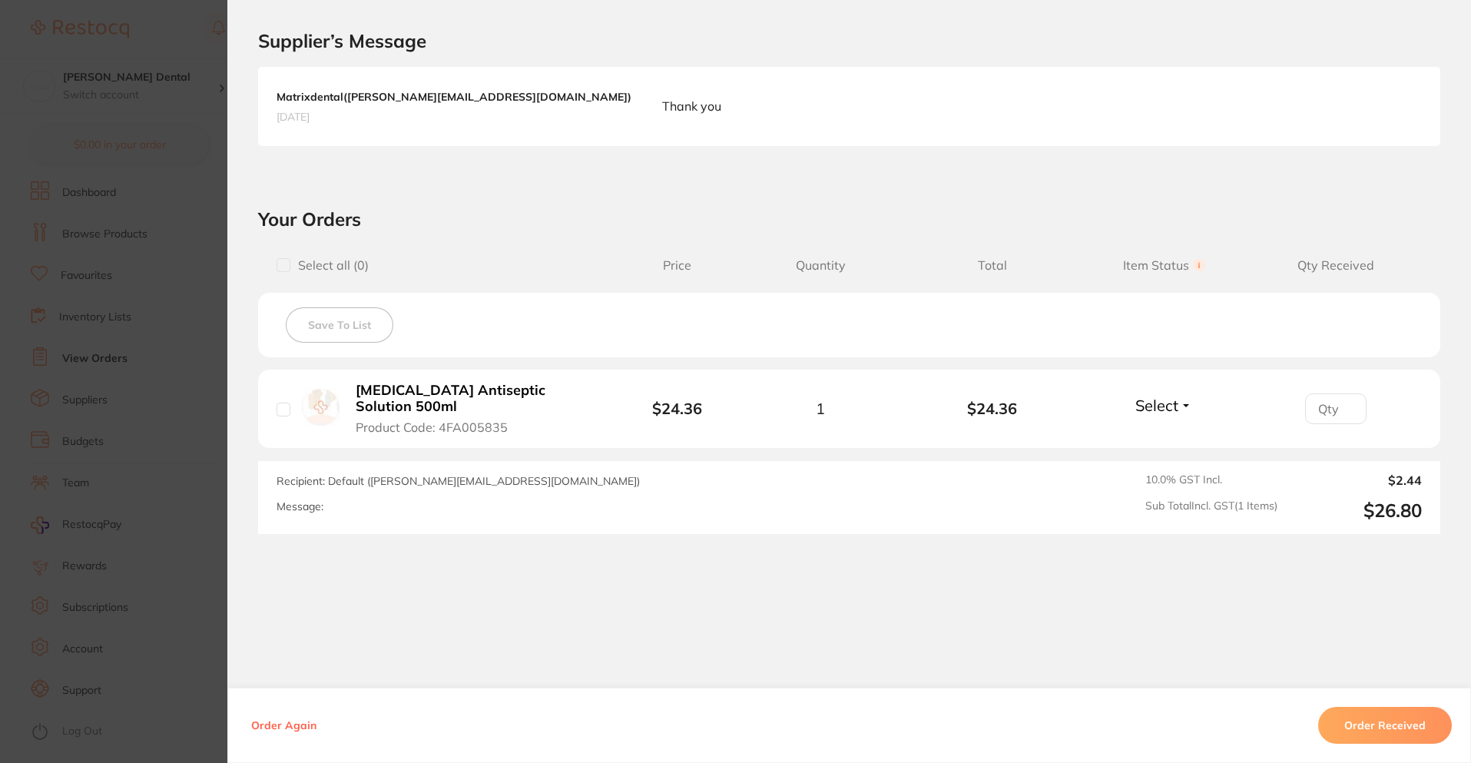
click at [188, 475] on section "Order ID: Restocq- 89711 Order Information Accepted Order Order Date [DATE] 15:…" at bounding box center [735, 381] width 1471 height 763
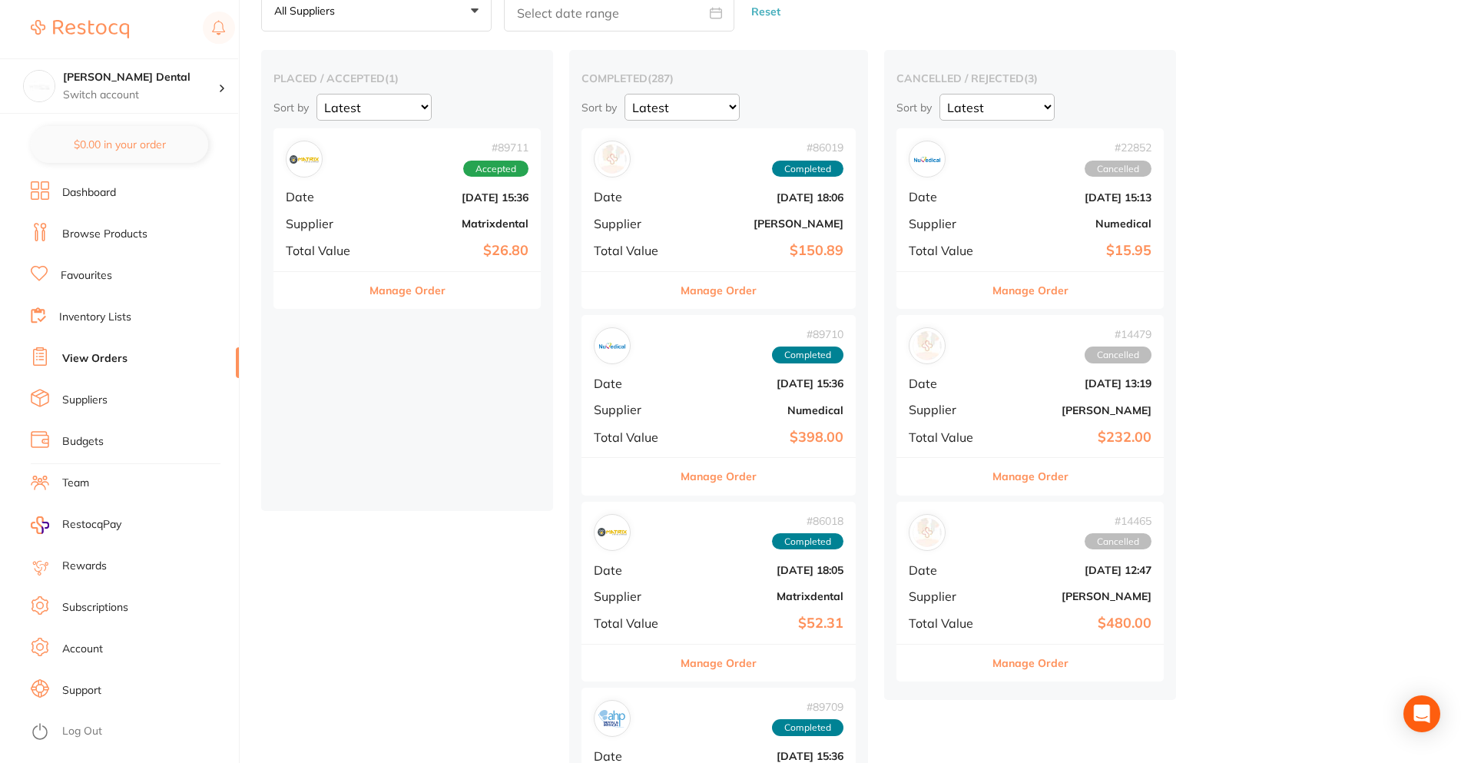
drag, startPoint x: 445, startPoint y: 245, endPoint x: 778, endPoint y: 267, distance: 334.2
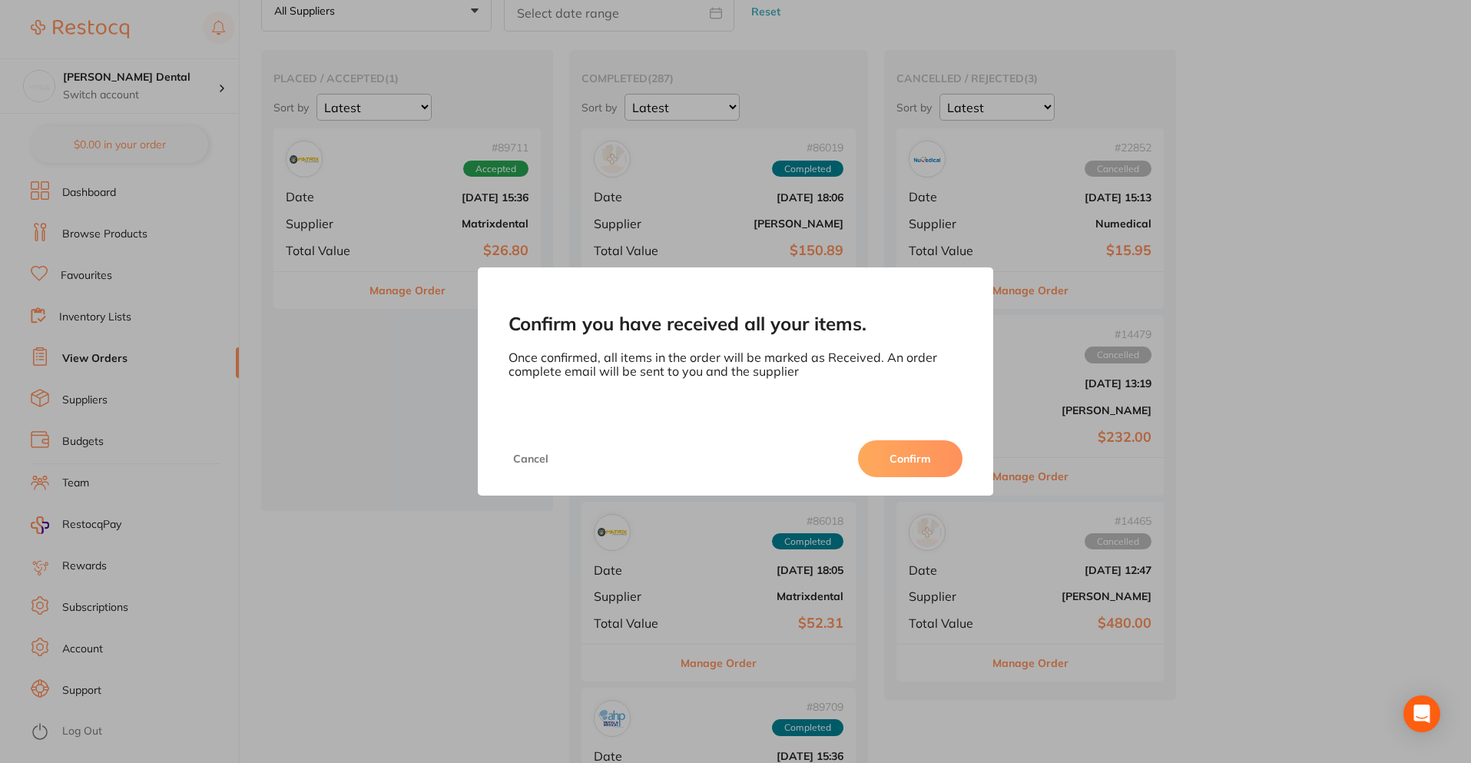
click at [923, 450] on button "Confirm" at bounding box center [910, 458] width 104 height 37
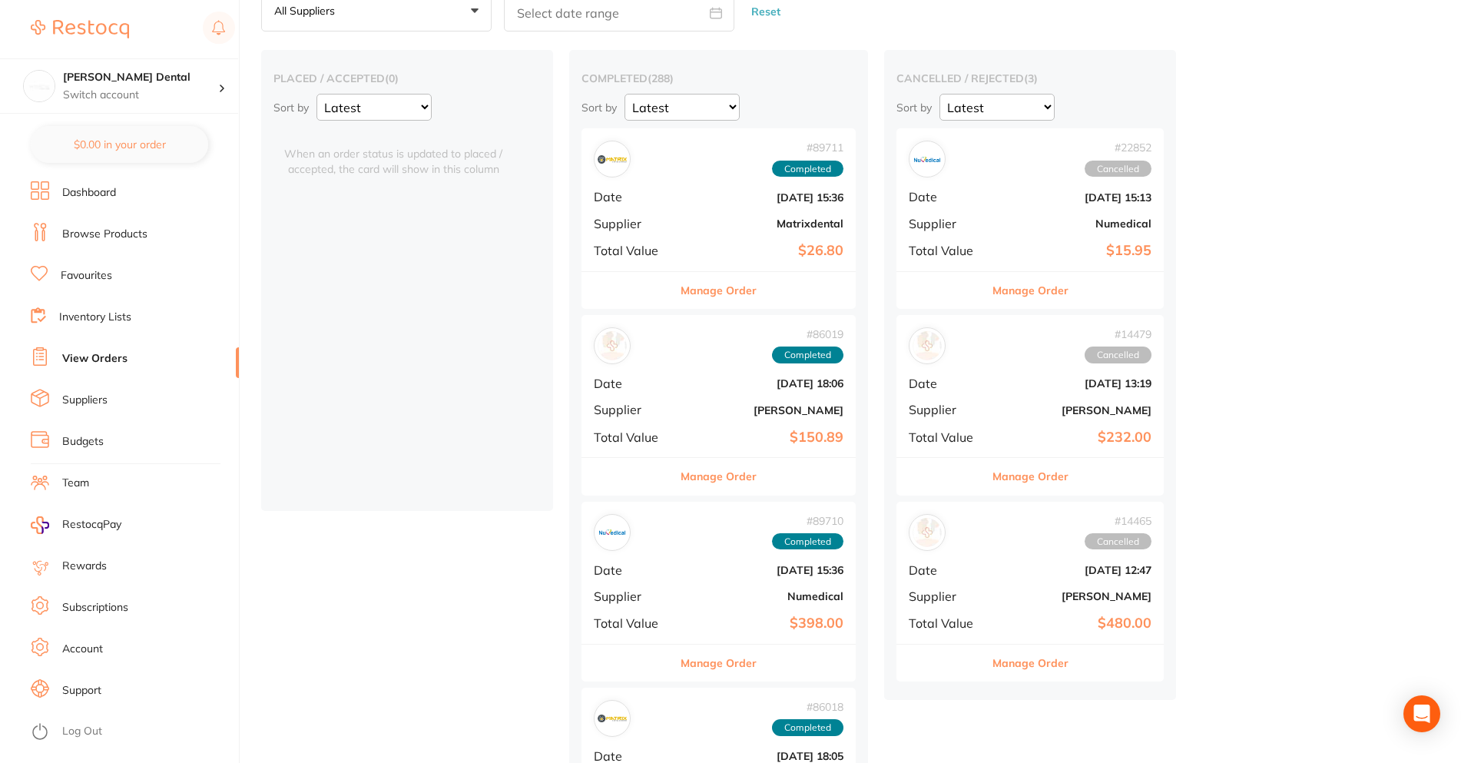
click at [107, 237] on link "Browse Products" at bounding box center [104, 234] width 85 height 15
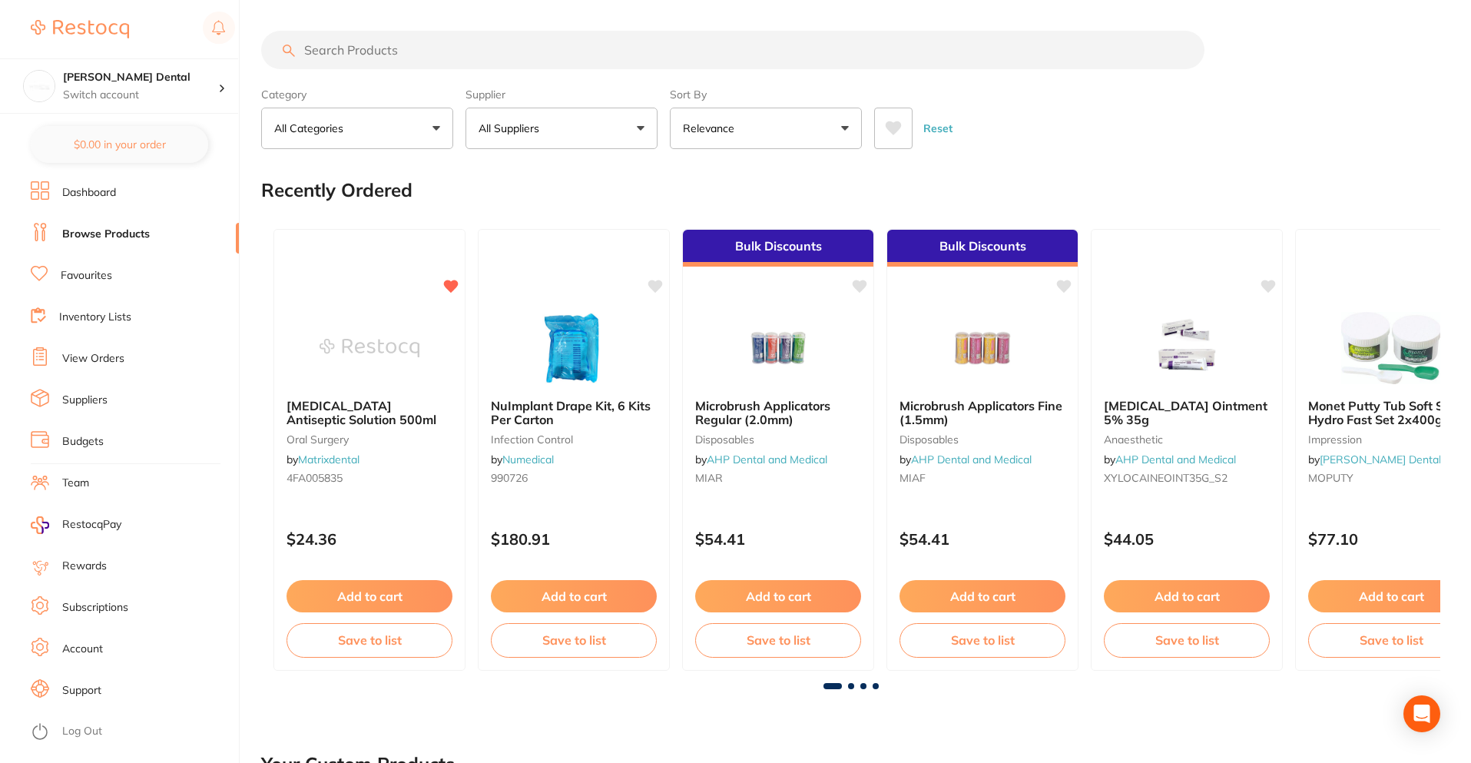
click at [407, 48] on input "search" at bounding box center [732, 50] width 943 height 38
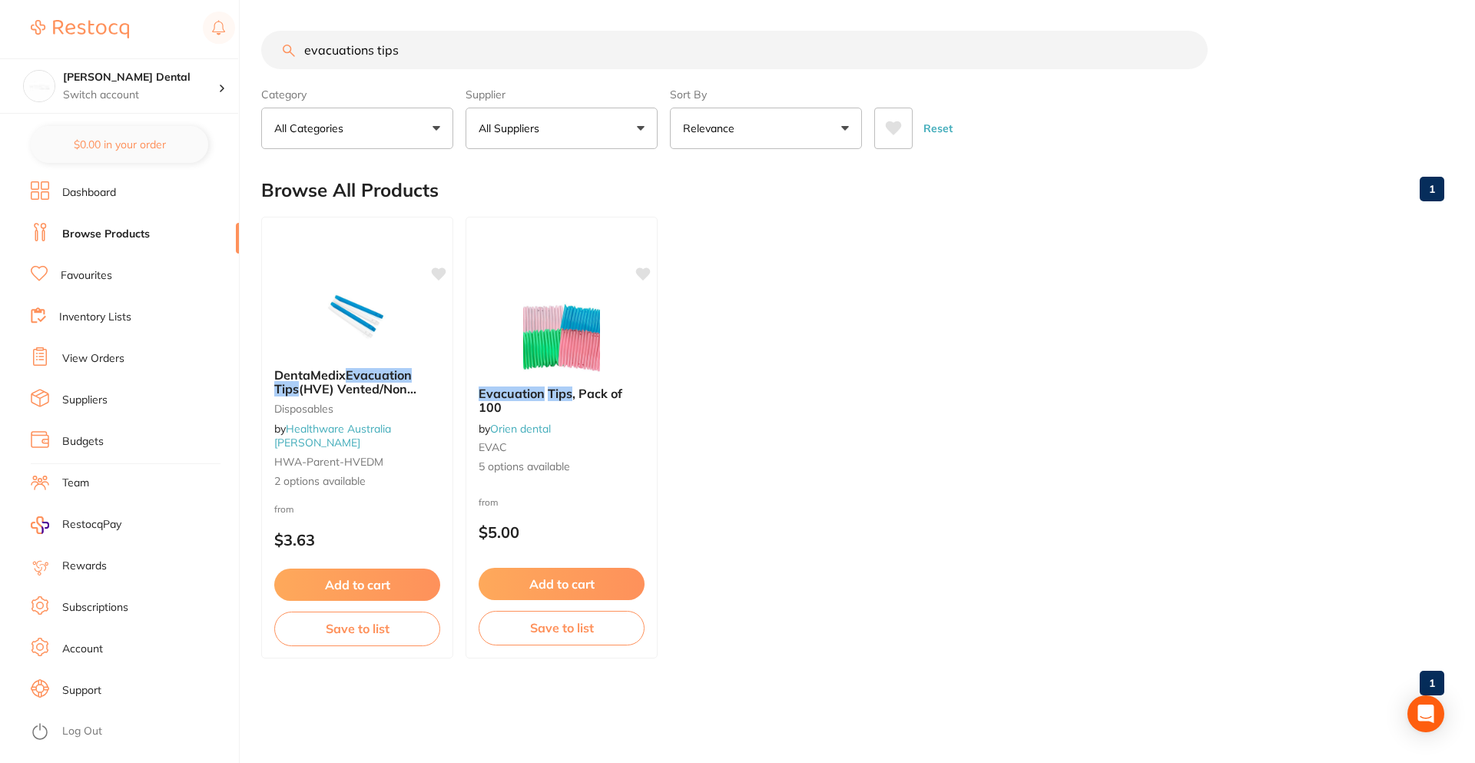
drag, startPoint x: 411, startPoint y: 48, endPoint x: 99, endPoint y: 36, distance: 312.1
click at [99, 36] on div "$0.00 [PERSON_NAME] Dental Switch account [PERSON_NAME] Dental $0.00 in your or…" at bounding box center [737, 381] width 1475 height 763
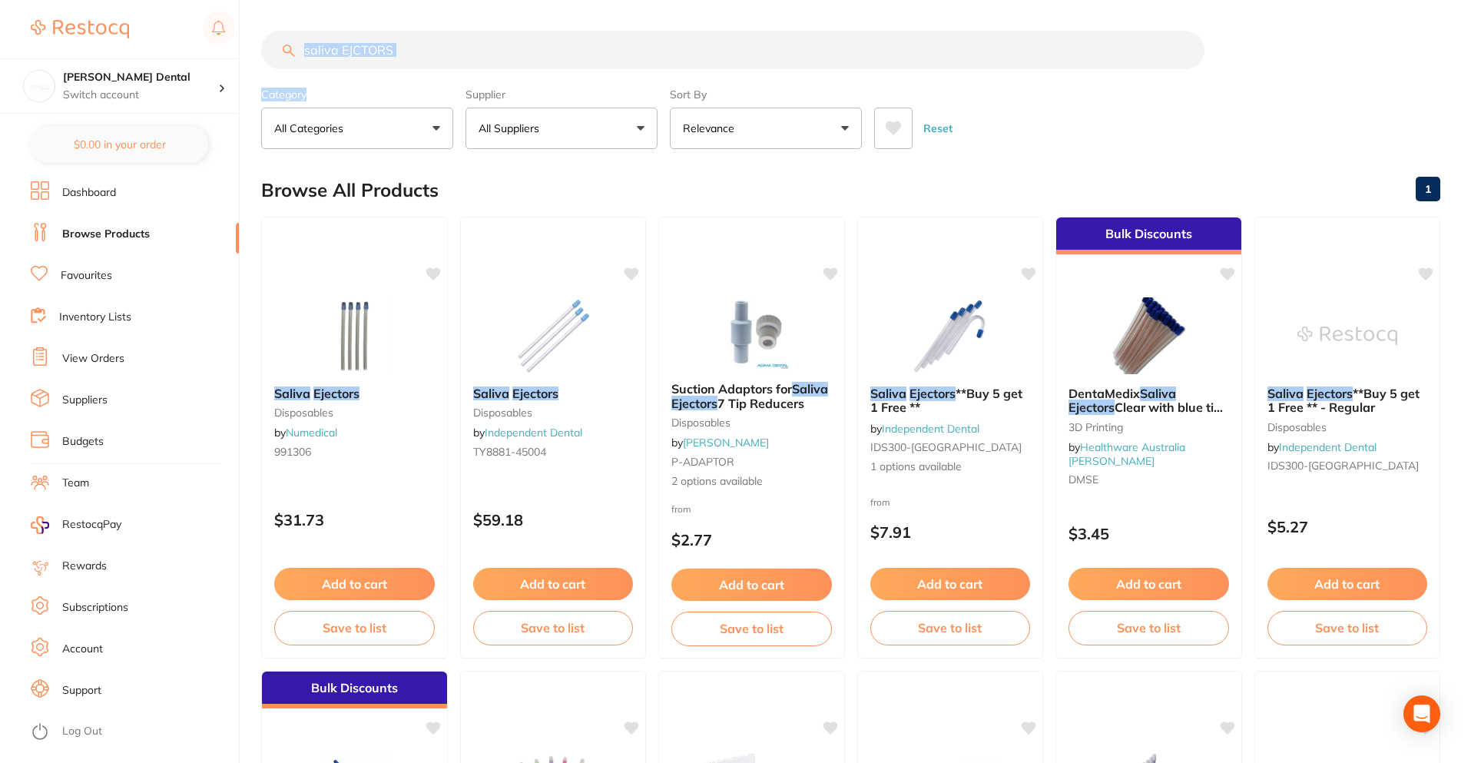
drag, startPoint x: 380, startPoint y: 58, endPoint x: 367, endPoint y: 56, distance: 12.4
click at [367, 56] on section "saliva EJCTORS Category All Categories All Categories 3D Printing disposables E…" at bounding box center [850, 90] width 1179 height 118
drag, startPoint x: 426, startPoint y: 37, endPoint x: 234, endPoint y: 41, distance: 192.1
click at [234, 41] on div "$0.00 [PERSON_NAME] Dental Switch account [PERSON_NAME] Dental $0.00 in your or…" at bounding box center [735, 381] width 1471 height 763
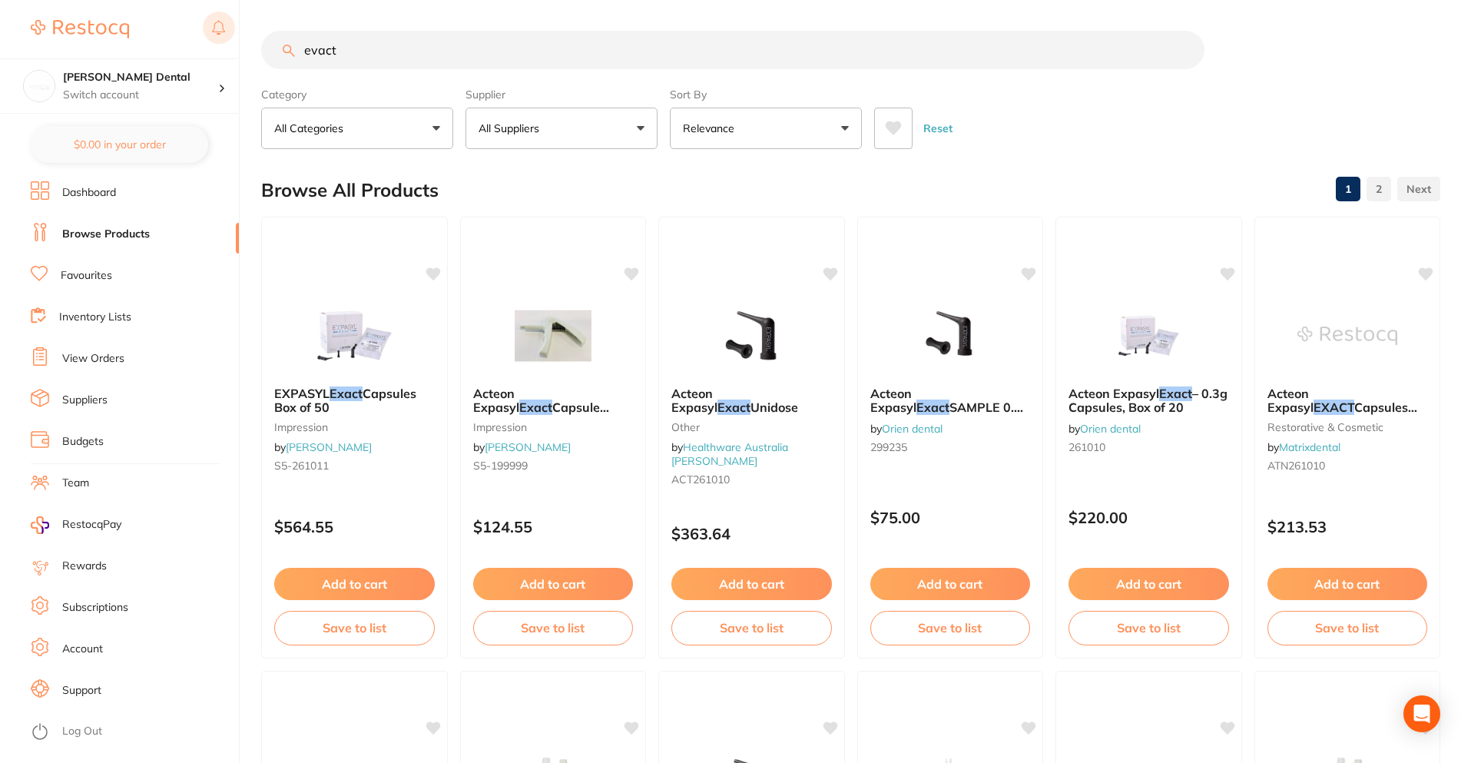
type input "evac"
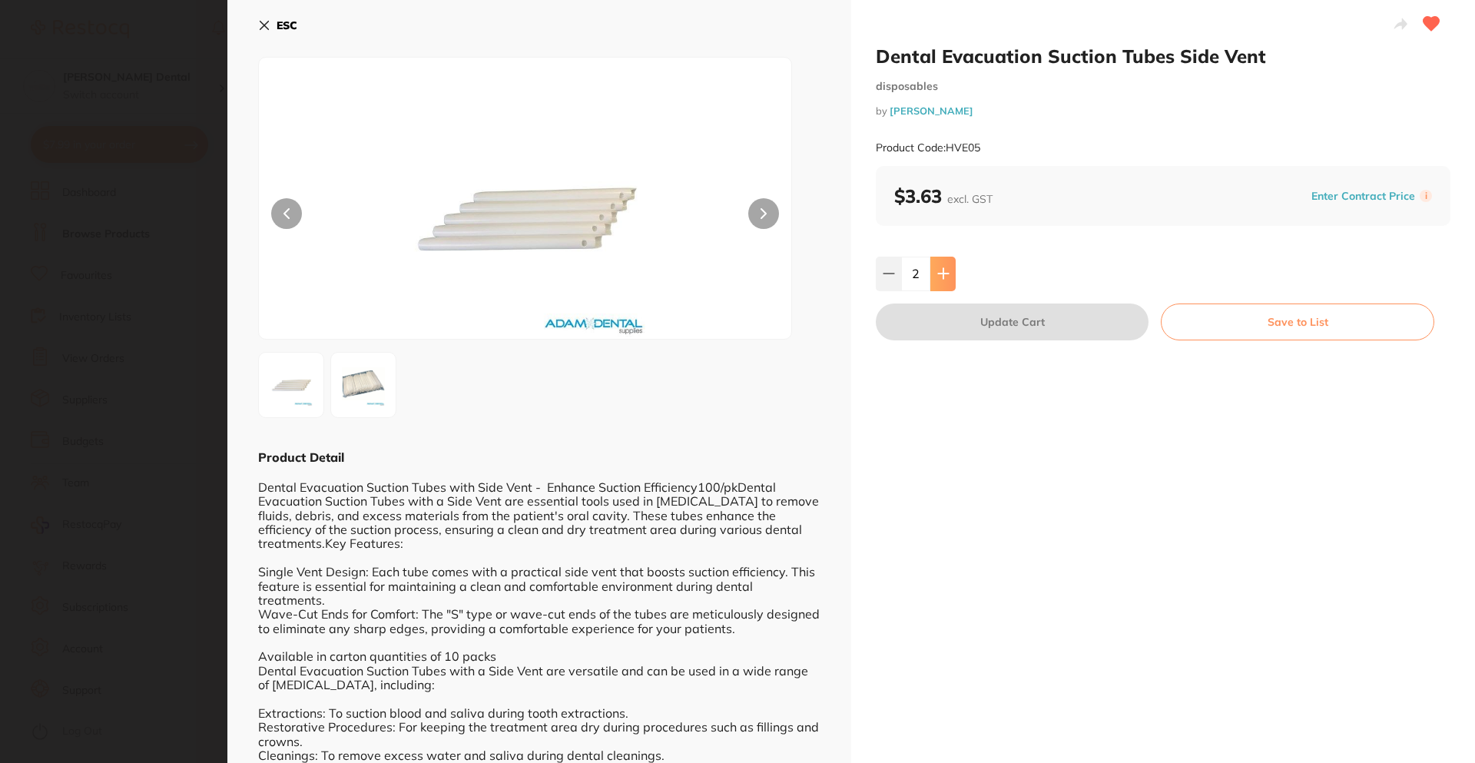
click at [942, 268] on icon at bounding box center [943, 273] width 12 height 12
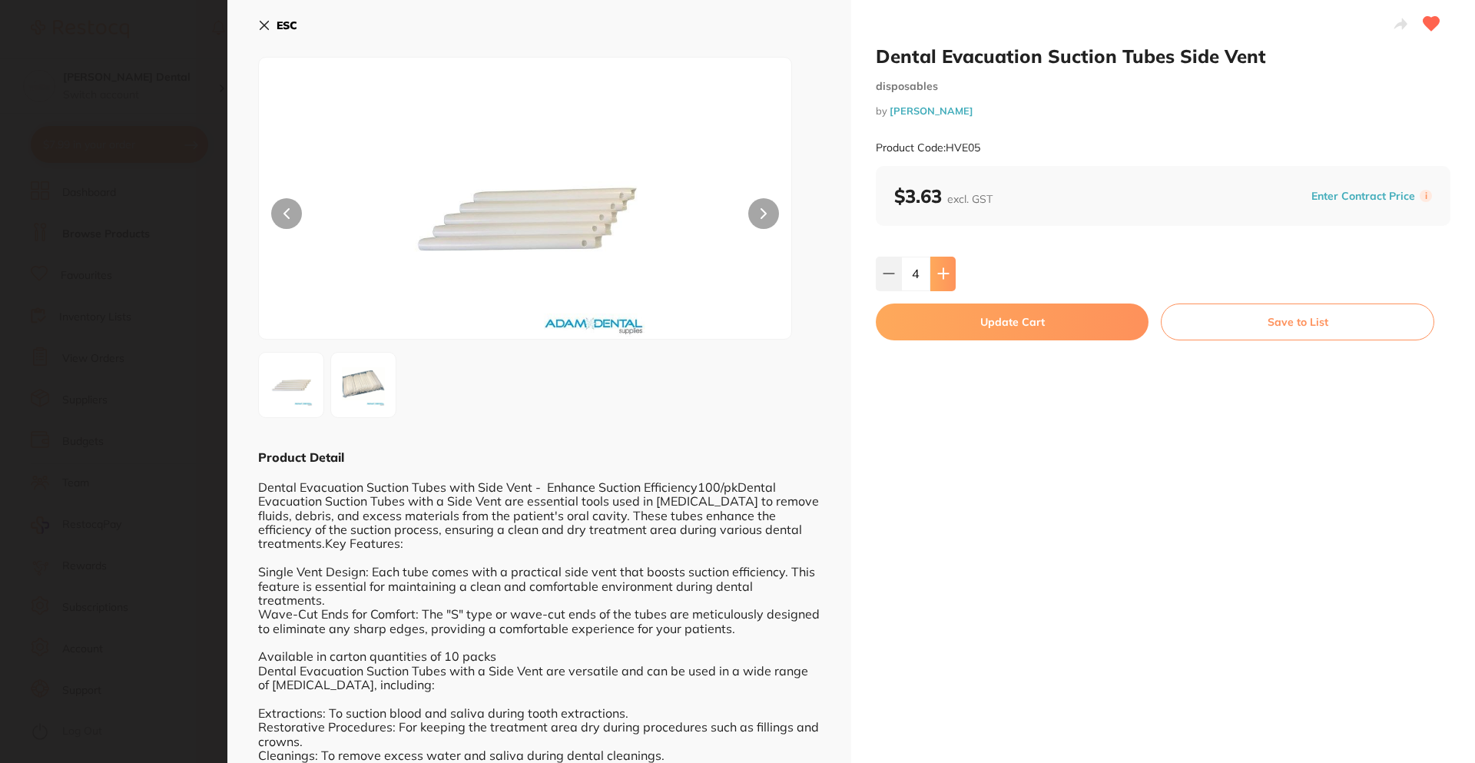
click at [942, 268] on icon at bounding box center [943, 273] width 12 height 12
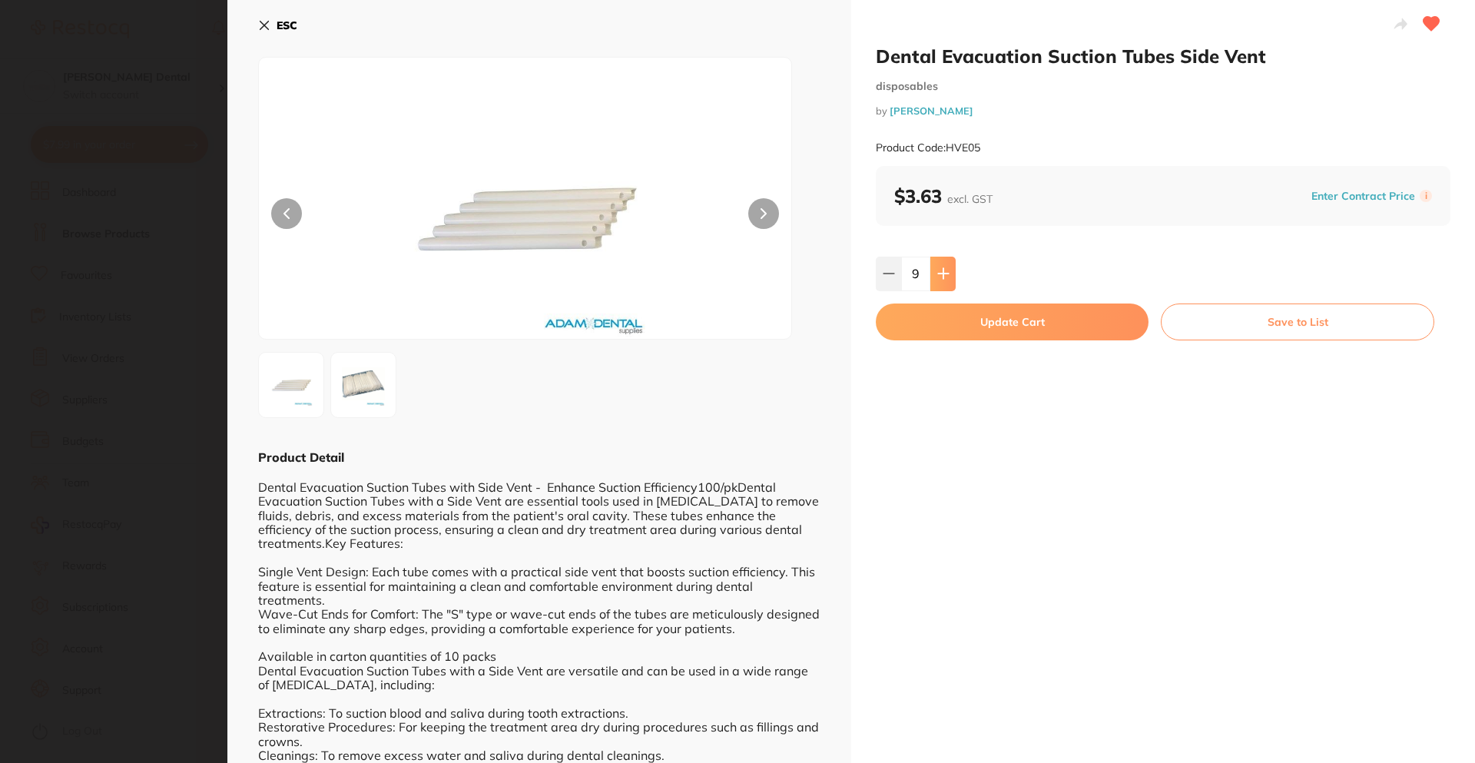
click at [942, 268] on icon at bounding box center [943, 273] width 12 height 12
type input "10"
click at [946, 326] on button "Update Cart" at bounding box center [1012, 321] width 273 height 37
type input "10"
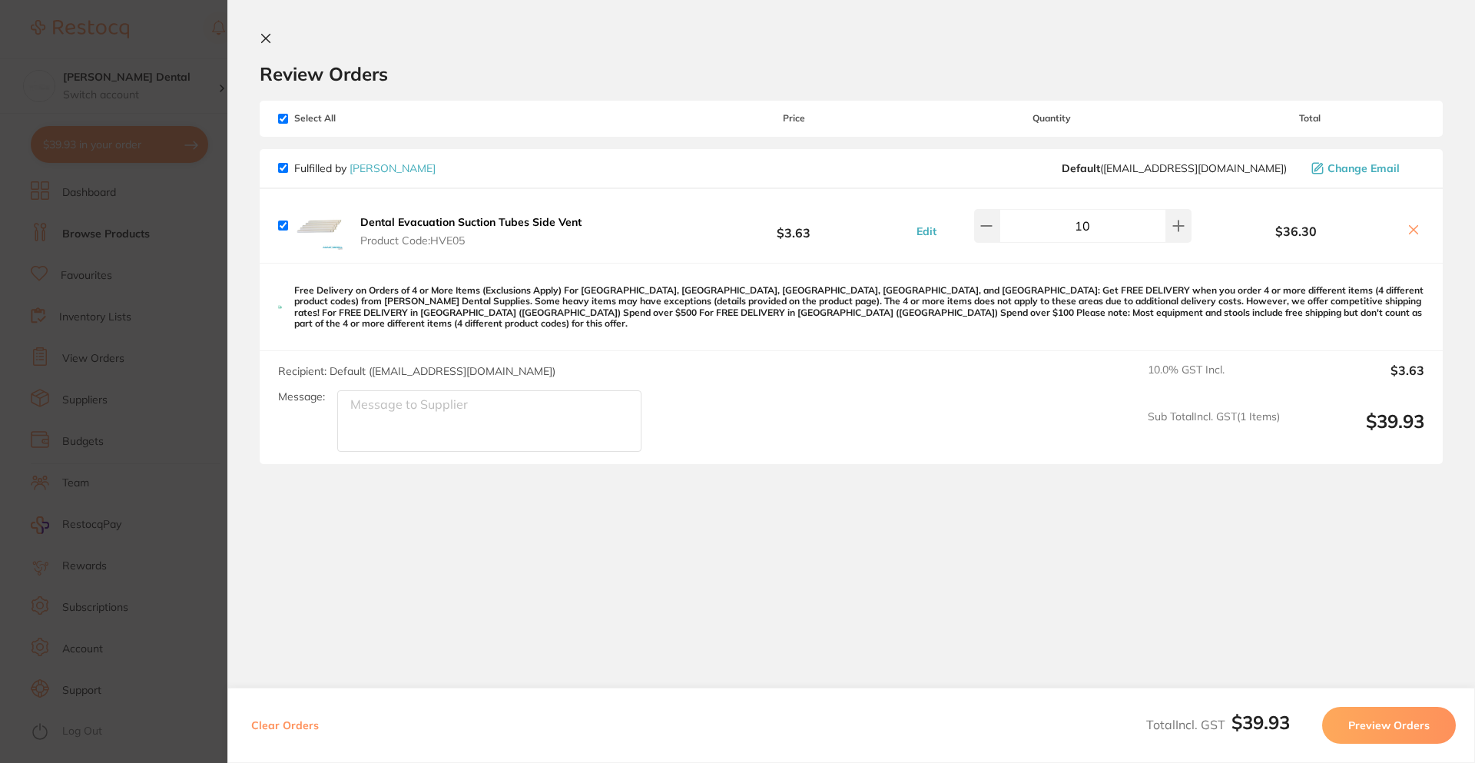
click at [257, 41] on section "Review Orders Your orders are being processed and we will notify you once we ha…" at bounding box center [851, 362] width 1248 height 725
click at [264, 38] on icon at bounding box center [266, 38] width 12 height 12
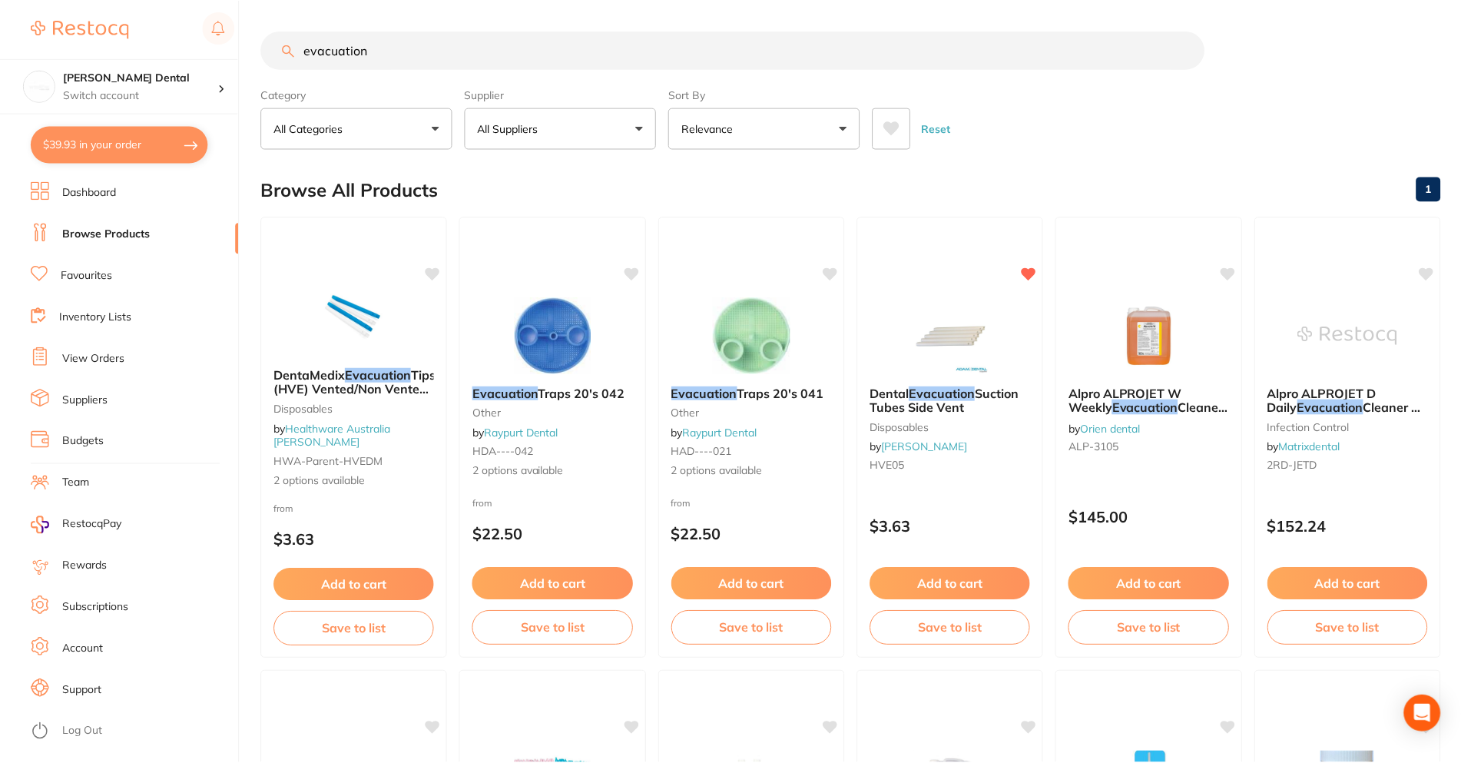
scroll to position [3, 0]
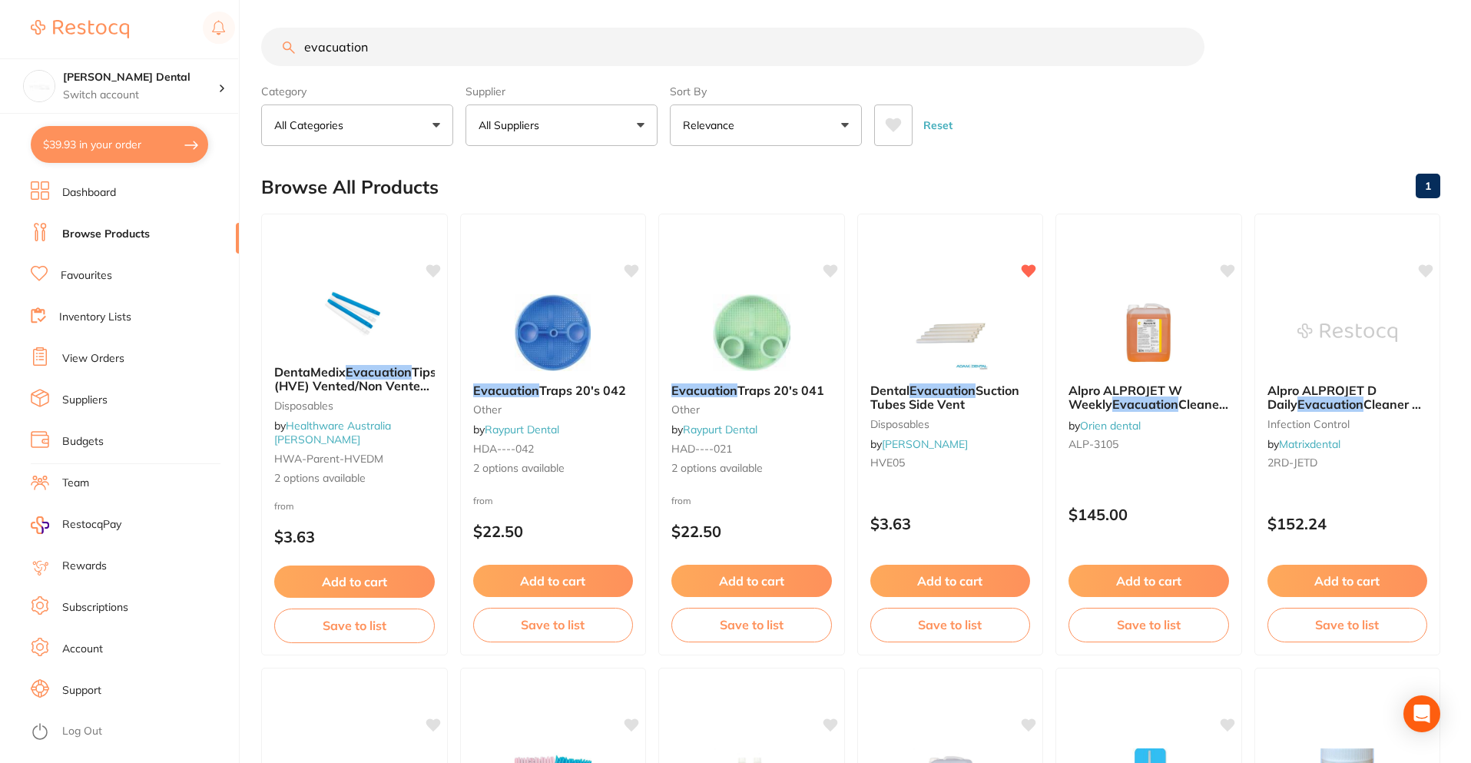
drag, startPoint x: 417, startPoint y: 50, endPoint x: 147, endPoint y: 35, distance: 270.8
click at [147, 36] on div "$39.93 Smiline Dental Switch account Smiline Dental $39.93 in your order Dashbo…" at bounding box center [735, 378] width 1471 height 763
type input "abrasvie steelk strips"
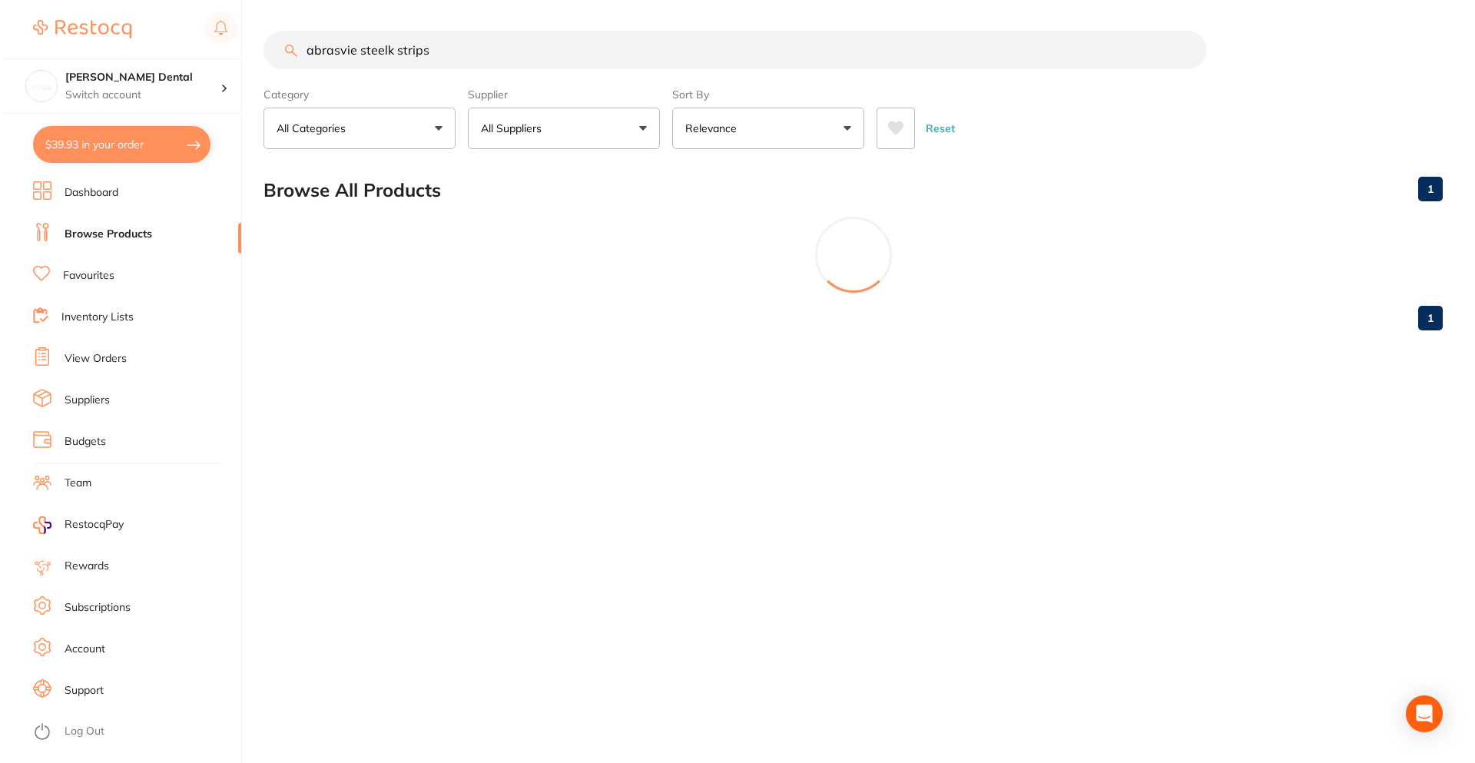
scroll to position [0, 0]
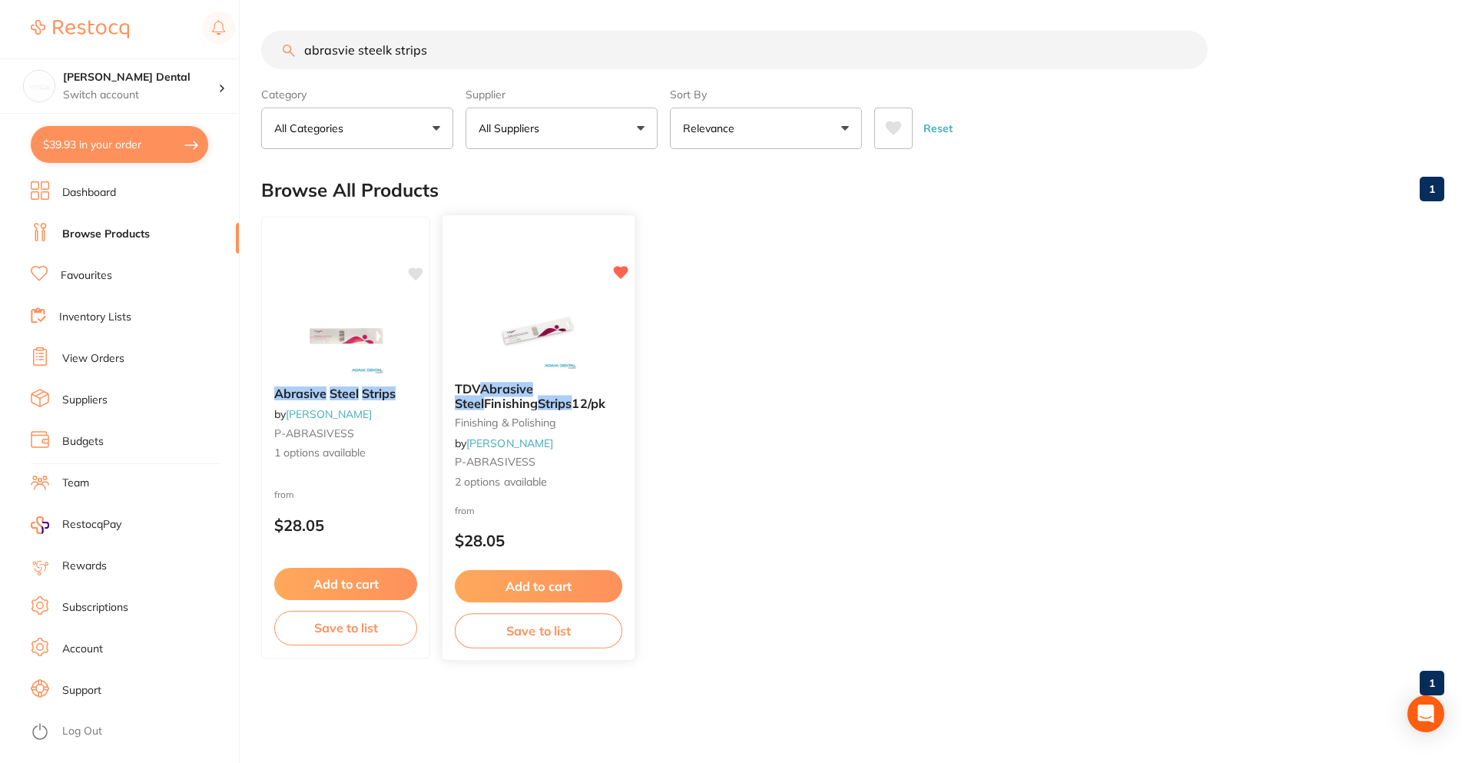
click at [509, 394] on em "Abrasive" at bounding box center [506, 388] width 53 height 15
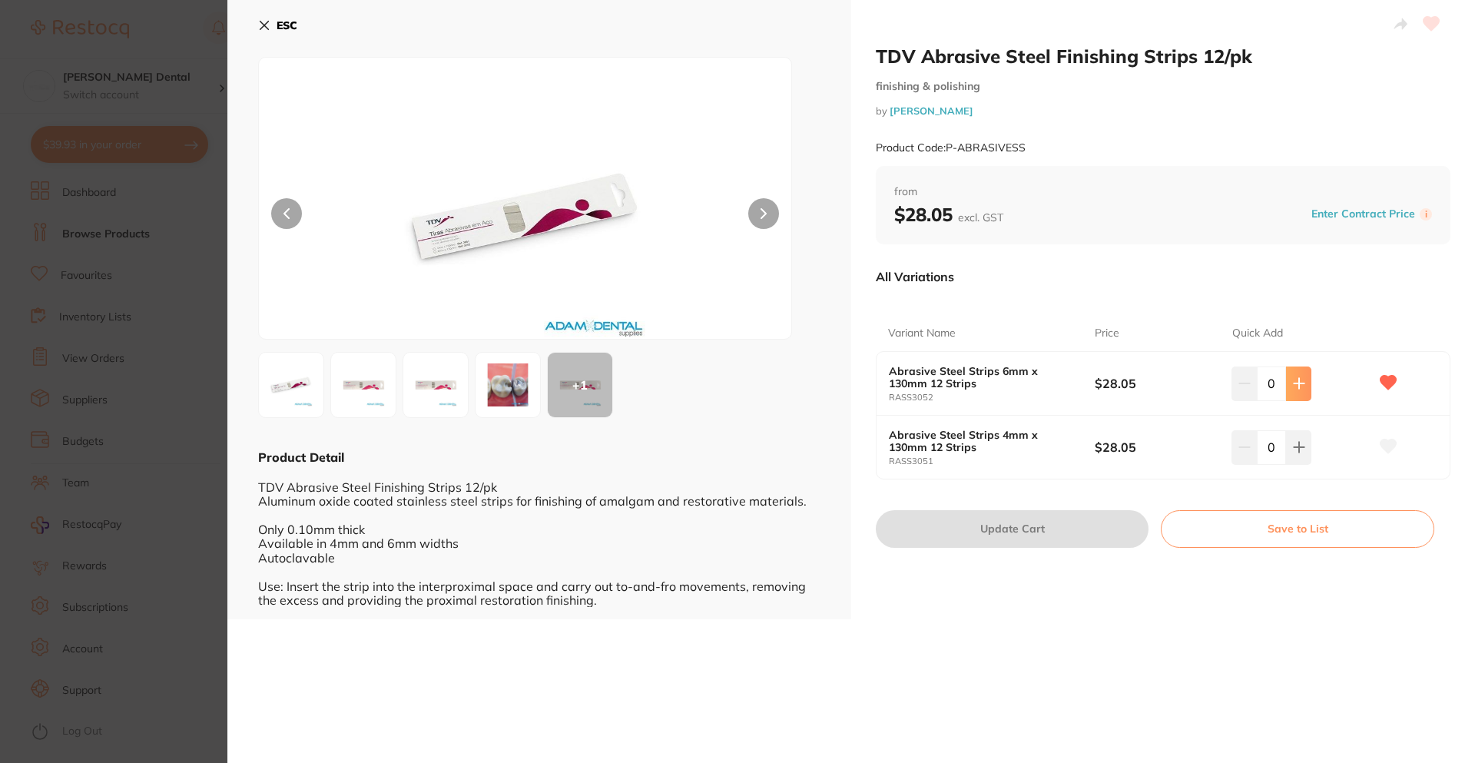
click at [1303, 379] on button at bounding box center [1298, 383] width 25 height 34
type input "2"
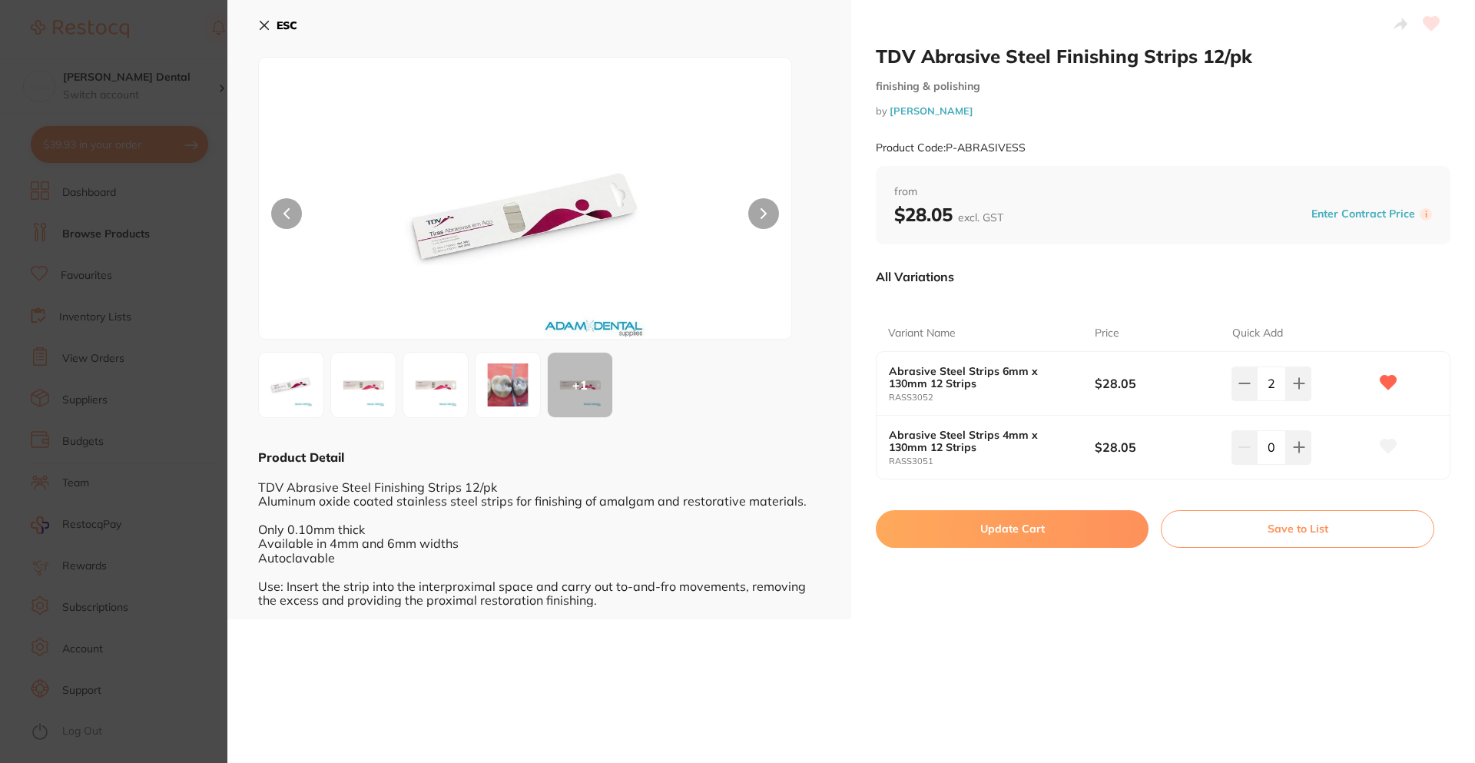
click at [1023, 519] on button "Update Cart" at bounding box center [1012, 528] width 273 height 37
checkbox input "false"
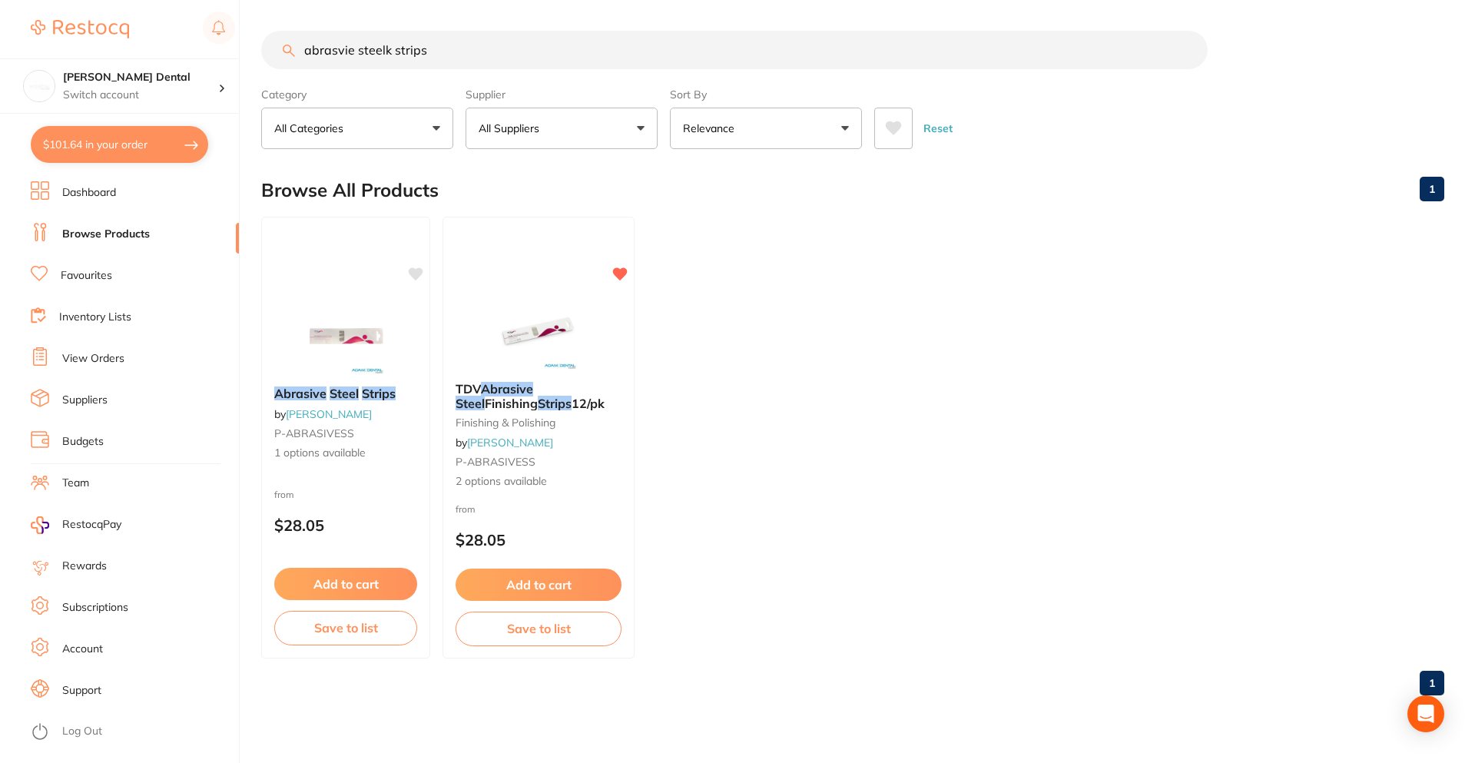
drag, startPoint x: 450, startPoint y: 45, endPoint x: 177, endPoint y: 19, distance: 274.0
click at [177, 19] on div "$101.64 Smiline Dental Switch account Smiline Dental $101.64 in your order Dash…" at bounding box center [737, 381] width 1475 height 763
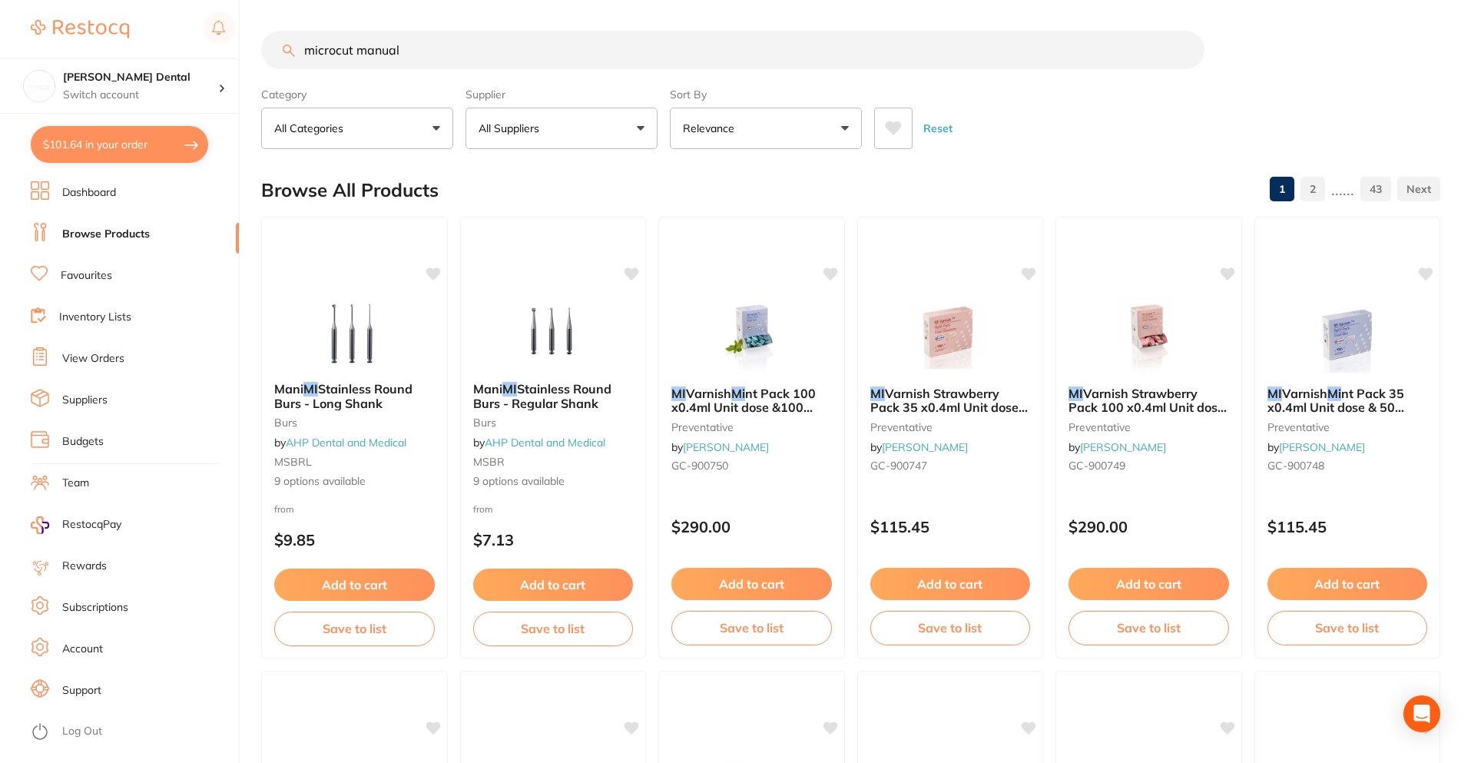
type input "microcut manual"
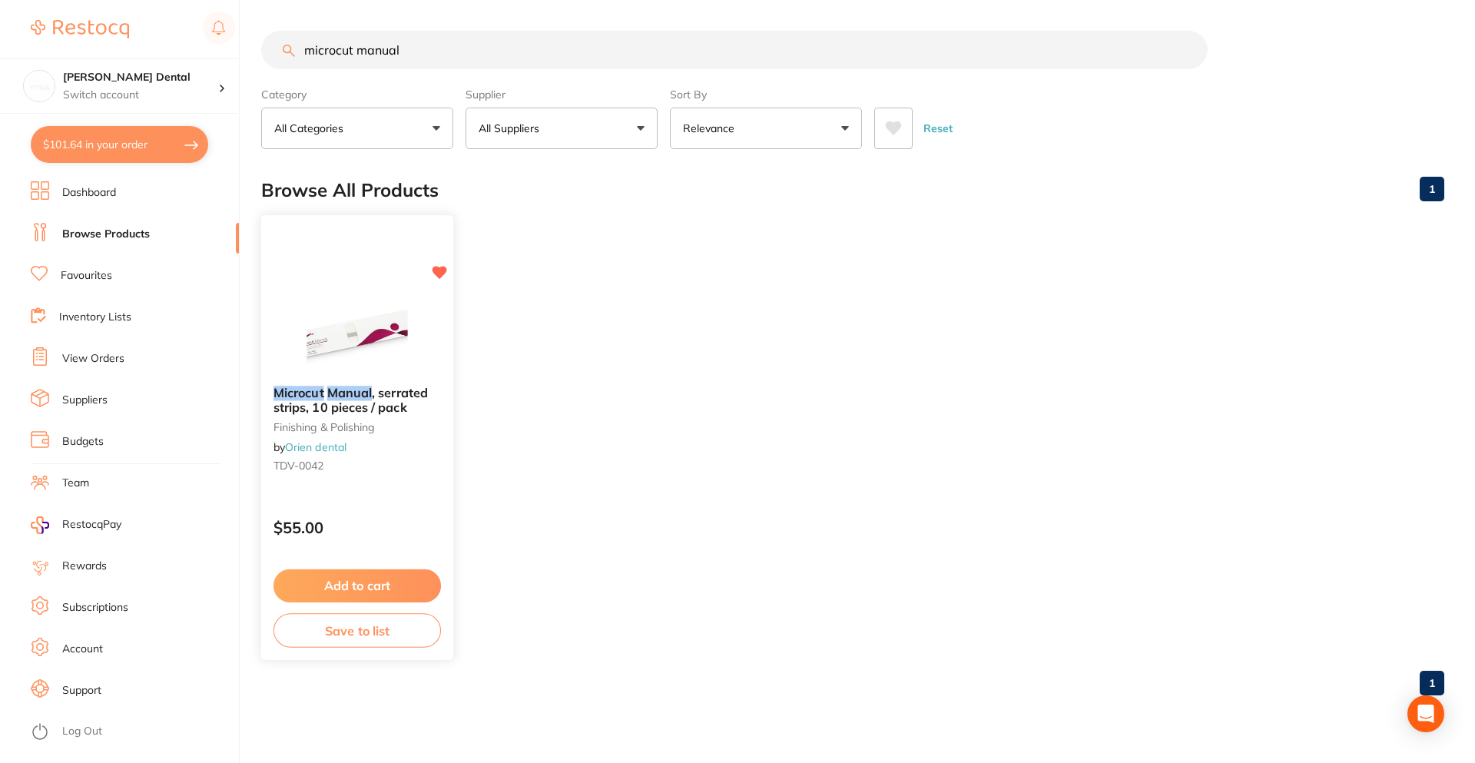
click at [356, 385] on div "Microcut Manual , serrated strips, 10 pieces / pack finishing & polishing by Or…" at bounding box center [357, 432] width 192 height 118
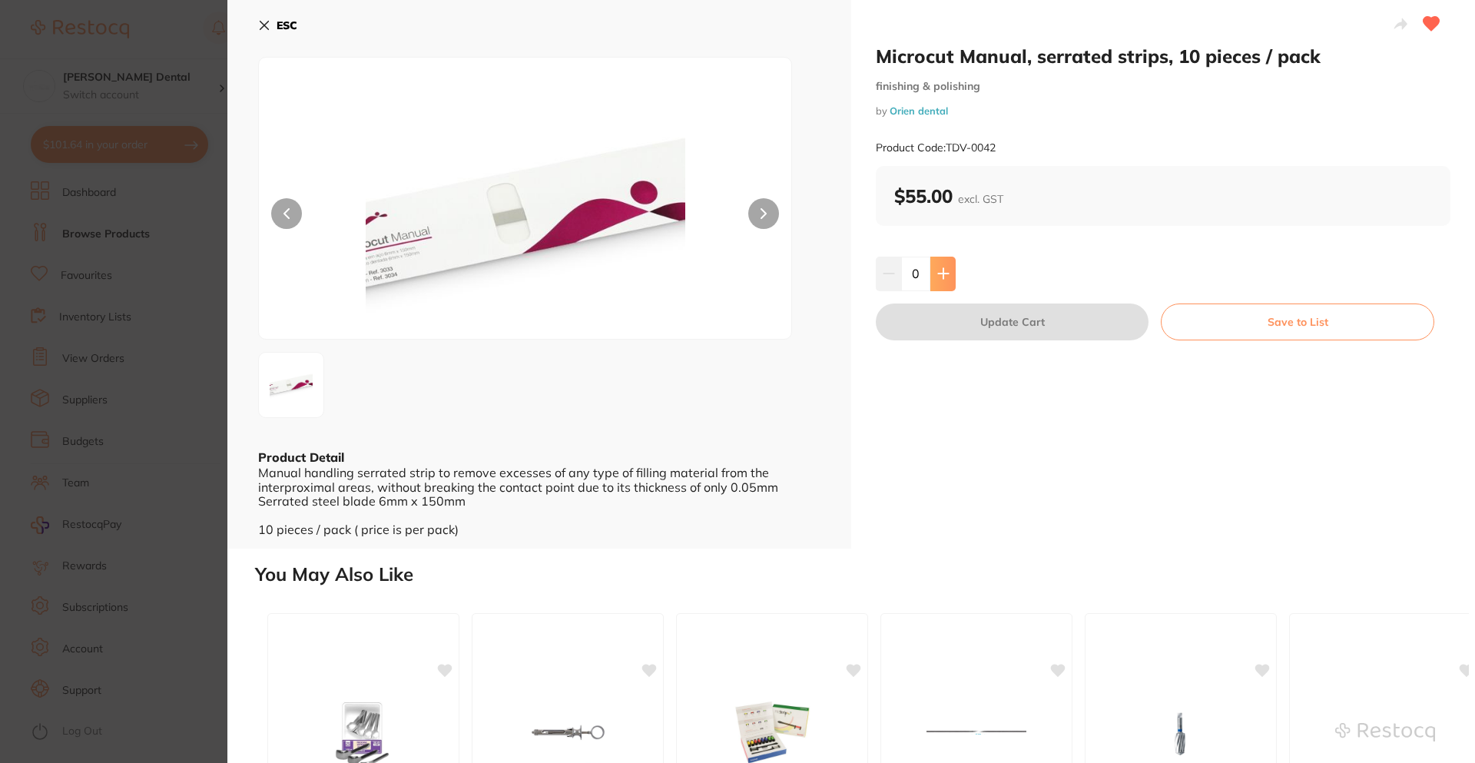
click at [948, 280] on button at bounding box center [942, 274] width 25 height 34
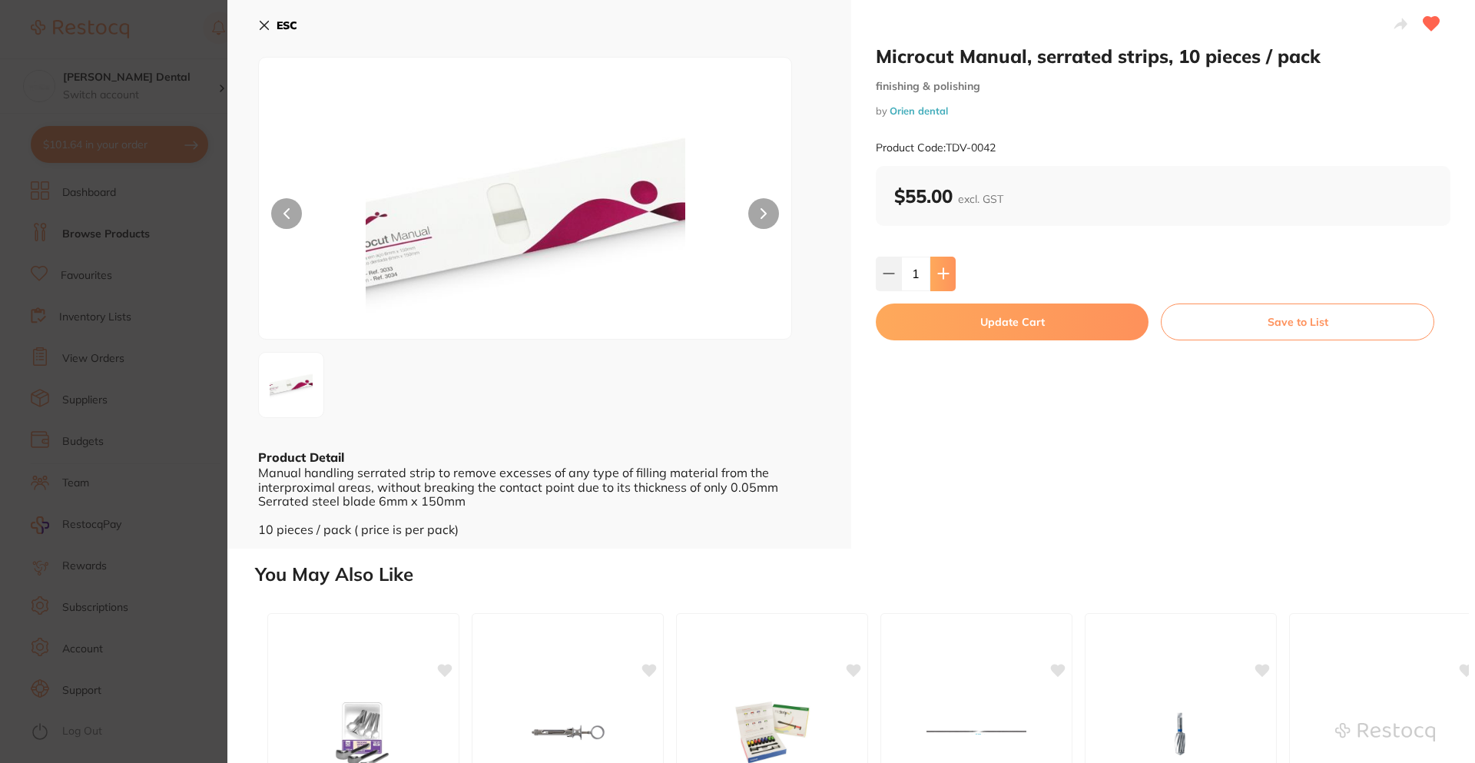
click at [948, 280] on button at bounding box center [942, 274] width 25 height 34
type input "2"
click at [969, 320] on button "Update Cart" at bounding box center [1012, 321] width 273 height 37
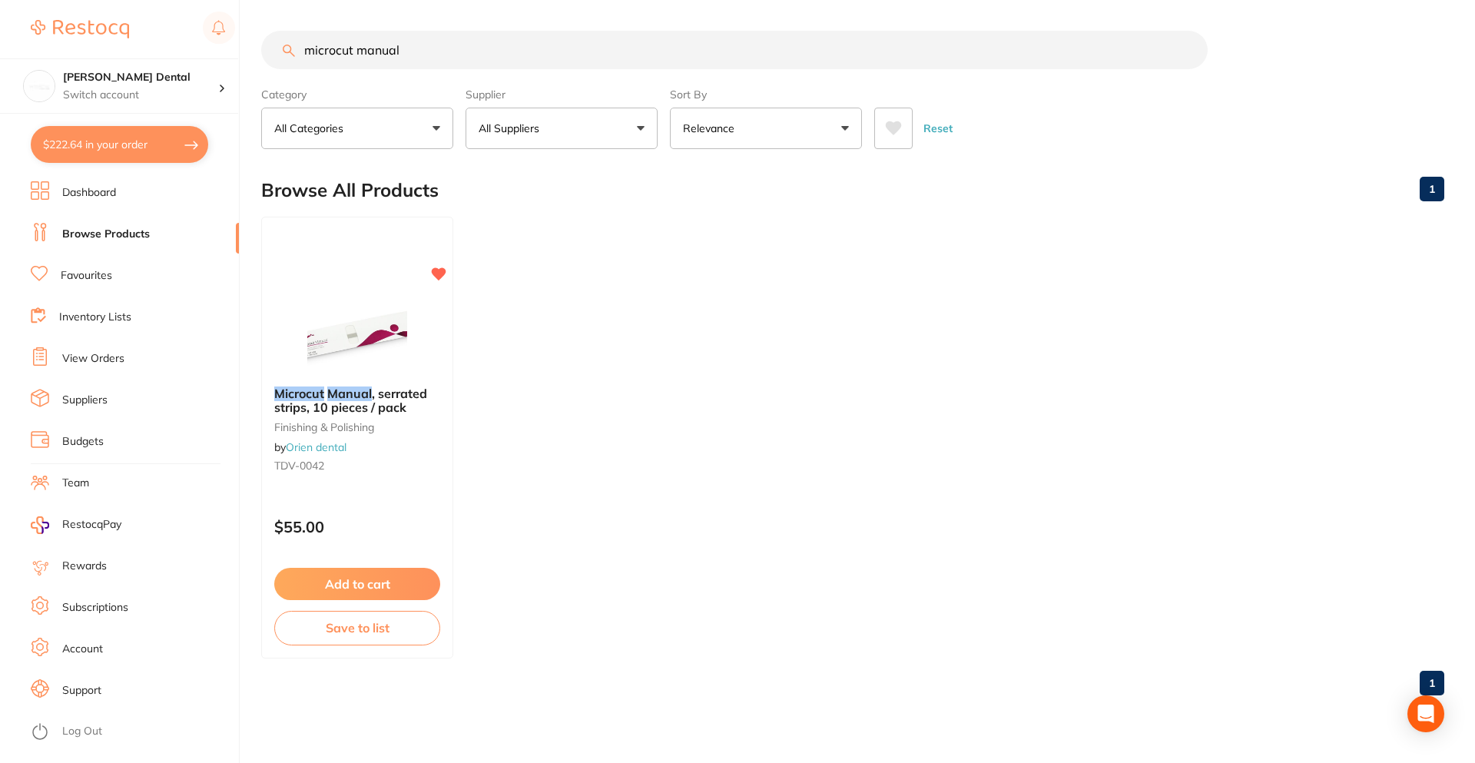
scroll to position [1, 0]
drag, startPoint x: 415, startPoint y: 58, endPoint x: -122, endPoint y: 64, distance: 537.0
click at [0, 64] on html "$222.64 Smiline Dental Switch account Smiline Dental $222.64 in your order Dash…" at bounding box center [737, 381] width 1475 height 763
type input "n"
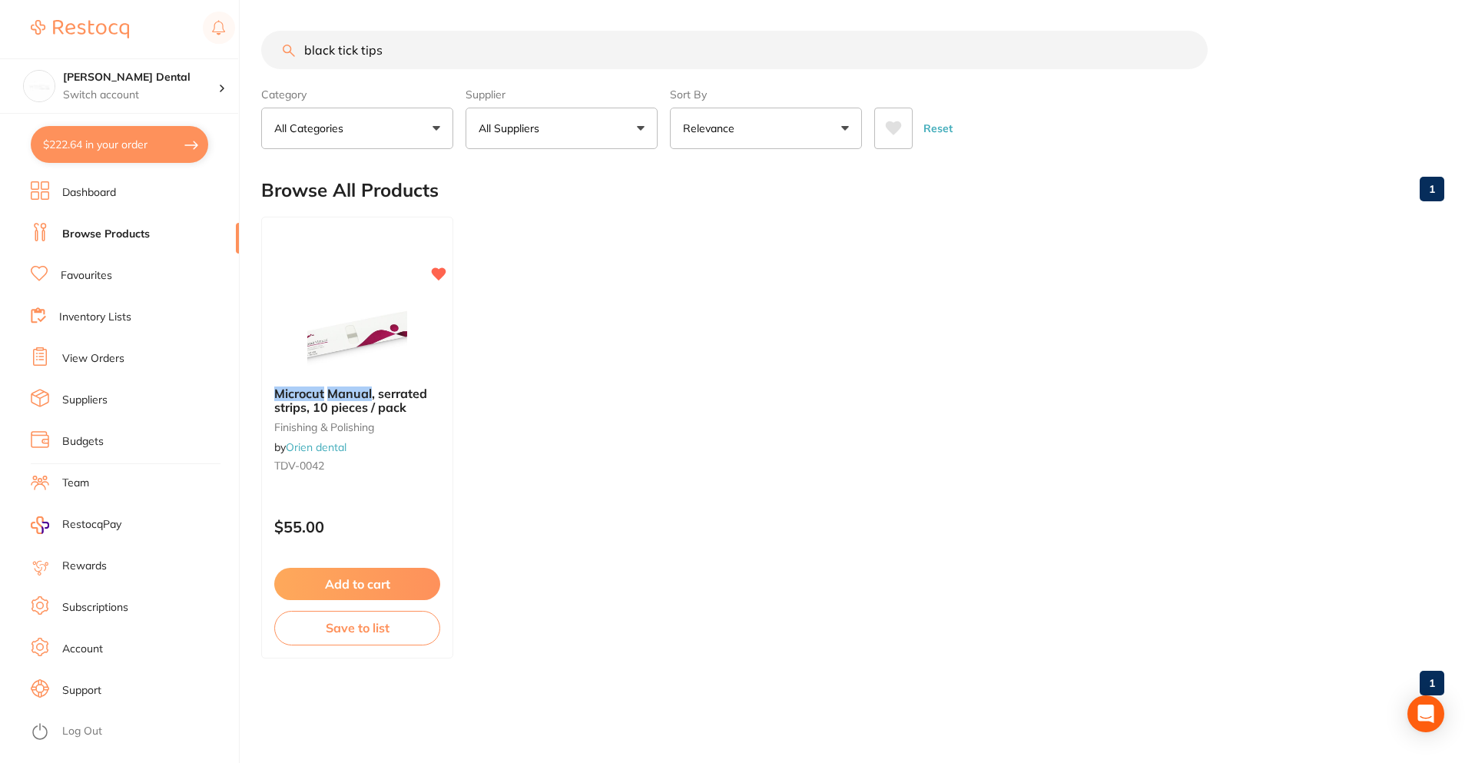
type input "black tick tips"
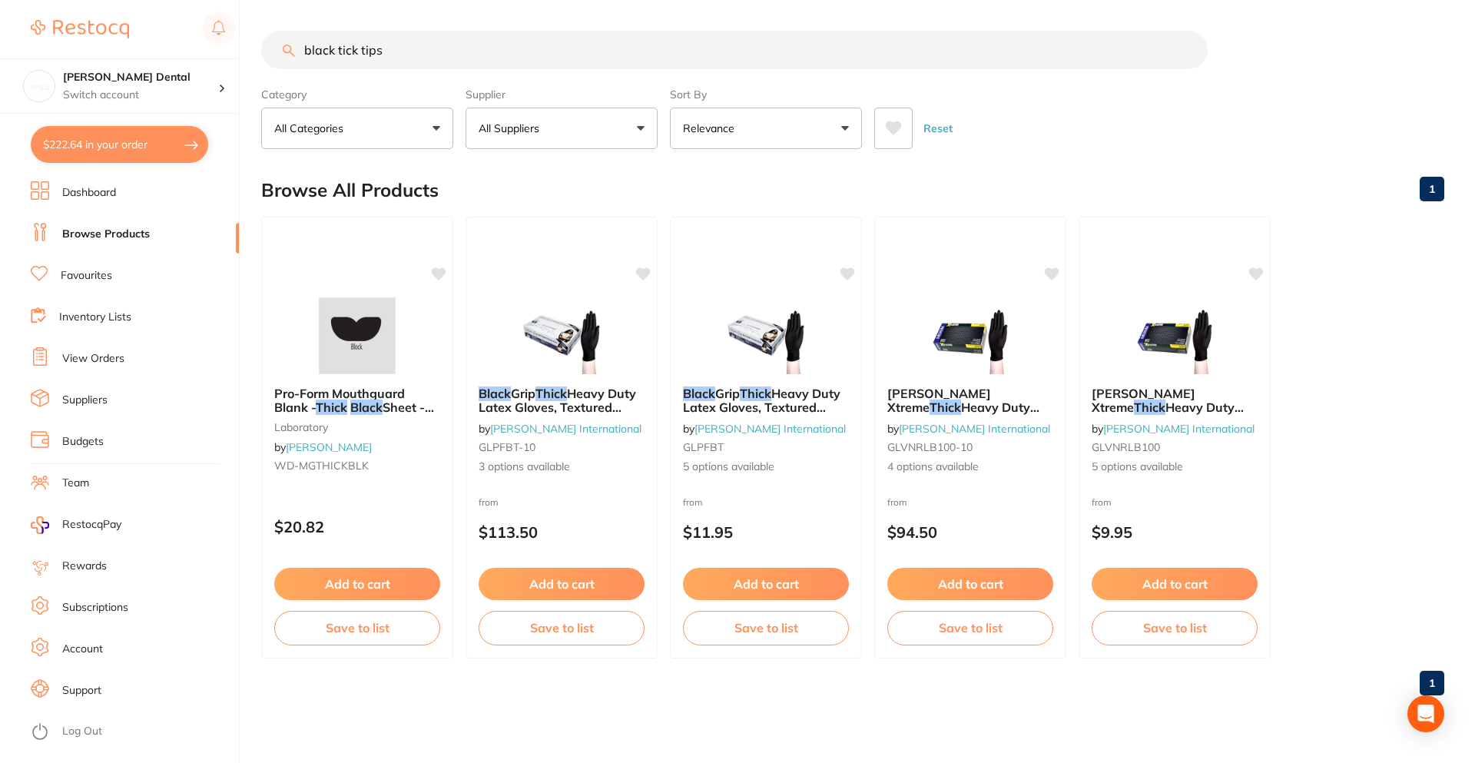
drag, startPoint x: 397, startPoint y: 39, endPoint x: -35, endPoint y: 34, distance: 431.8
click at [0, 34] on html "$222.64 Smiline Dental Switch account Smiline Dental $222.64 in your order Dash…" at bounding box center [737, 381] width 1475 height 763
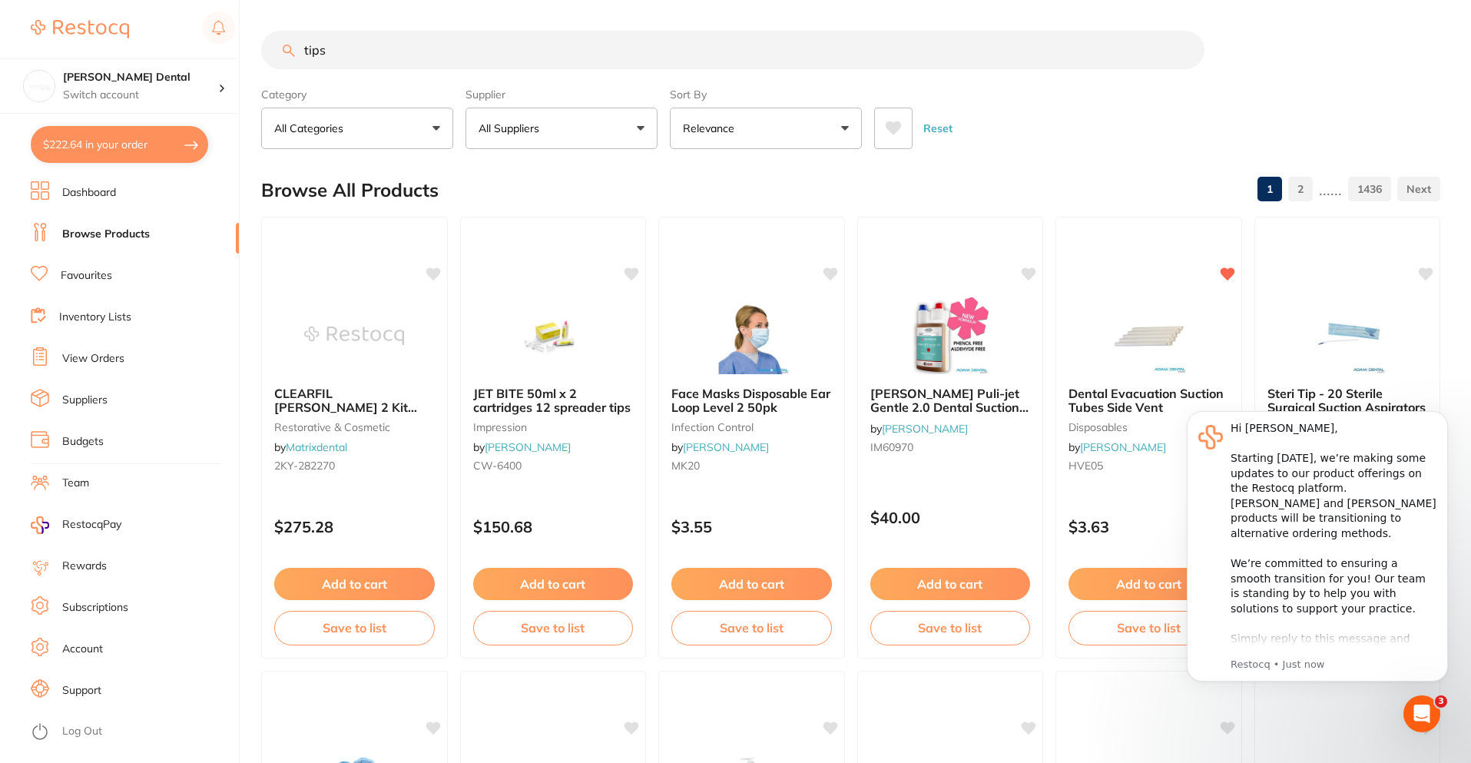
type input "tips"
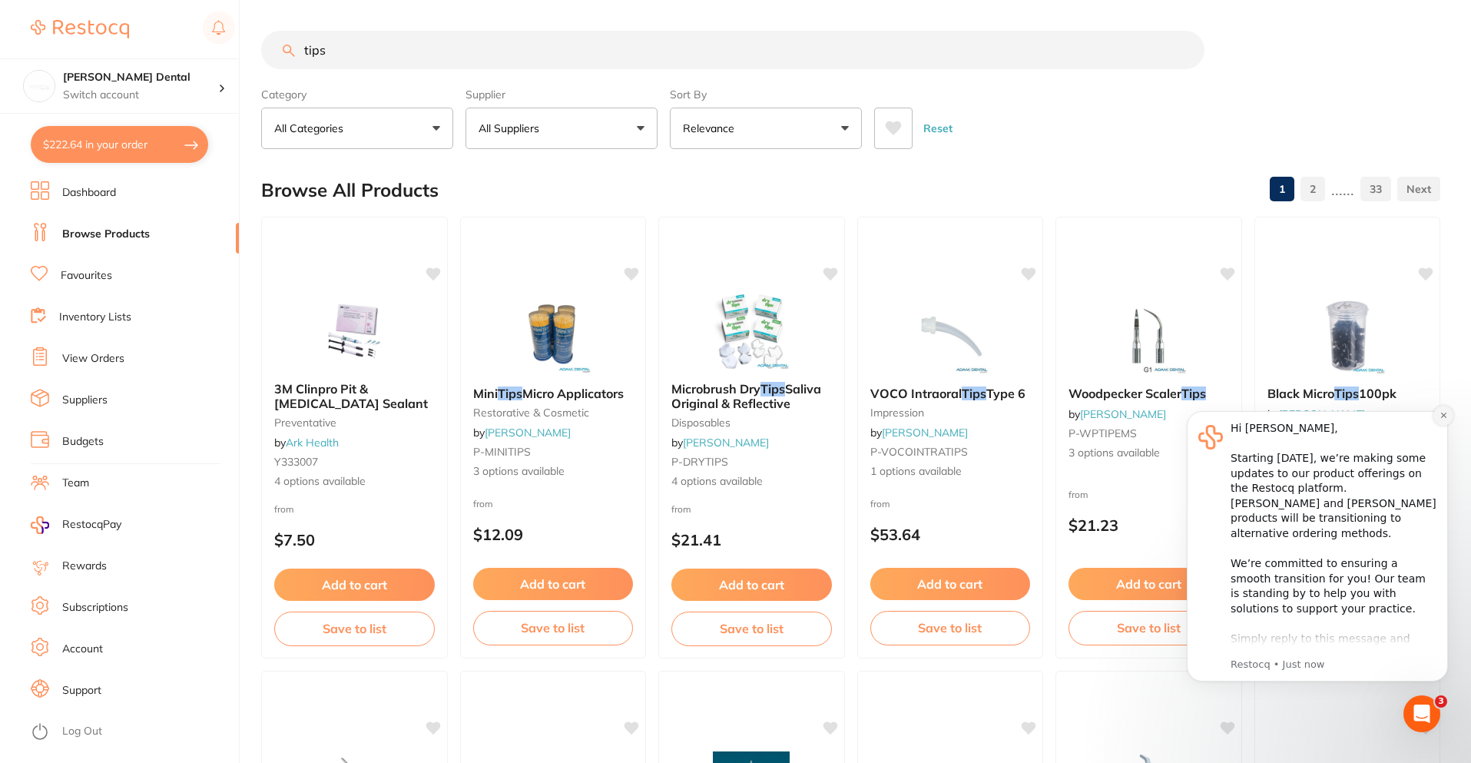
click at [1440, 412] on icon "Dismiss notification" at bounding box center [1444, 415] width 8 height 8
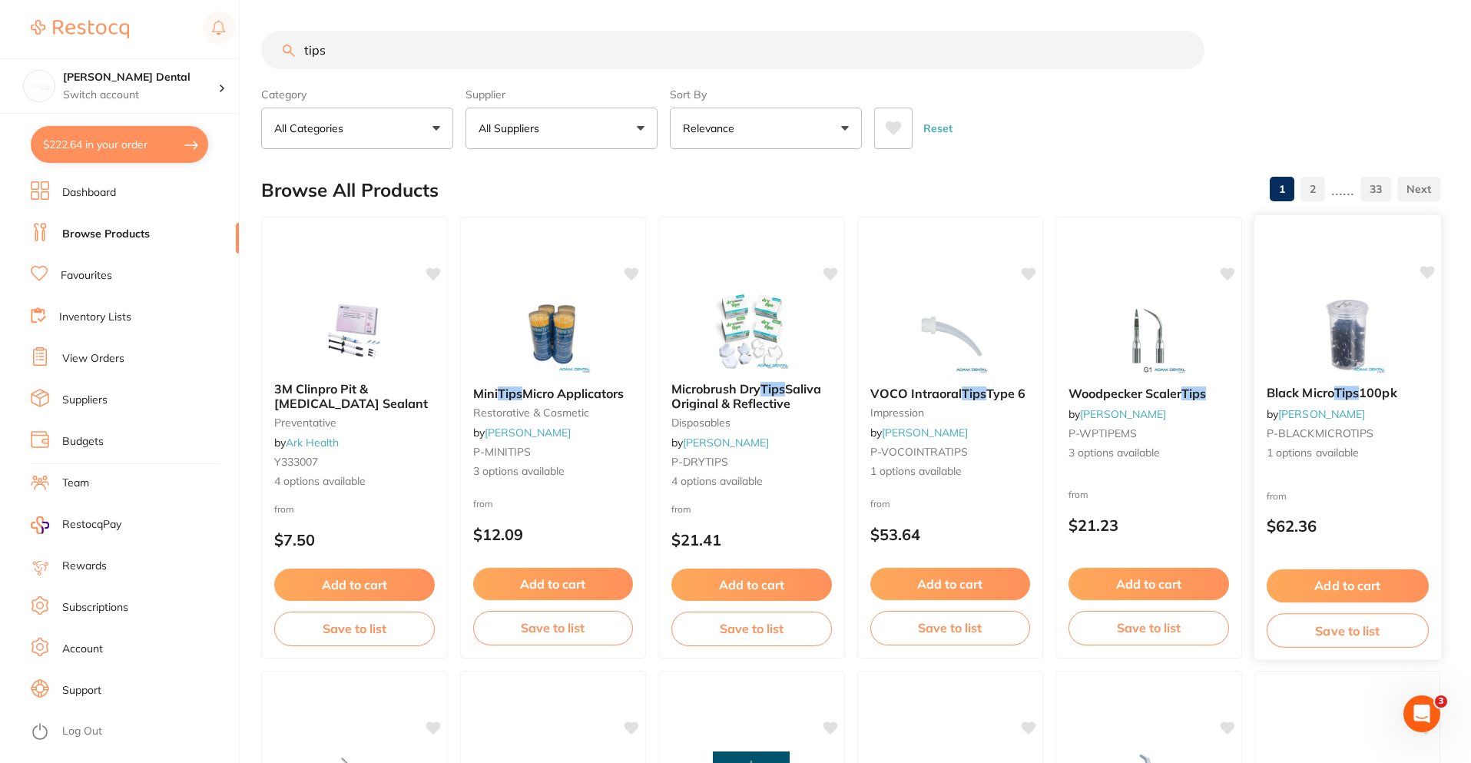
click at [1343, 399] on em "Tips" at bounding box center [1346, 392] width 25 height 15
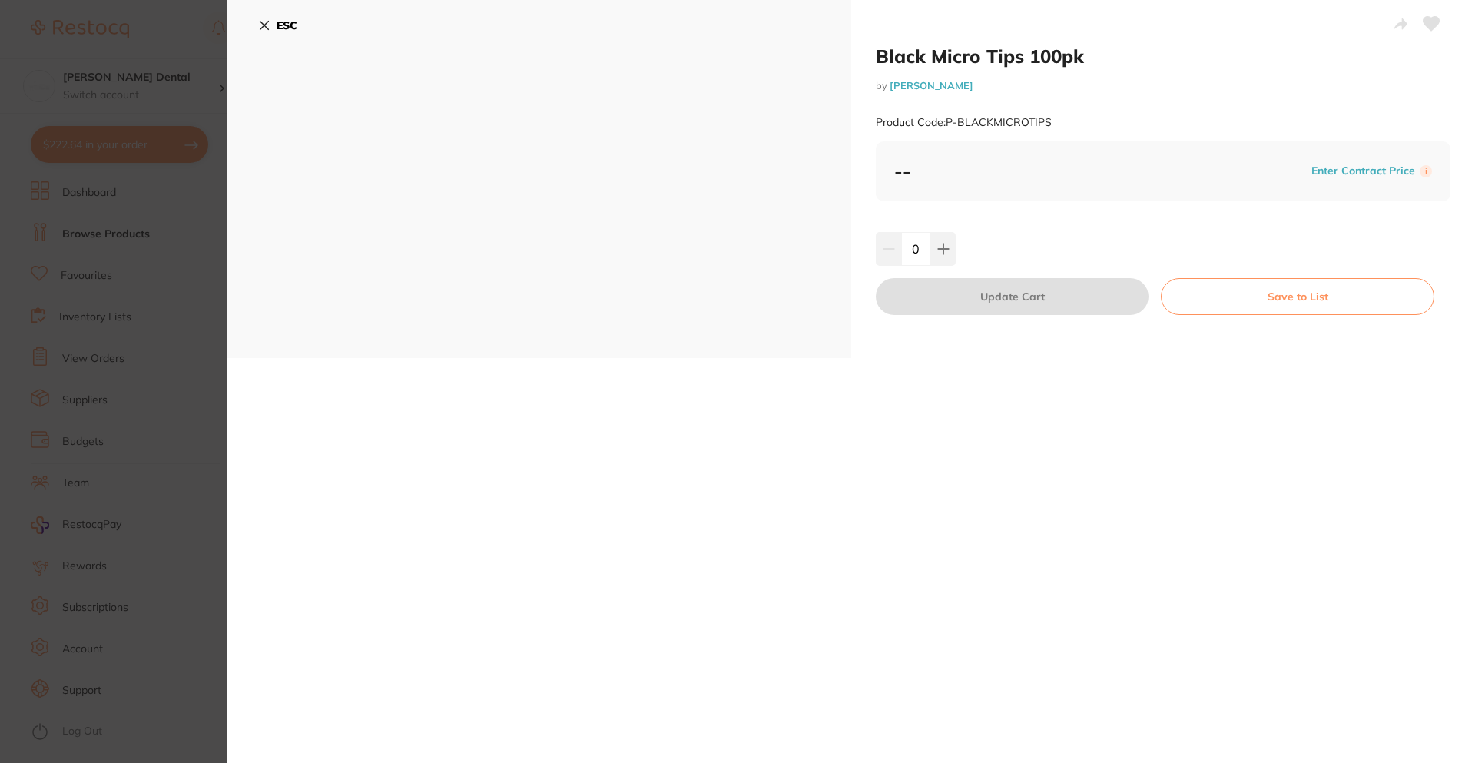
click at [277, 25] on b "ESC" at bounding box center [287, 25] width 21 height 14
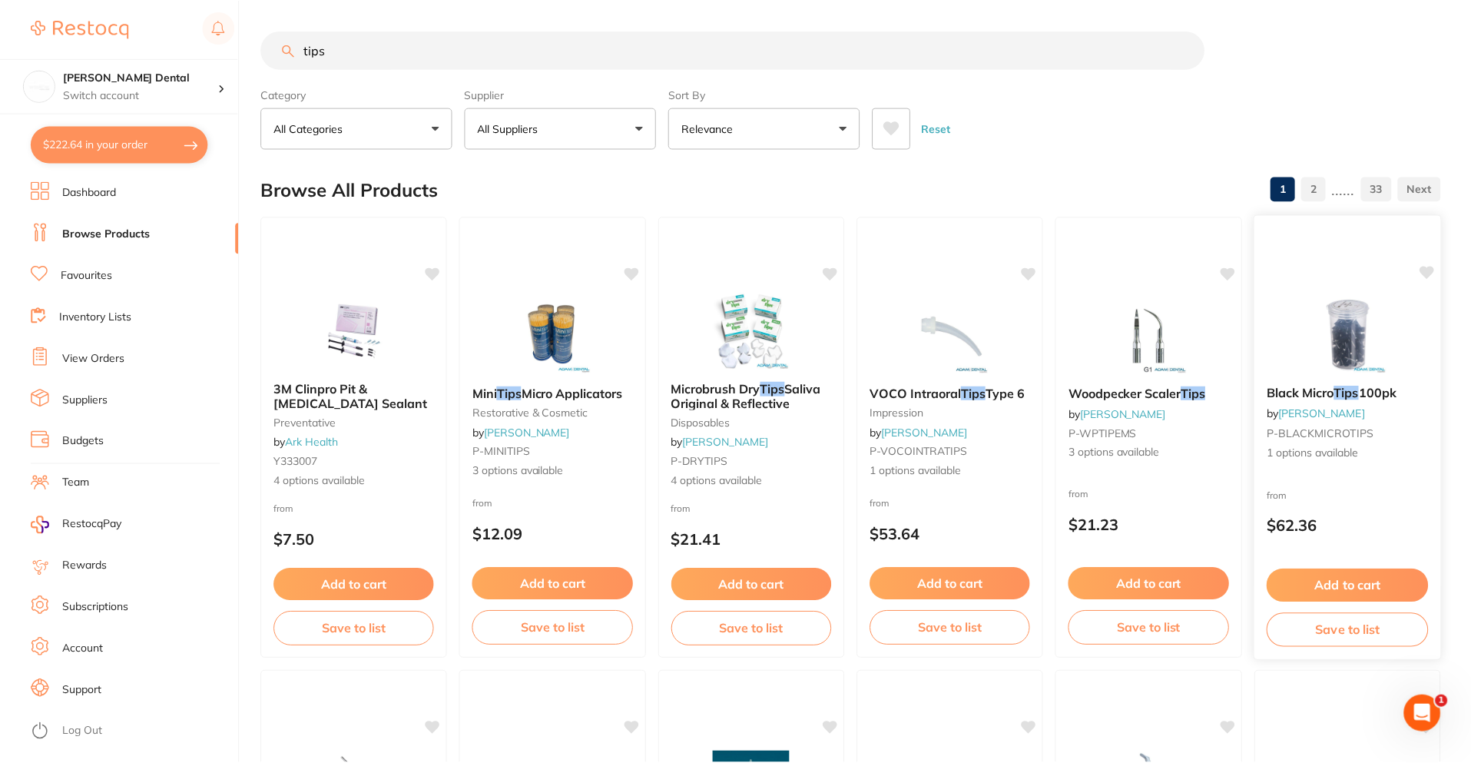
scroll to position [3, 0]
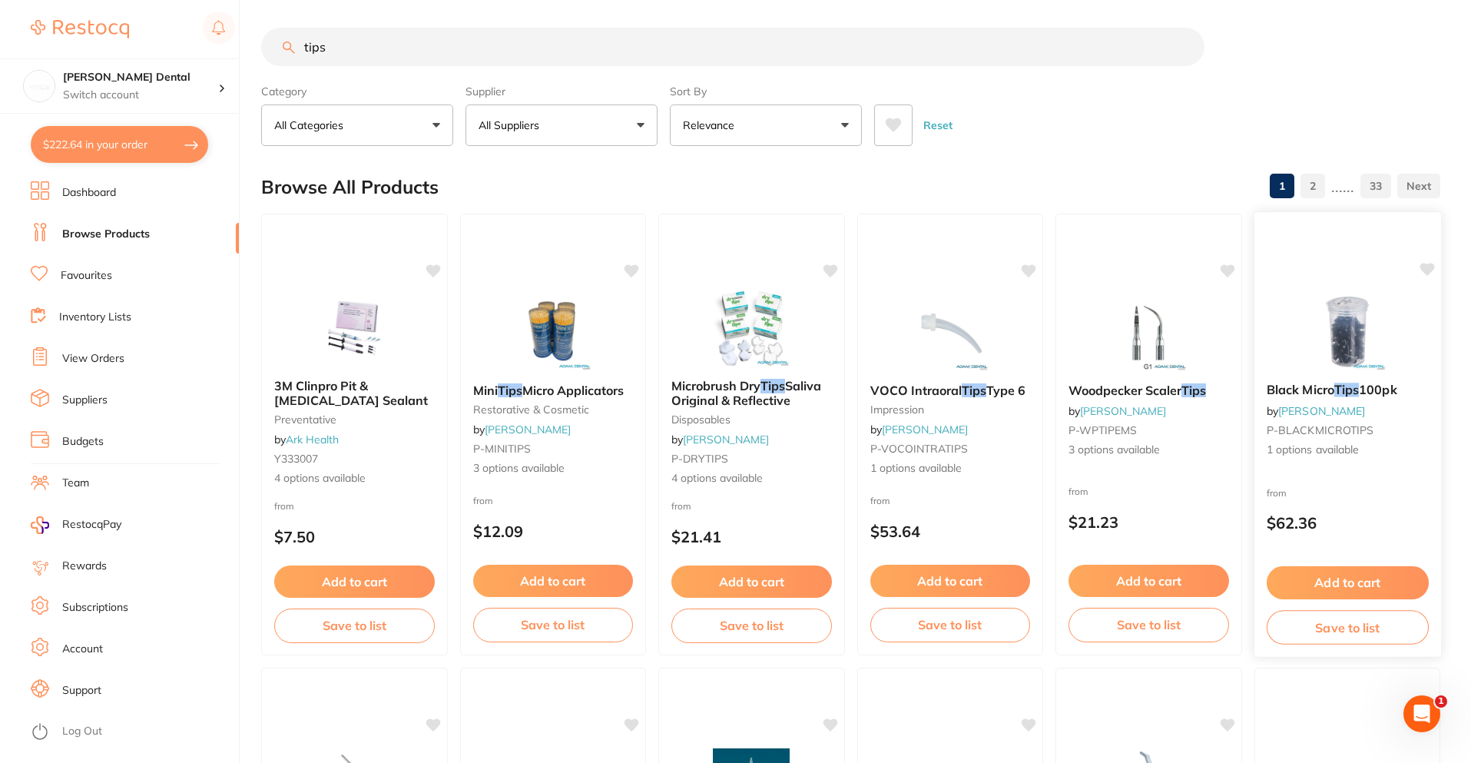
click at [1319, 393] on span "Black Micro" at bounding box center [1300, 389] width 68 height 15
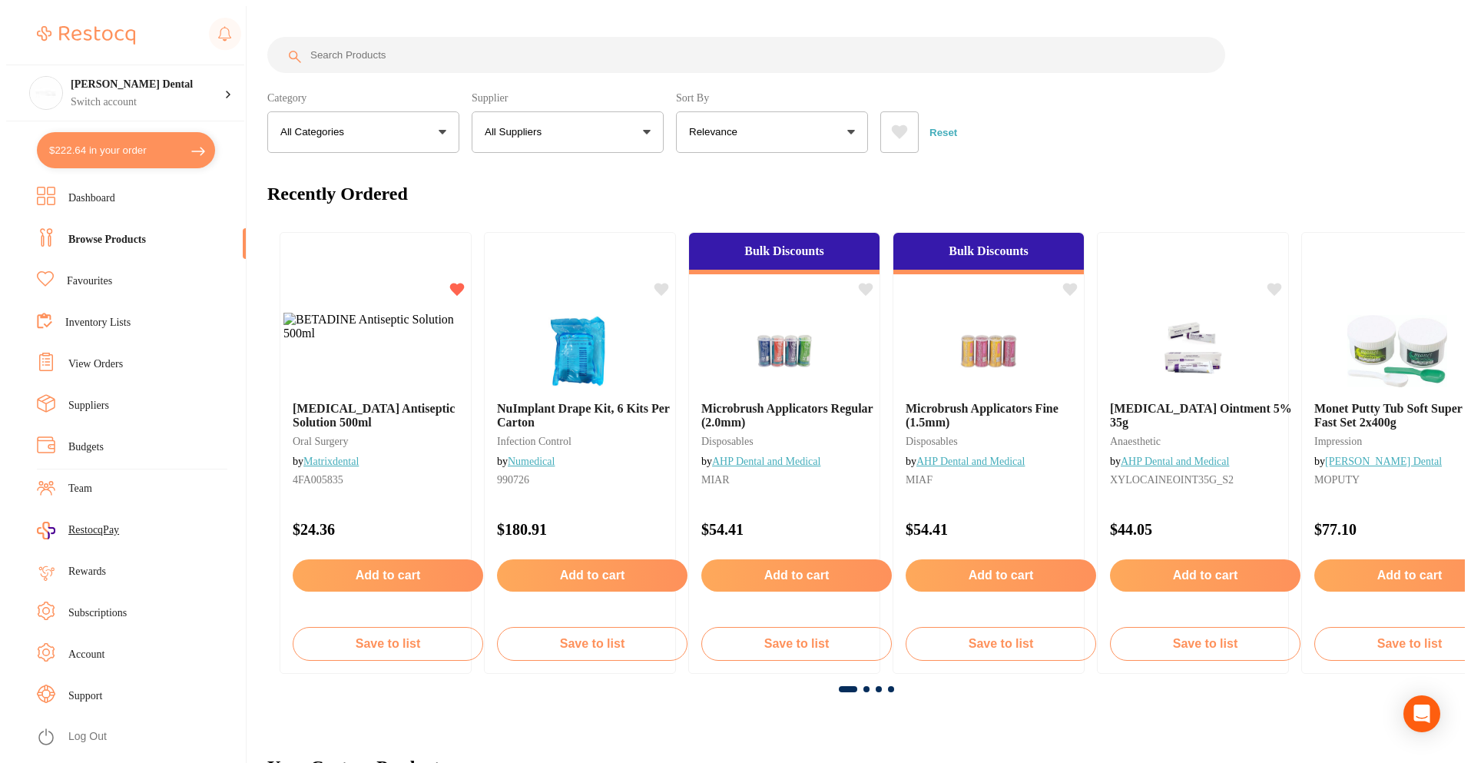
click at [489, 56] on input "search" at bounding box center [746, 55] width 958 height 36
type input "tips"
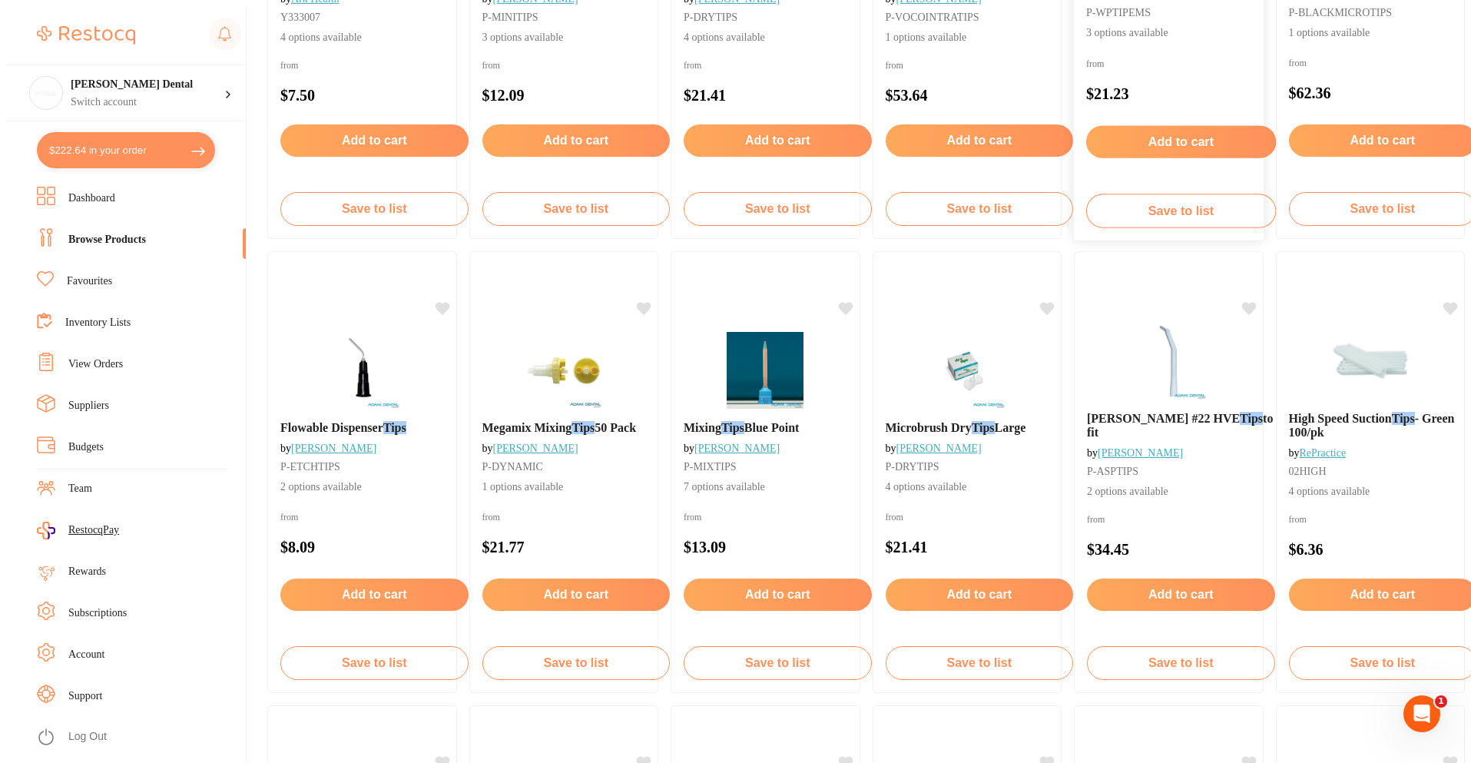
scroll to position [461, 0]
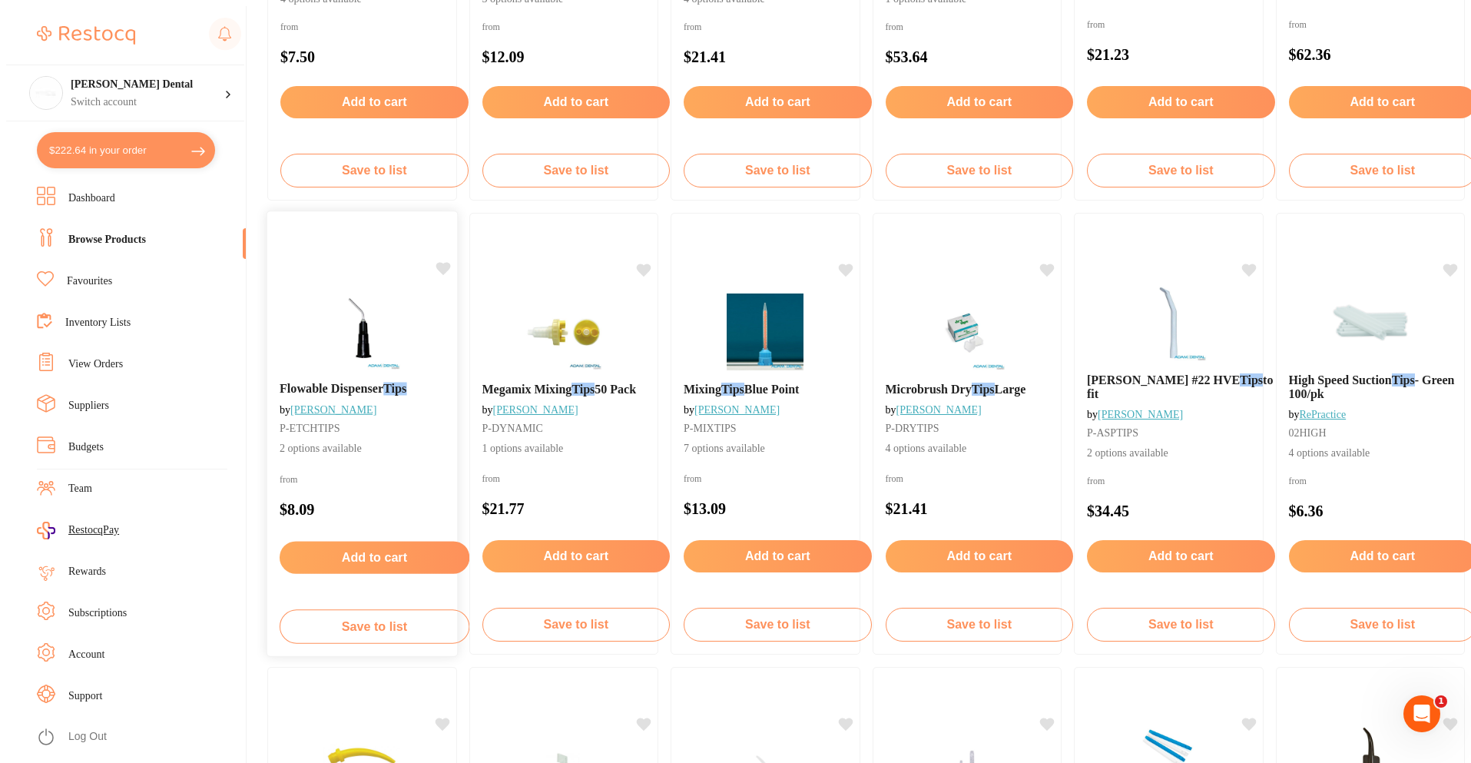
click at [368, 393] on span "Flowable Dispenser" at bounding box center [332, 388] width 104 height 13
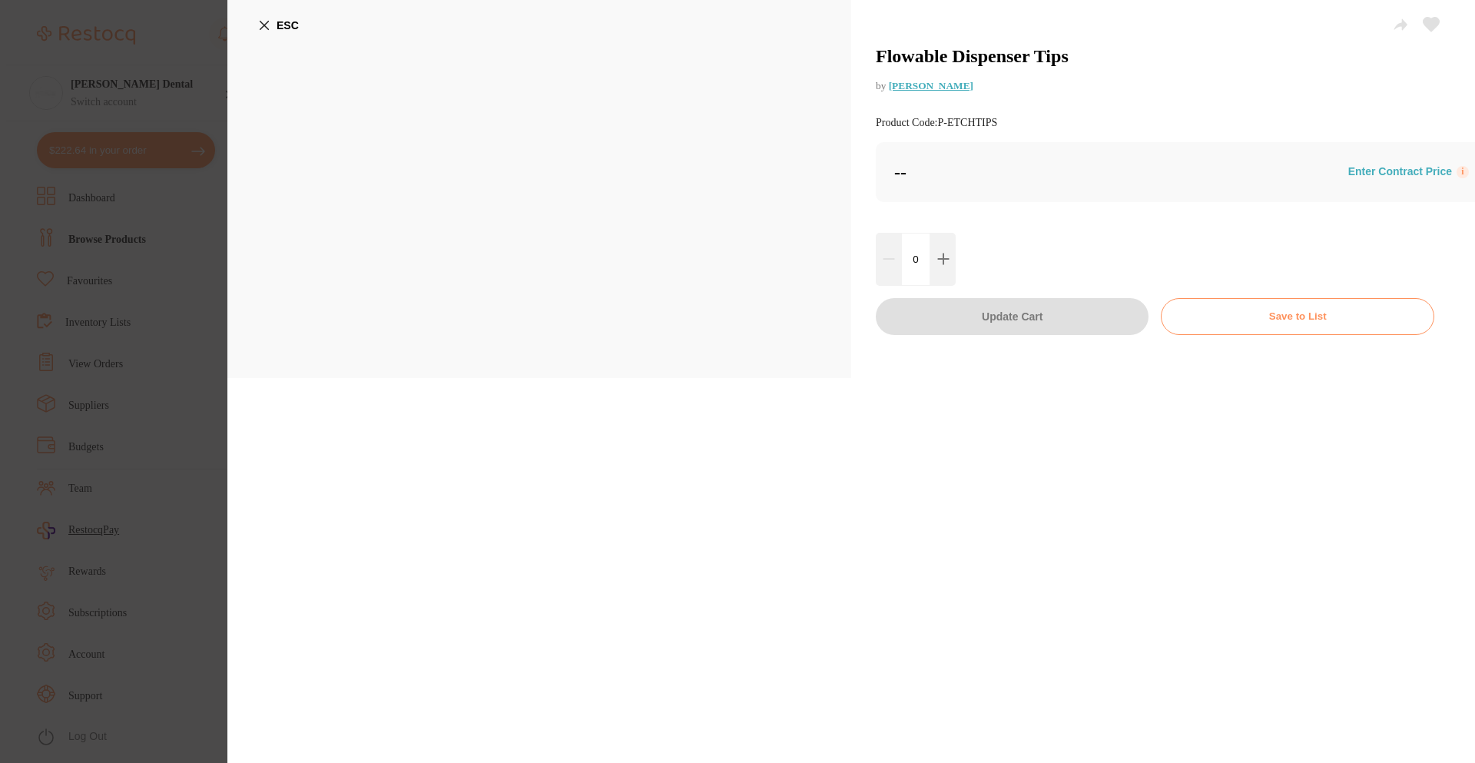
click at [264, 25] on icon at bounding box center [264, 26] width 8 height 8
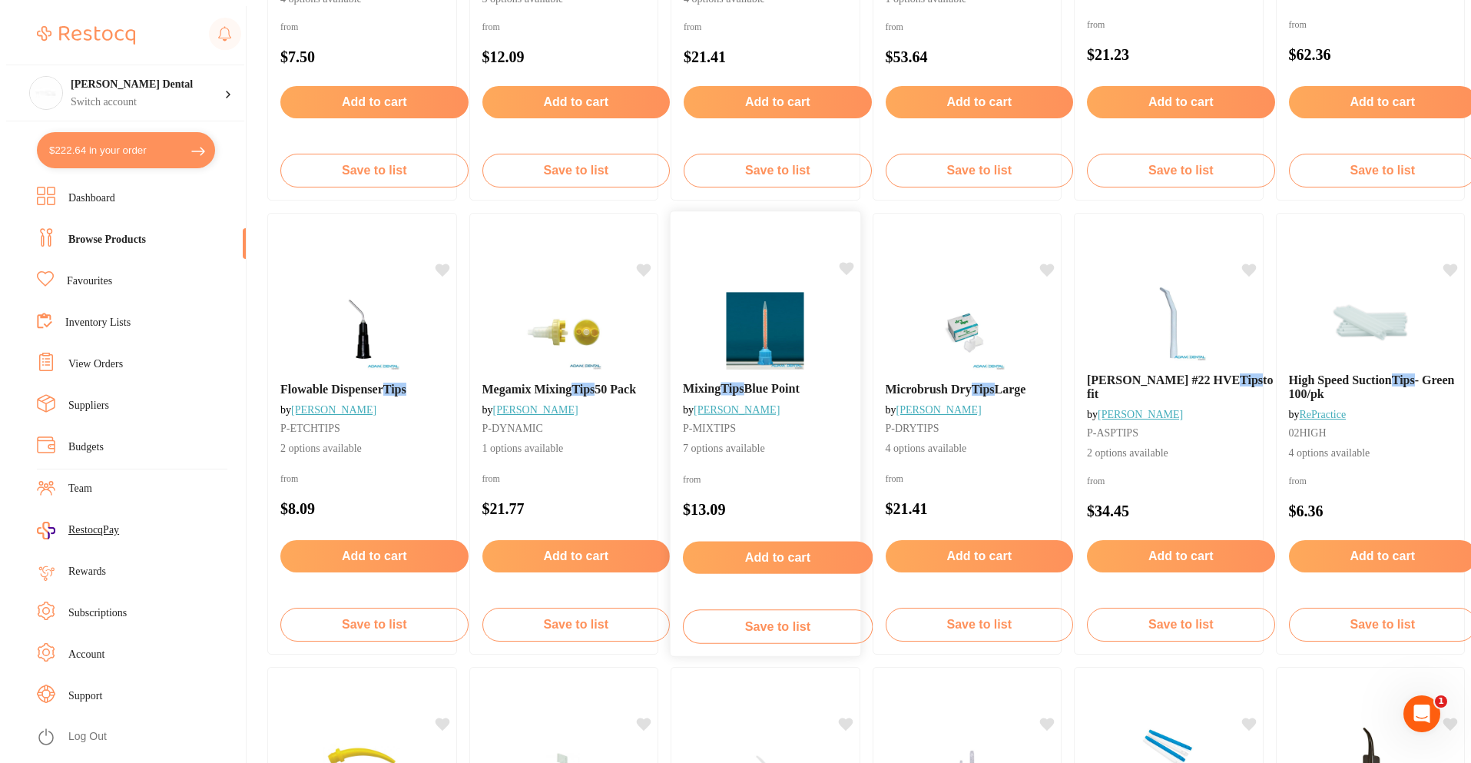
click at [837, 373] on div "Mixing Tips Blue Point by Adam Dental P-MIXTIPS 7 options available" at bounding box center [778, 419] width 214 height 99
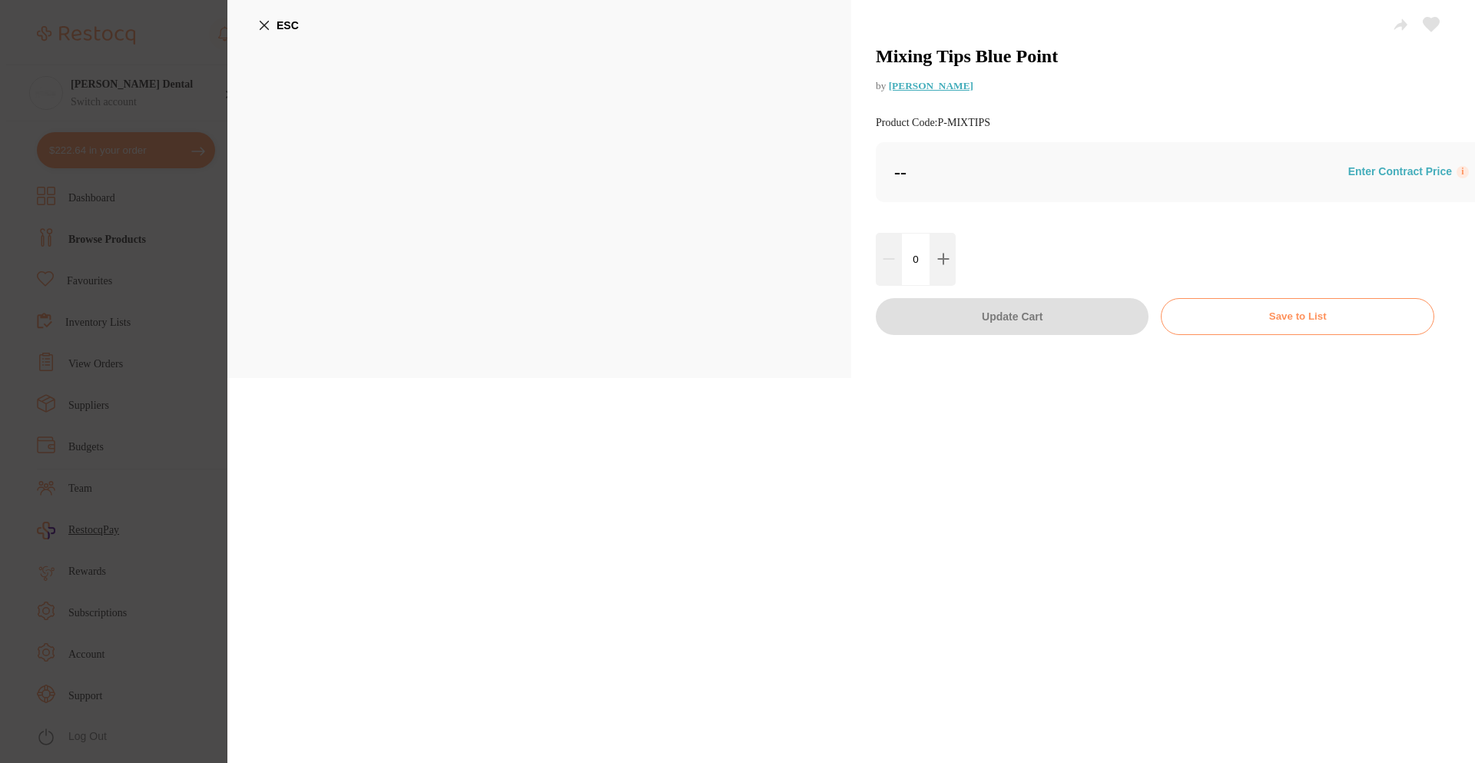
click at [267, 28] on icon at bounding box center [264, 26] width 8 height 8
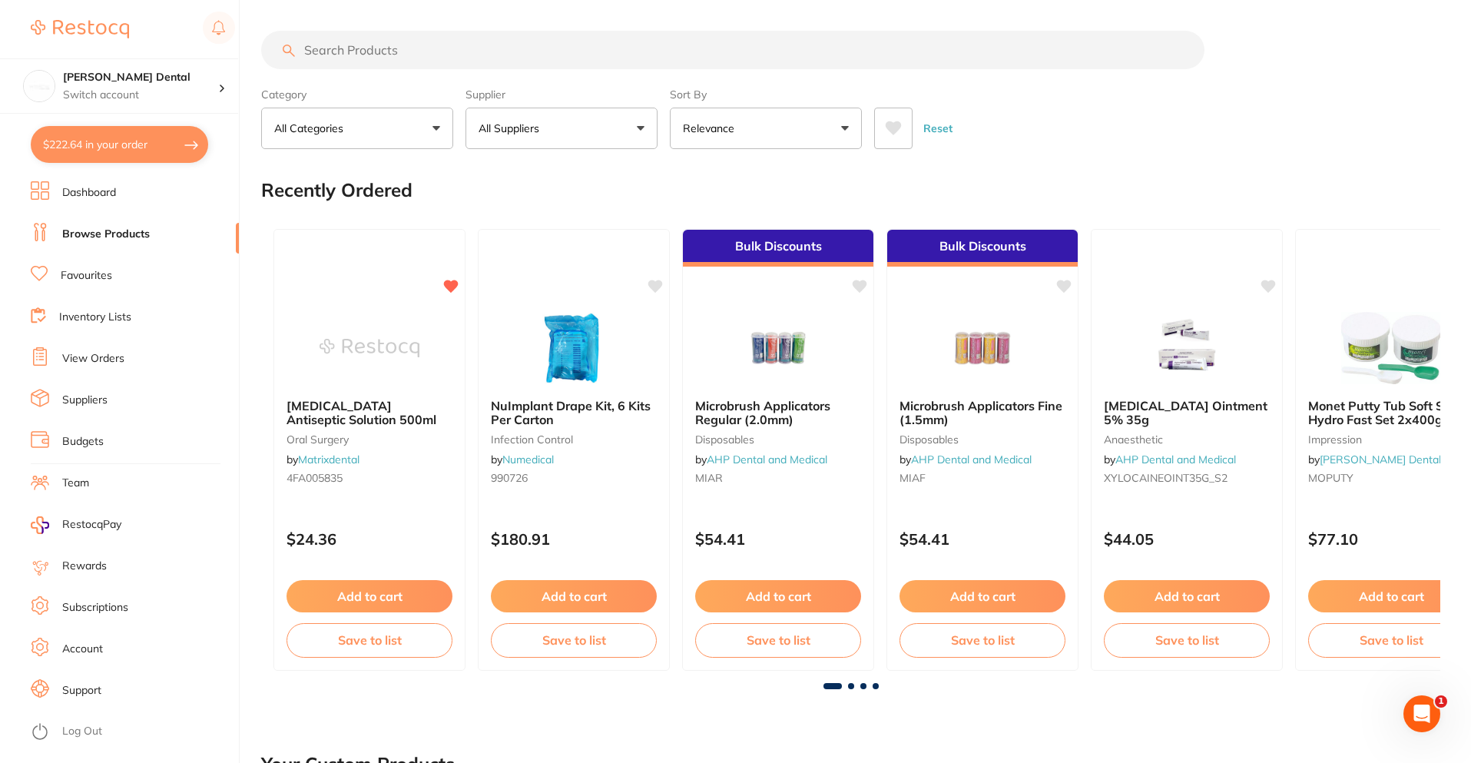
click at [370, 54] on input "search" at bounding box center [732, 50] width 943 height 38
type input "tips"
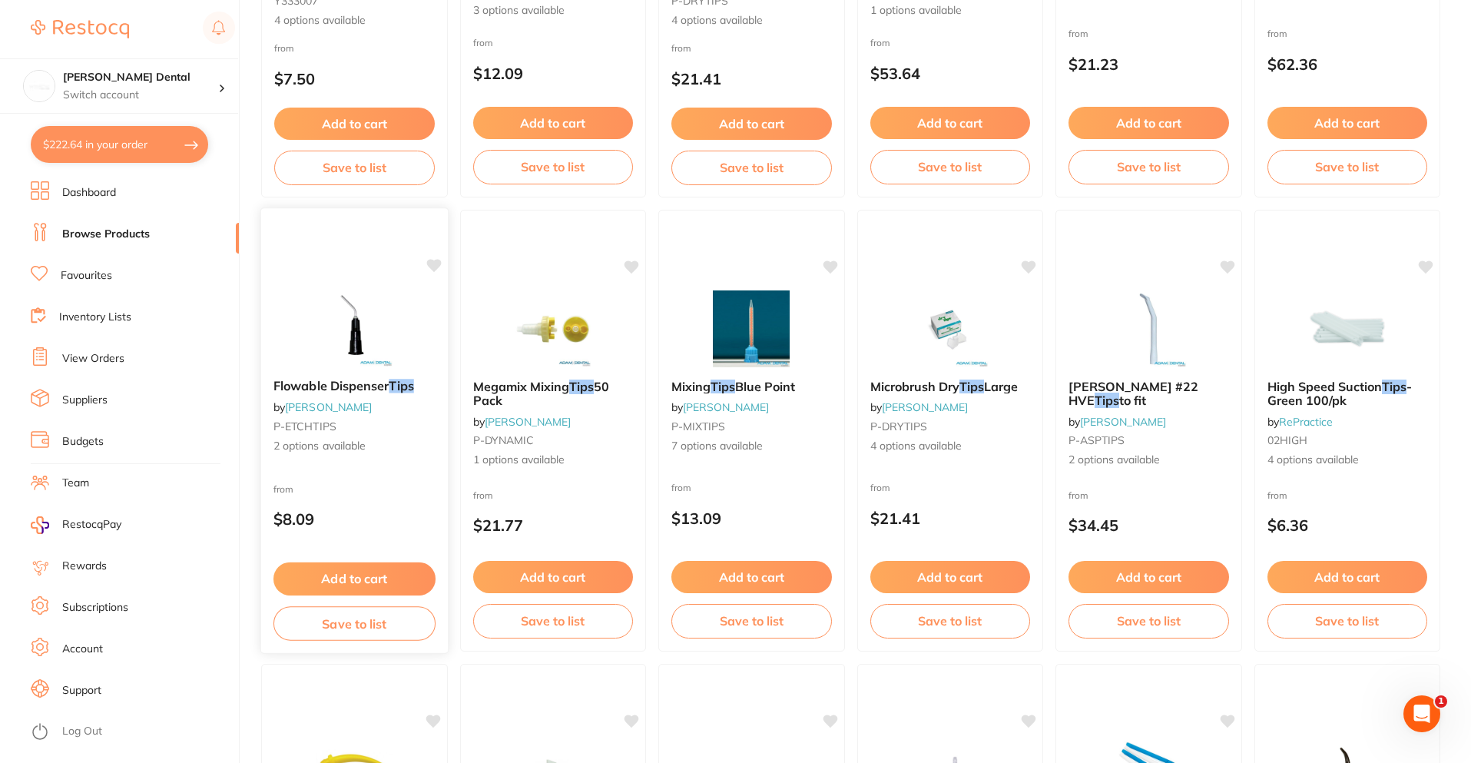
click at [322, 386] on span "Flowable Dispenser" at bounding box center [330, 385] width 115 height 15
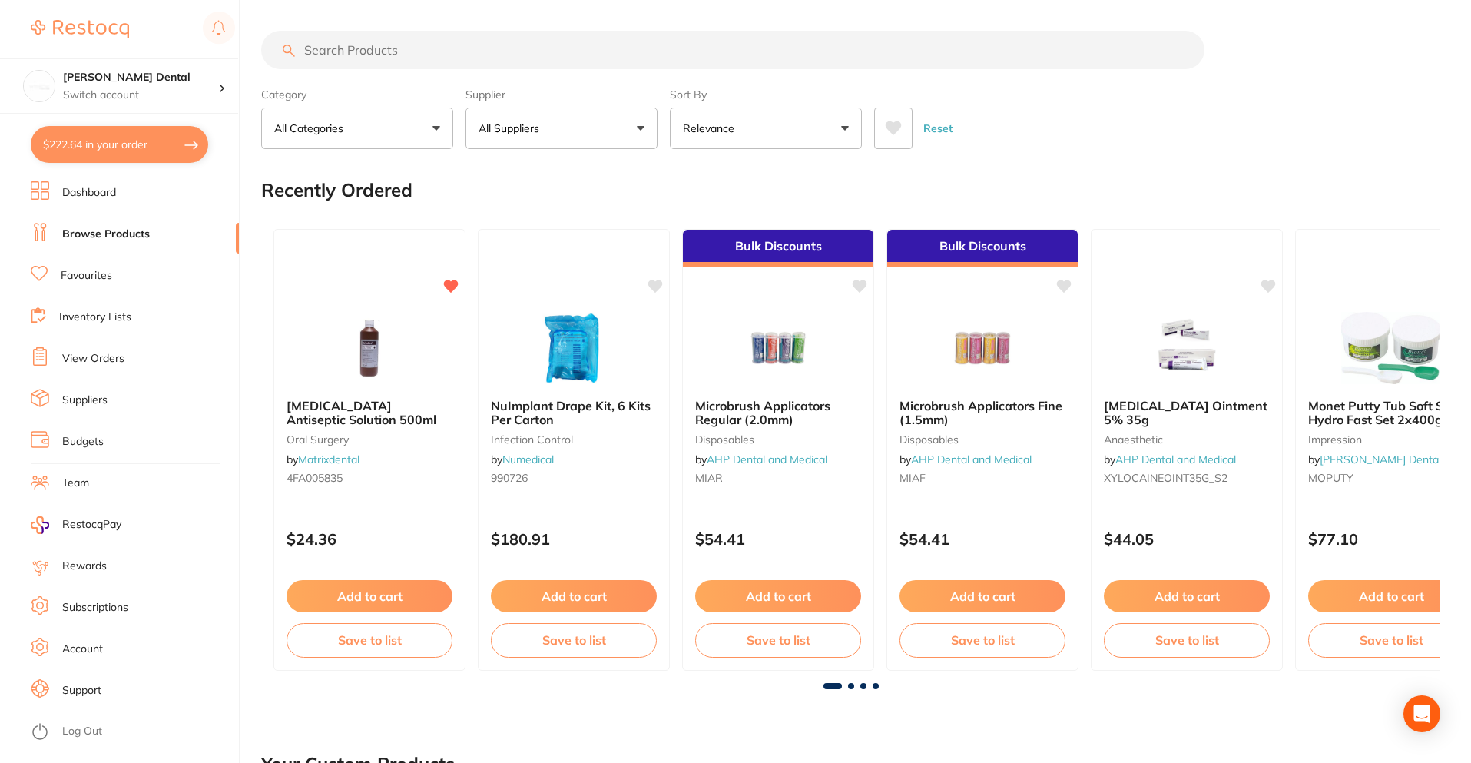
click at [373, 50] on input "search" at bounding box center [732, 50] width 943 height 38
type input "tips"
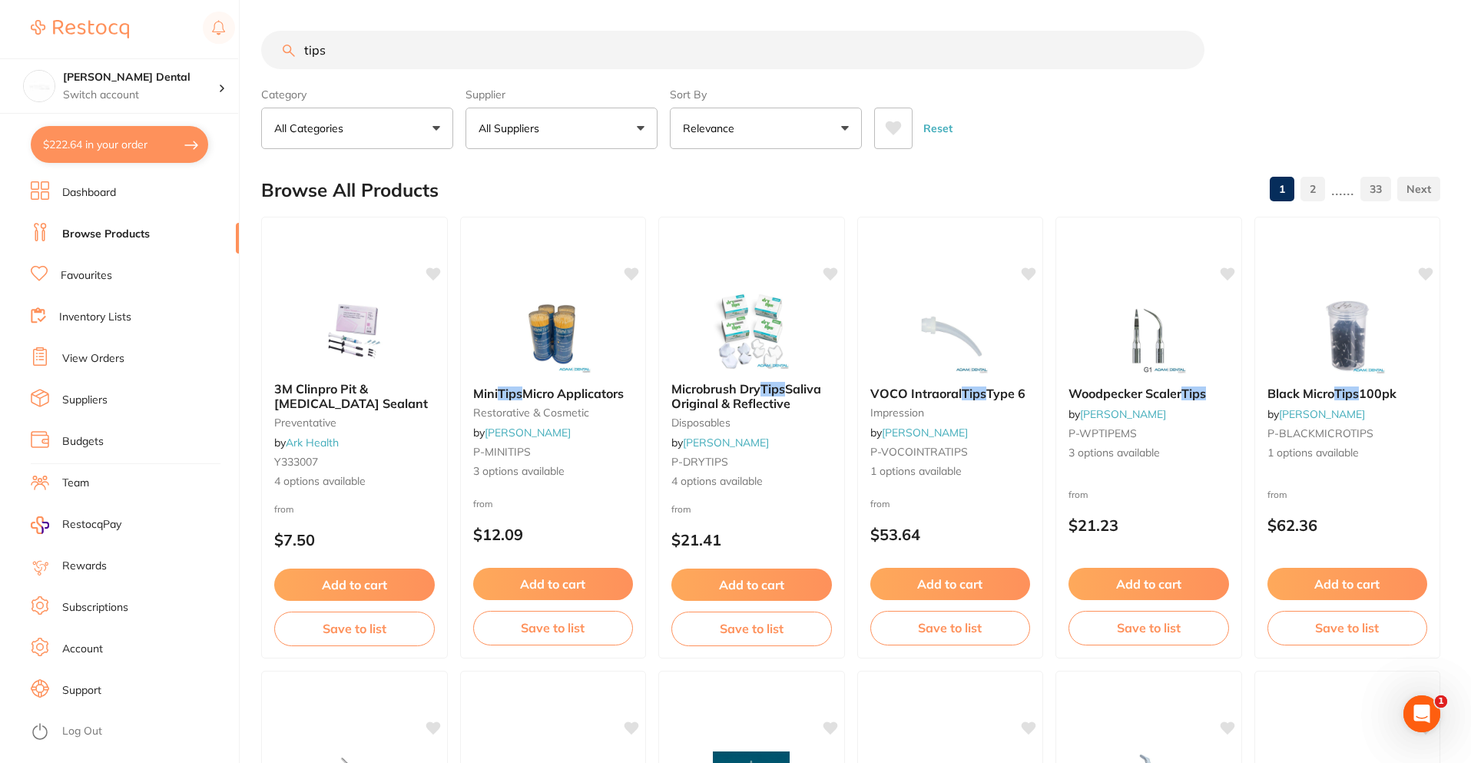
click at [70, 139] on button "$222.64 in your order" at bounding box center [119, 144] width 177 height 37
checkbox input "true"
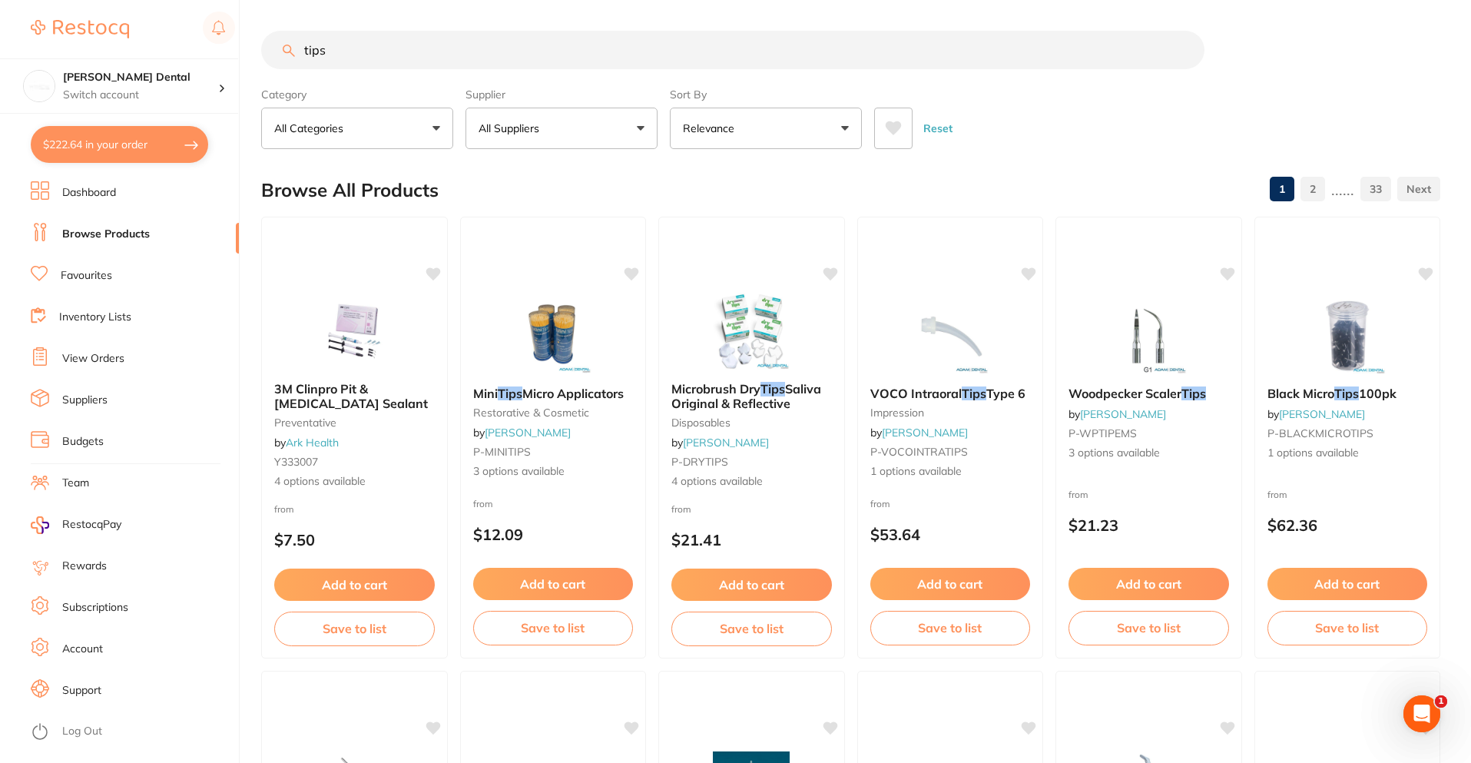
checkbox input "true"
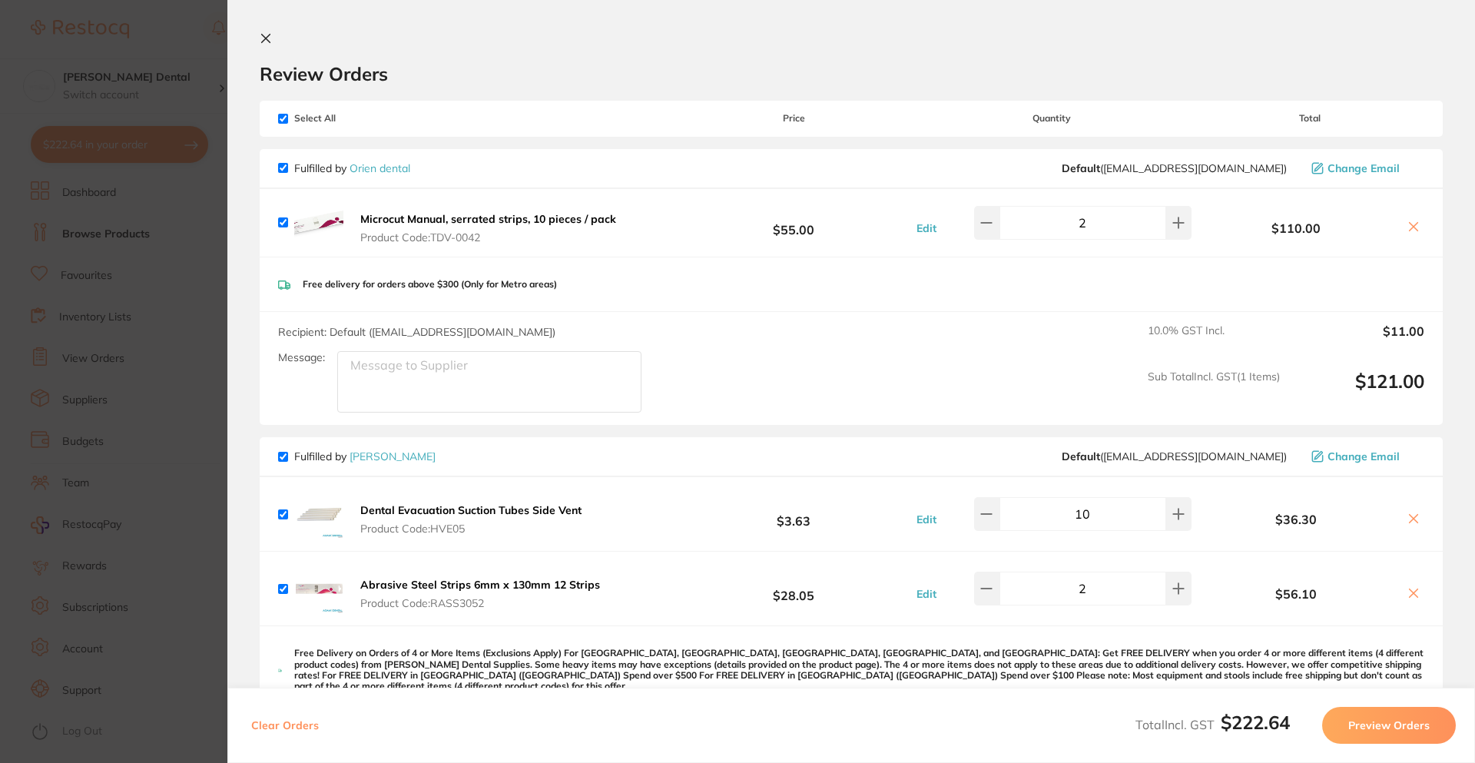
scroll to position [230, 0]
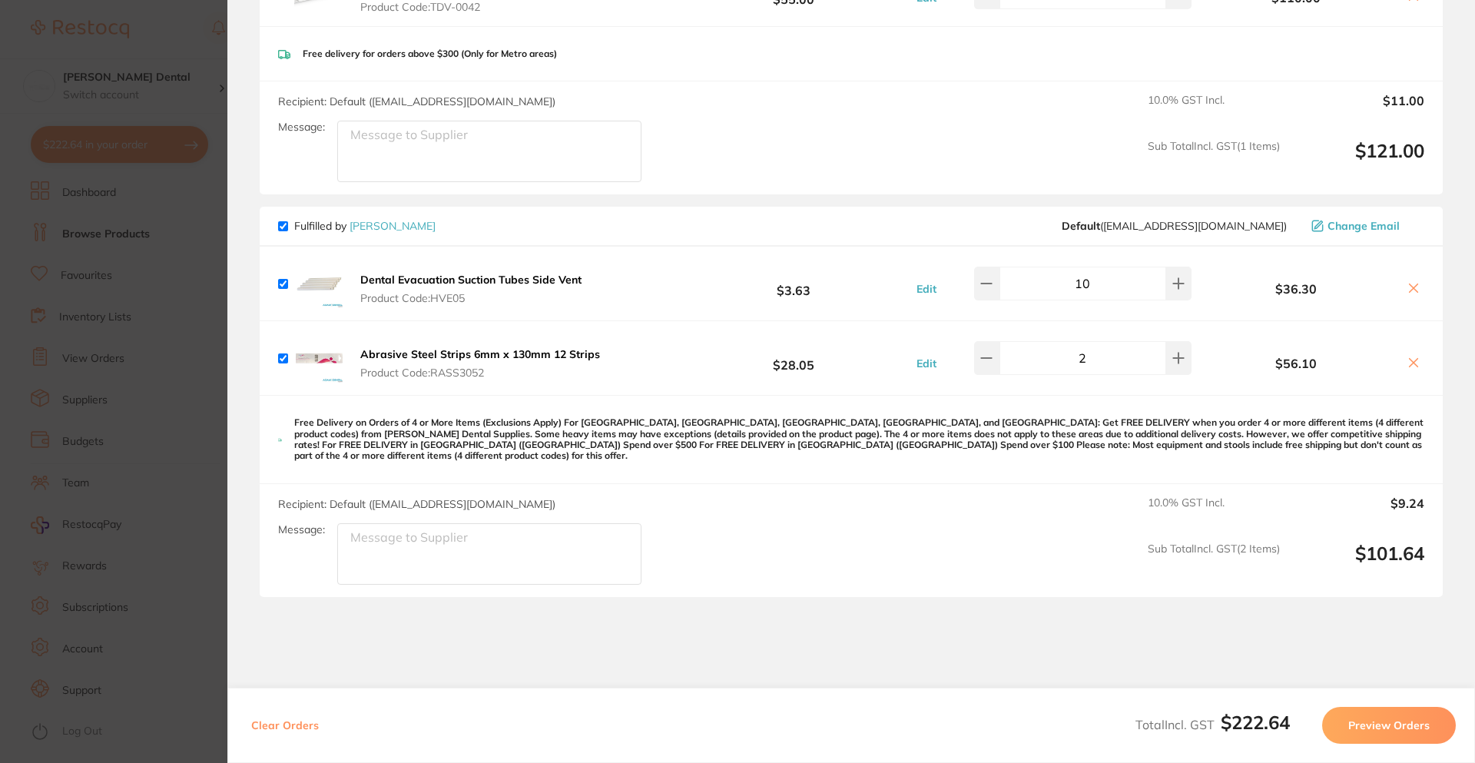
click at [1410, 290] on icon at bounding box center [1413, 288] width 12 height 12
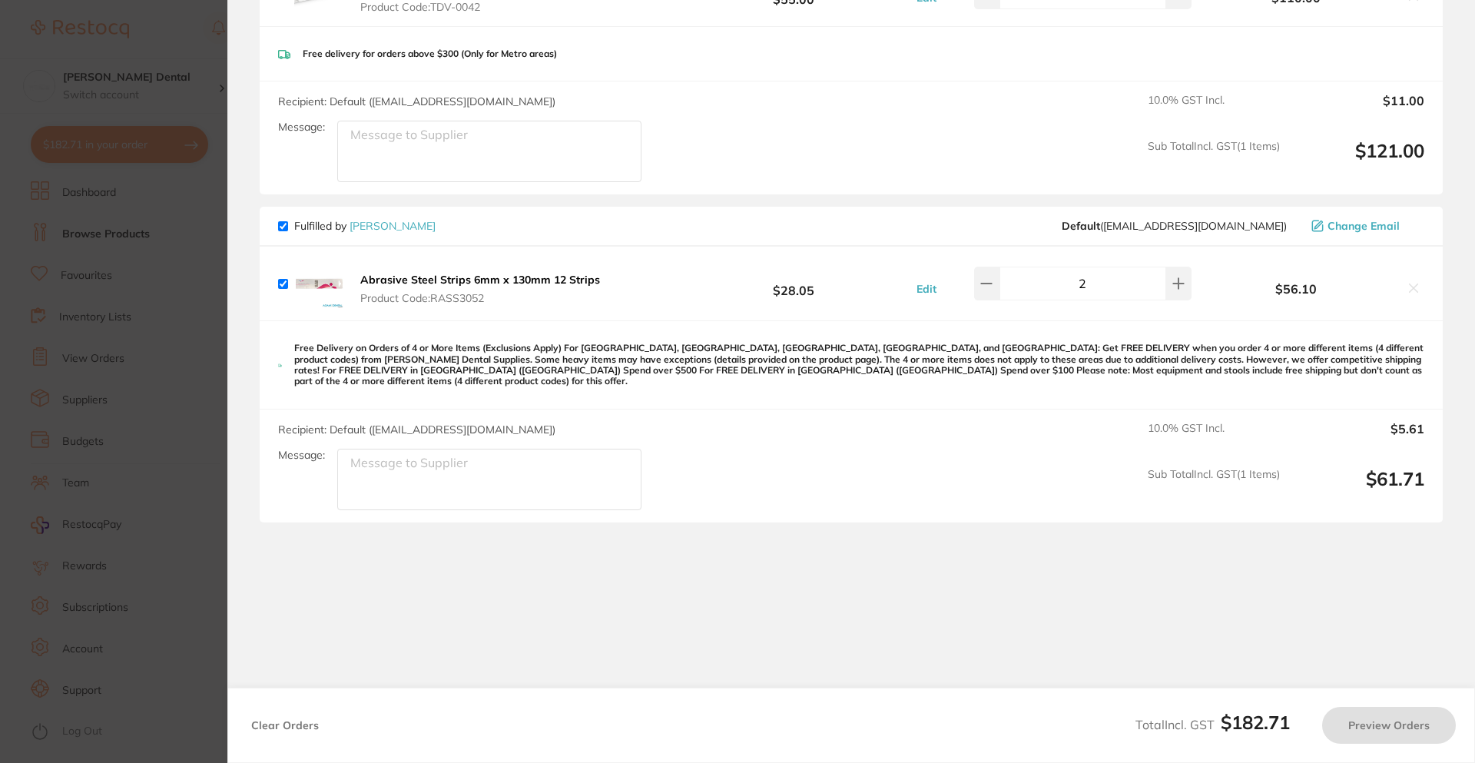
scroll to position [0, 0]
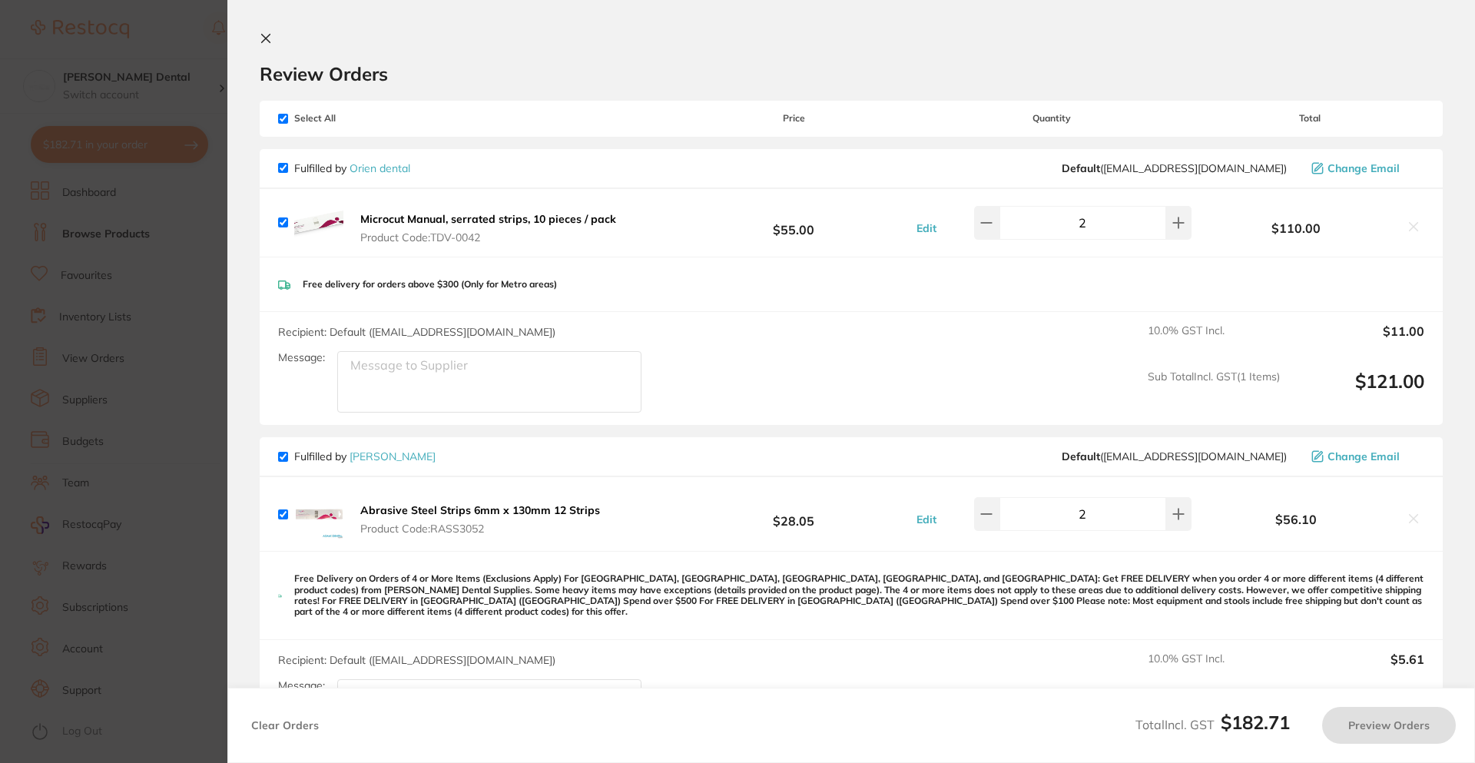
checkbox input "true"
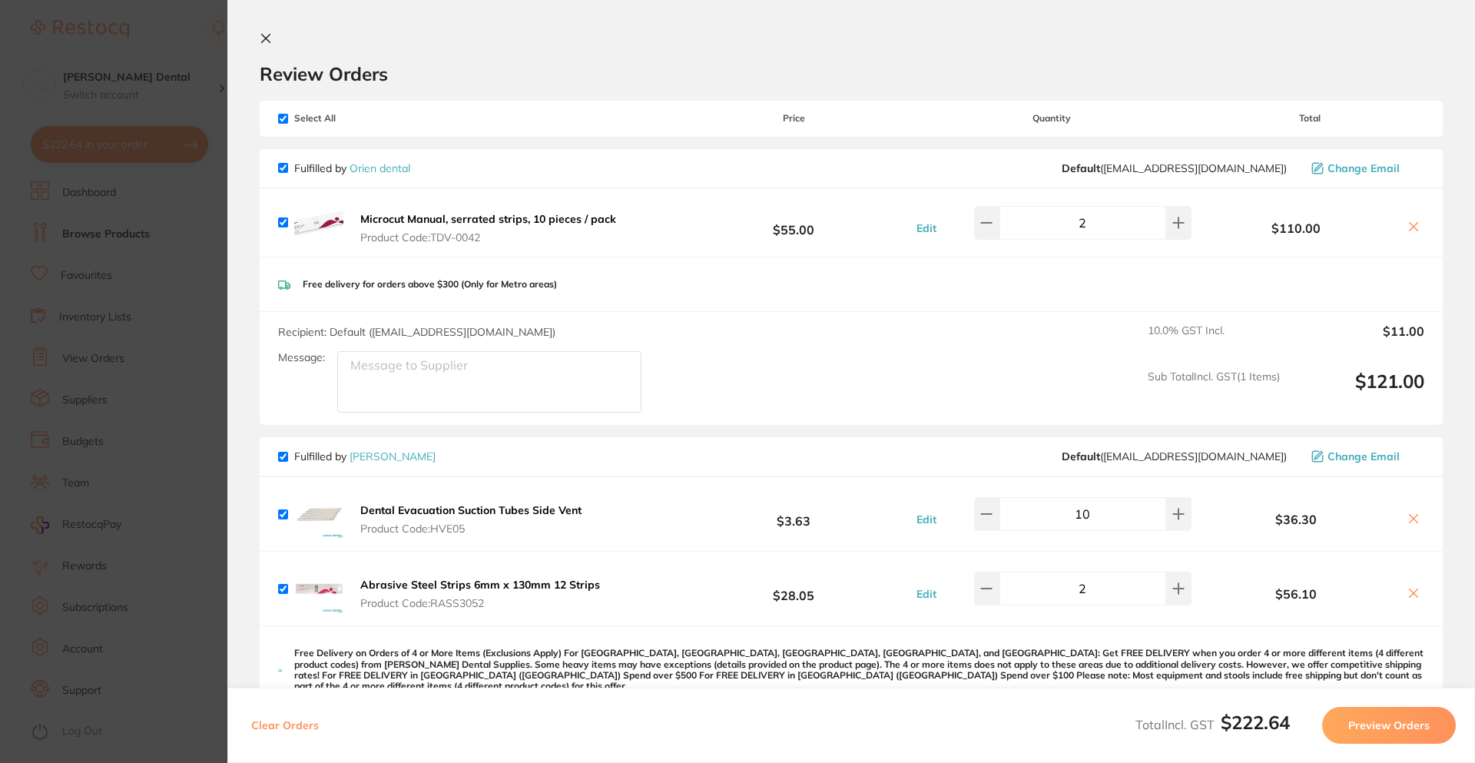
click at [212, 271] on section "Update RRP Set your pre negotiated price for this item. Item Agreed RRP (excl. …" at bounding box center [737, 381] width 1475 height 763
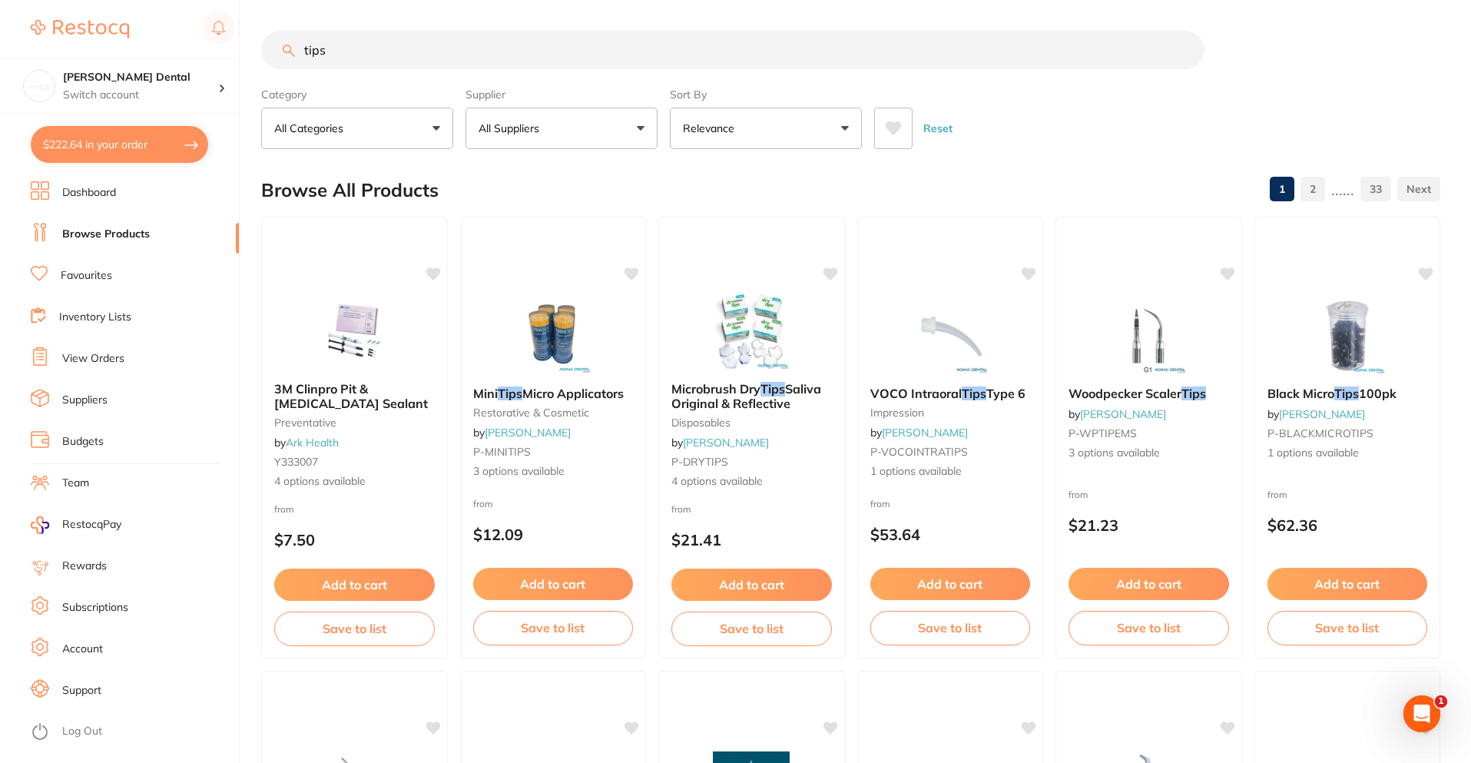
drag, startPoint x: 356, startPoint y: 56, endPoint x: 143, endPoint y: -2, distance: 220.7
click at [143, 0] on html "$222.64 Smiline Dental Switch account Smiline Dental $222.64 in your order Dash…" at bounding box center [735, 381] width 1471 height 763
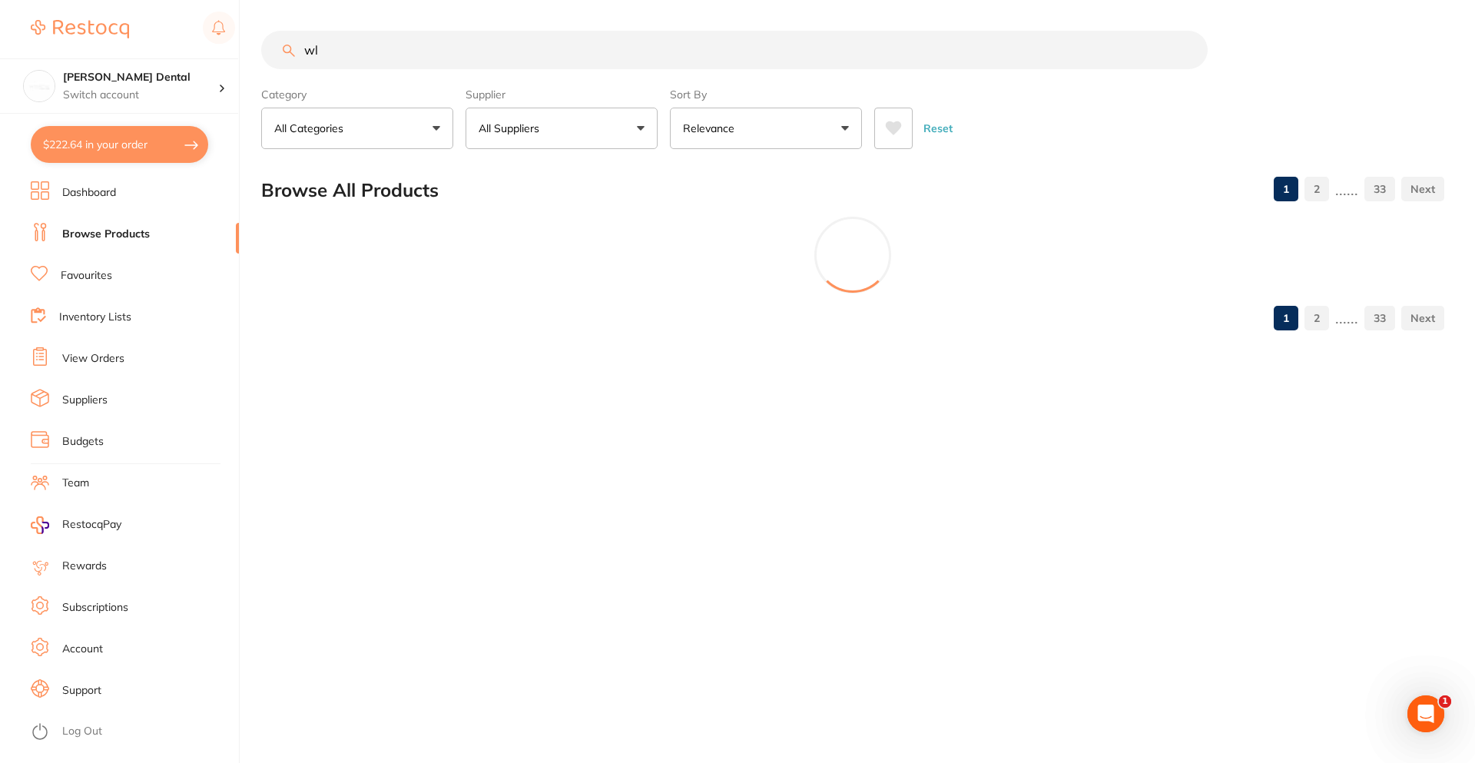
type input "w"
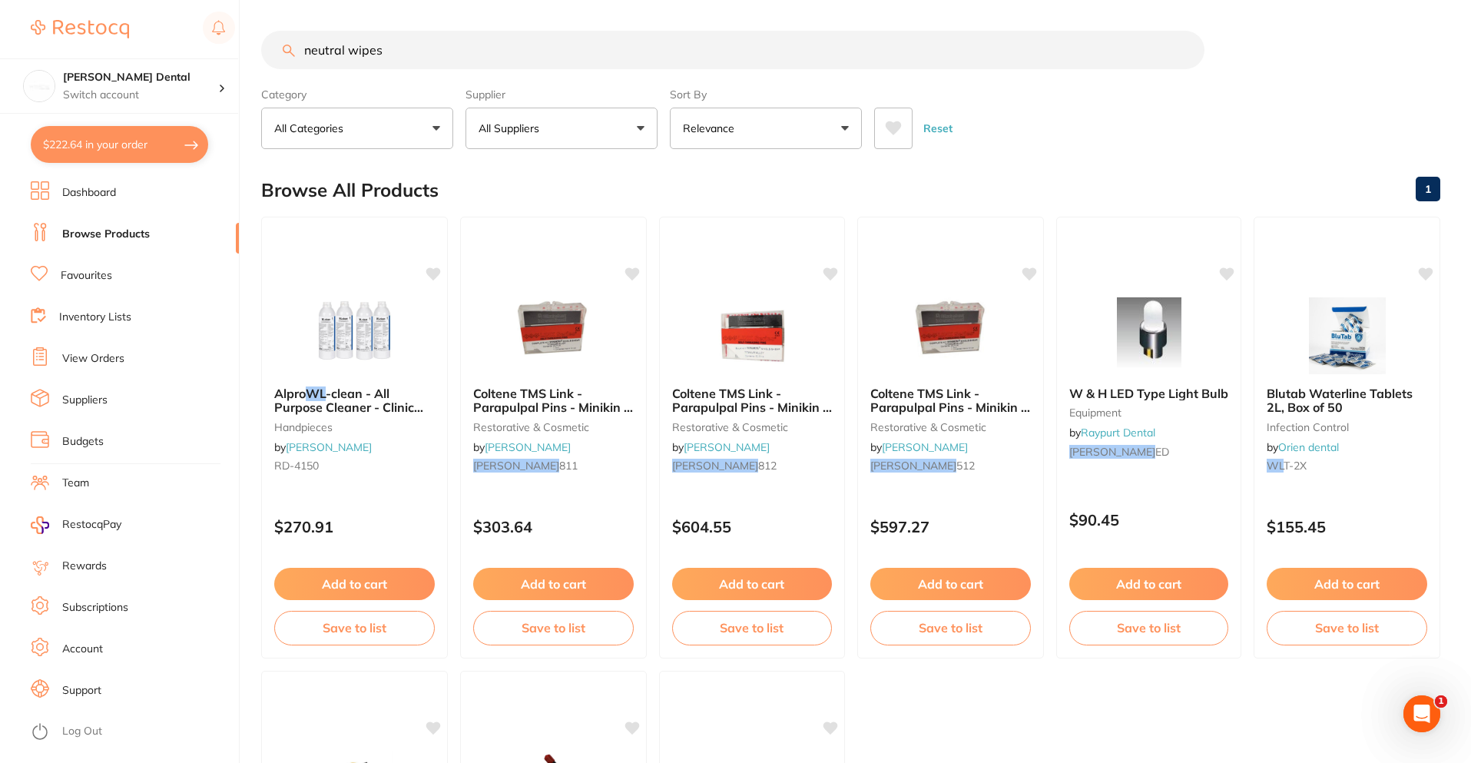
type input "neutral wipes"
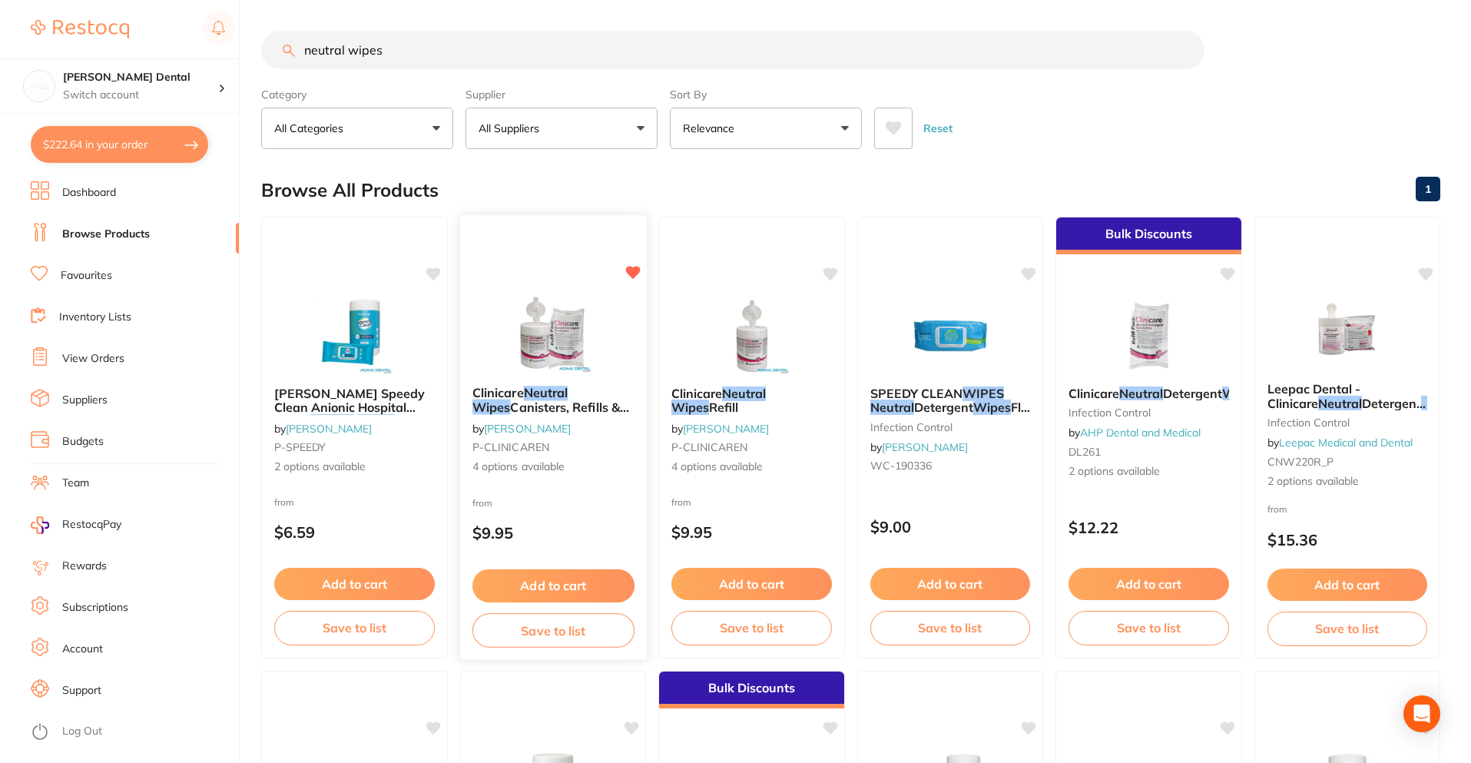
click at [535, 368] on img at bounding box center [552, 335] width 101 height 78
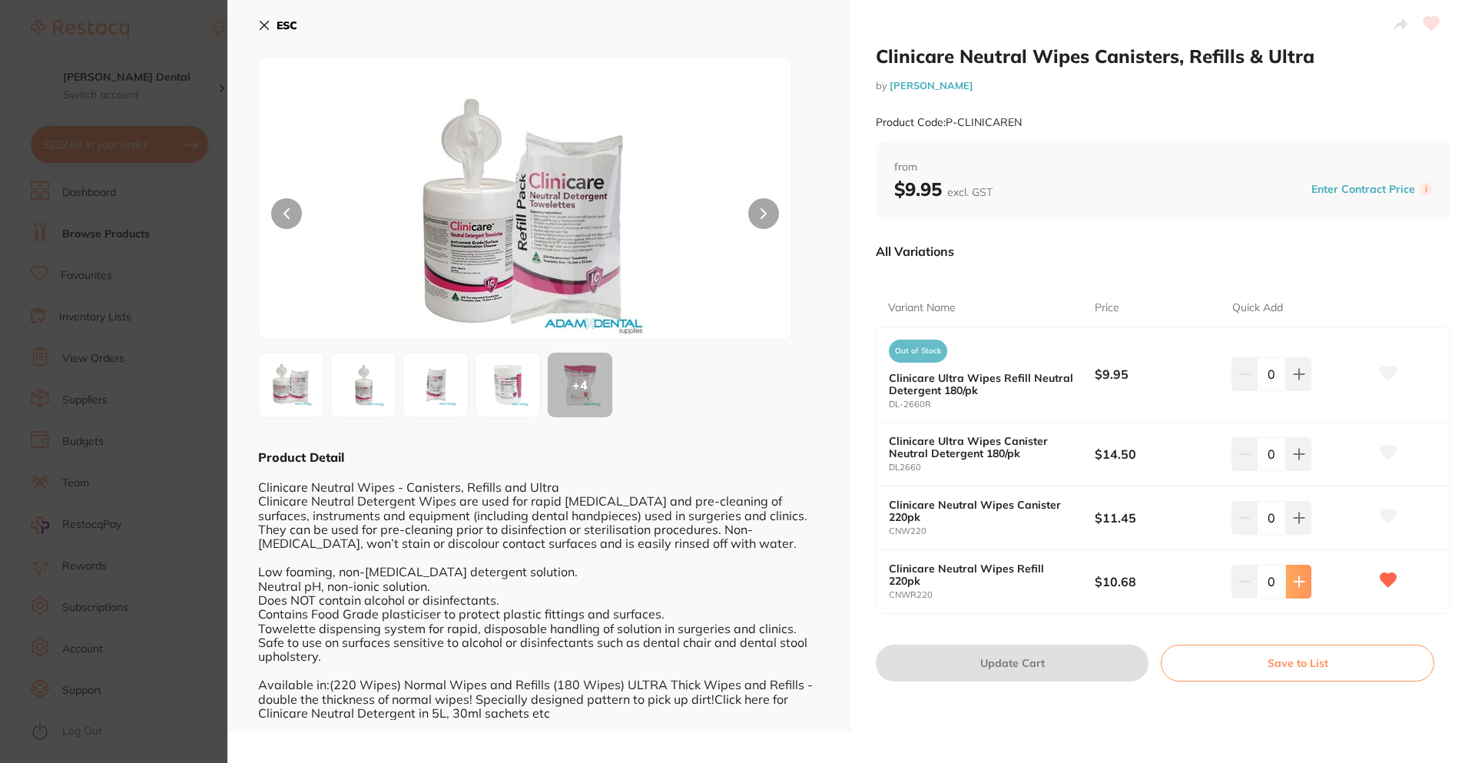
click at [1301, 380] on icon at bounding box center [1299, 375] width 10 height 10
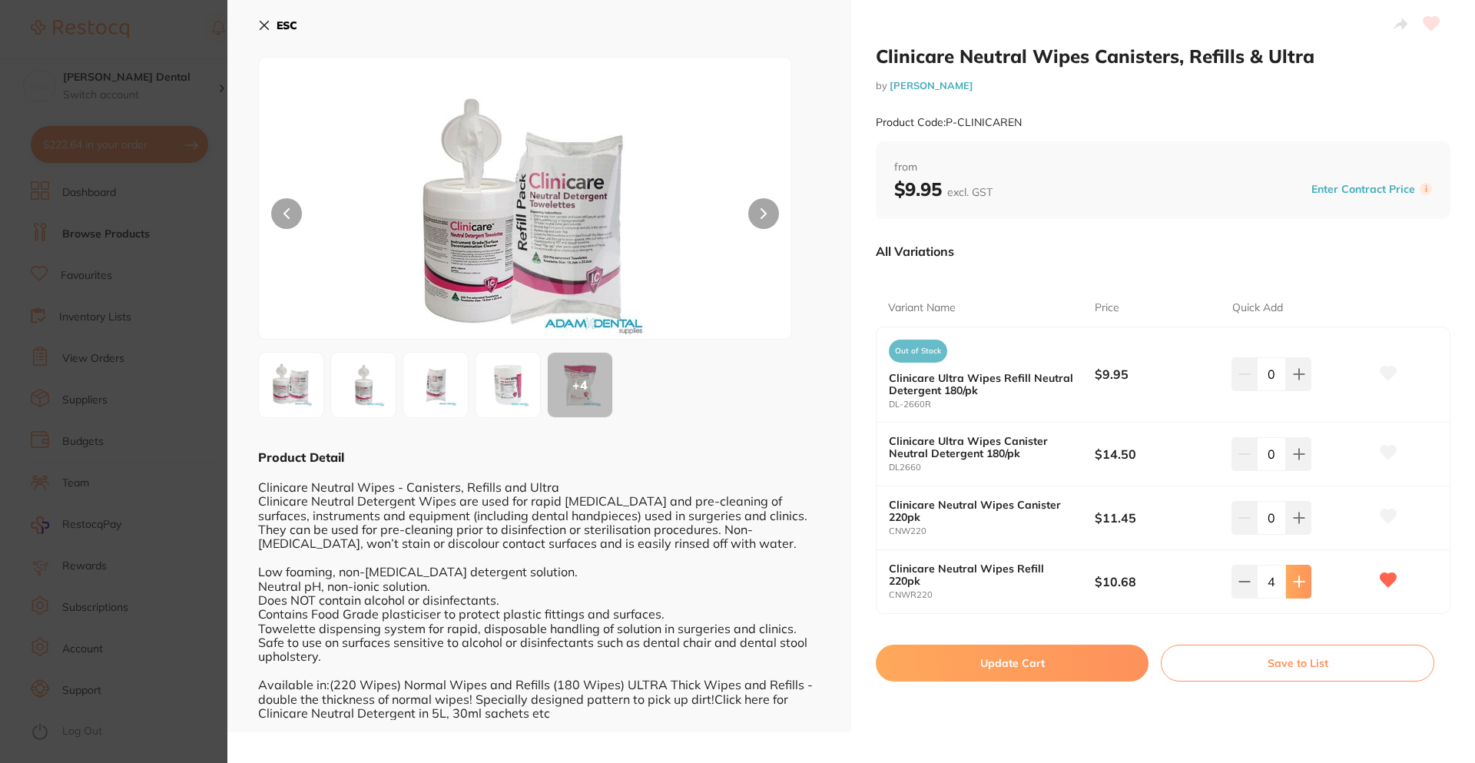
type input "5"
click at [1013, 667] on button "Update Cart" at bounding box center [1012, 663] width 273 height 37
checkbox input "false"
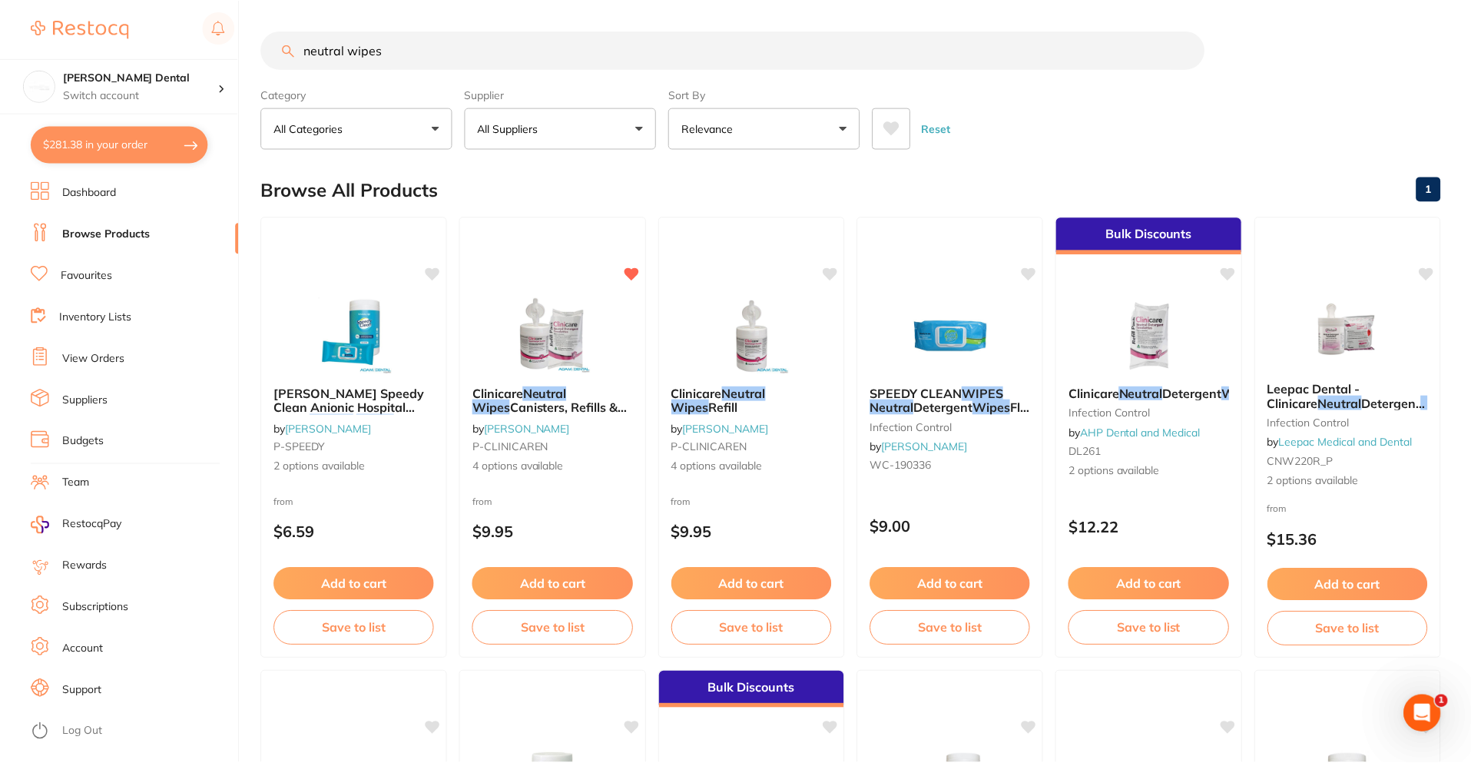
scroll to position [1, 0]
drag, startPoint x: 393, startPoint y: 50, endPoint x: -100, endPoint y: 28, distance: 492.9
click at [0, 28] on html "$281.38 Smiline Dental Switch account Smiline Dental $281.38 in your order Dash…" at bounding box center [735, 380] width 1471 height 763
type input "a"
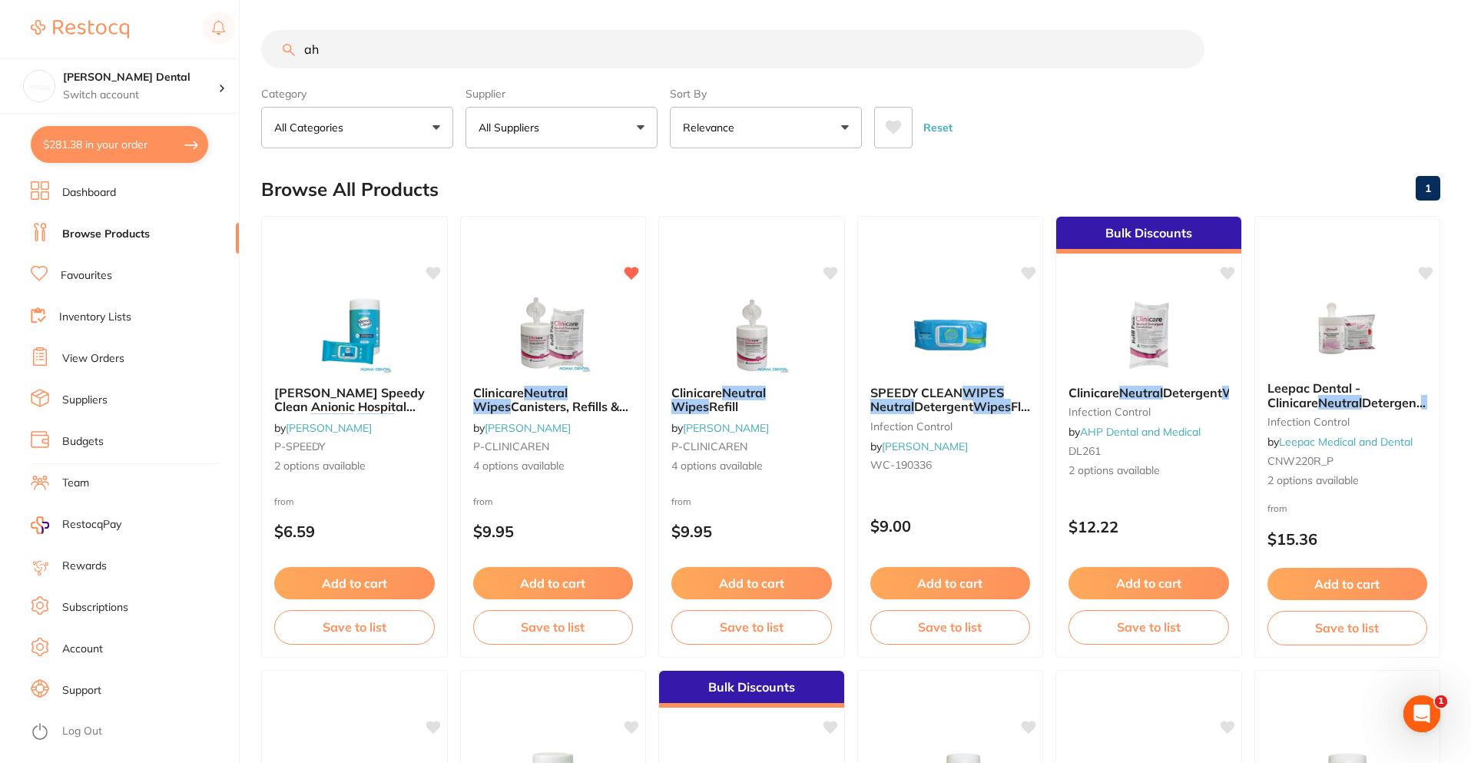
type input "a"
type input "hand sanitiser"
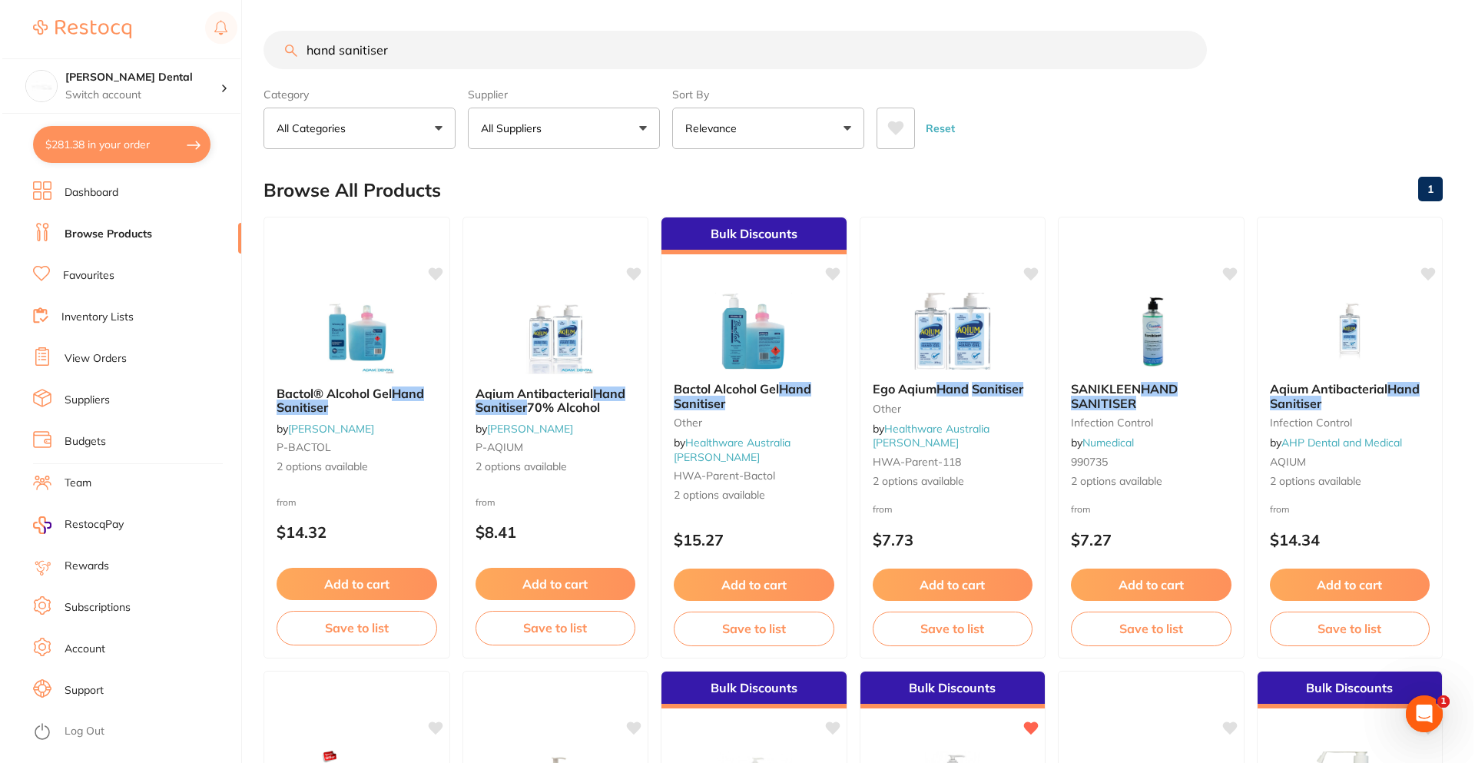
scroll to position [0, 0]
click at [552, 404] on span "70% Alcohol" at bounding box center [561, 406] width 74 height 15
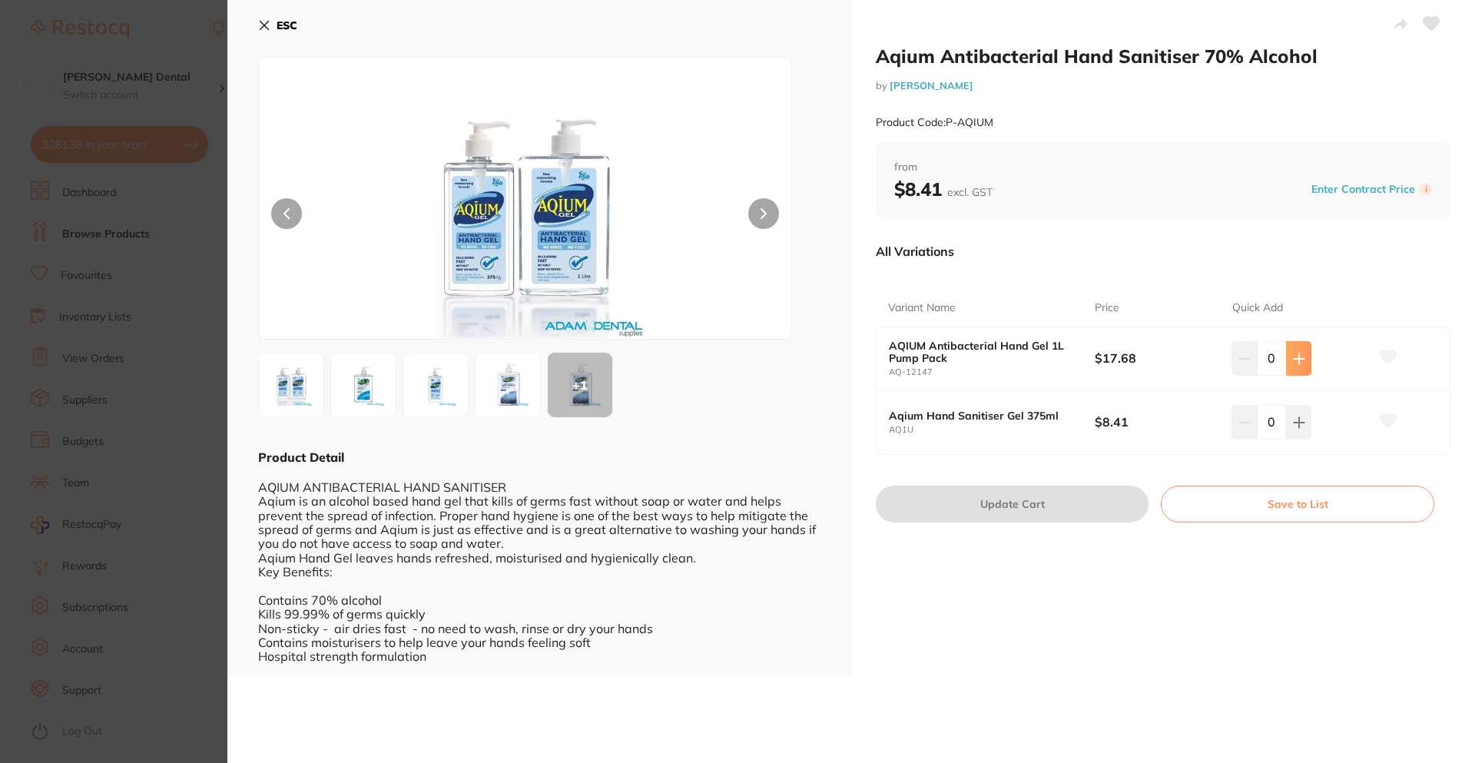
click at [1301, 354] on icon at bounding box center [1299, 359] width 12 height 12
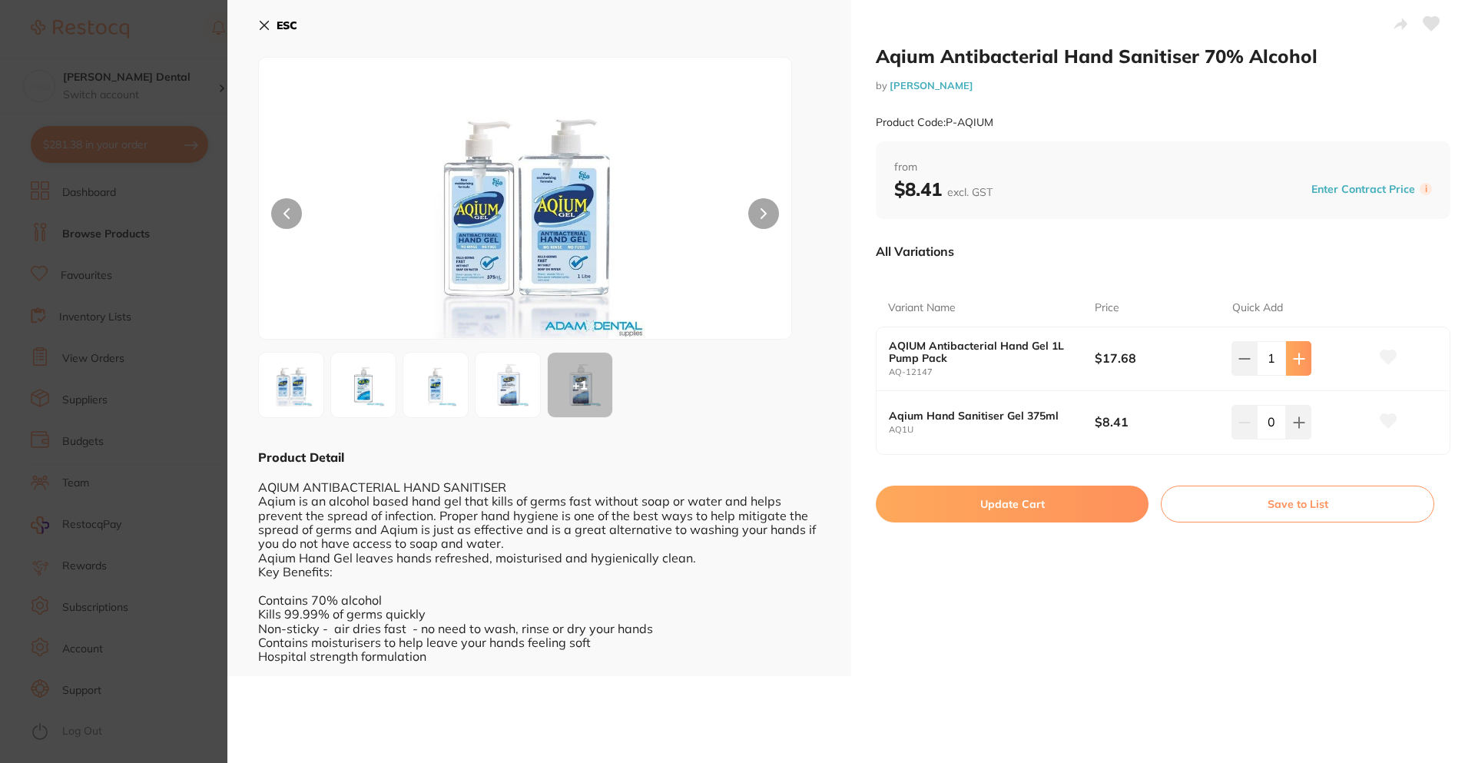
click at [1302, 360] on button at bounding box center [1298, 358] width 25 height 34
type input "3"
click at [989, 516] on button "Update Cart" at bounding box center [1012, 504] width 273 height 37
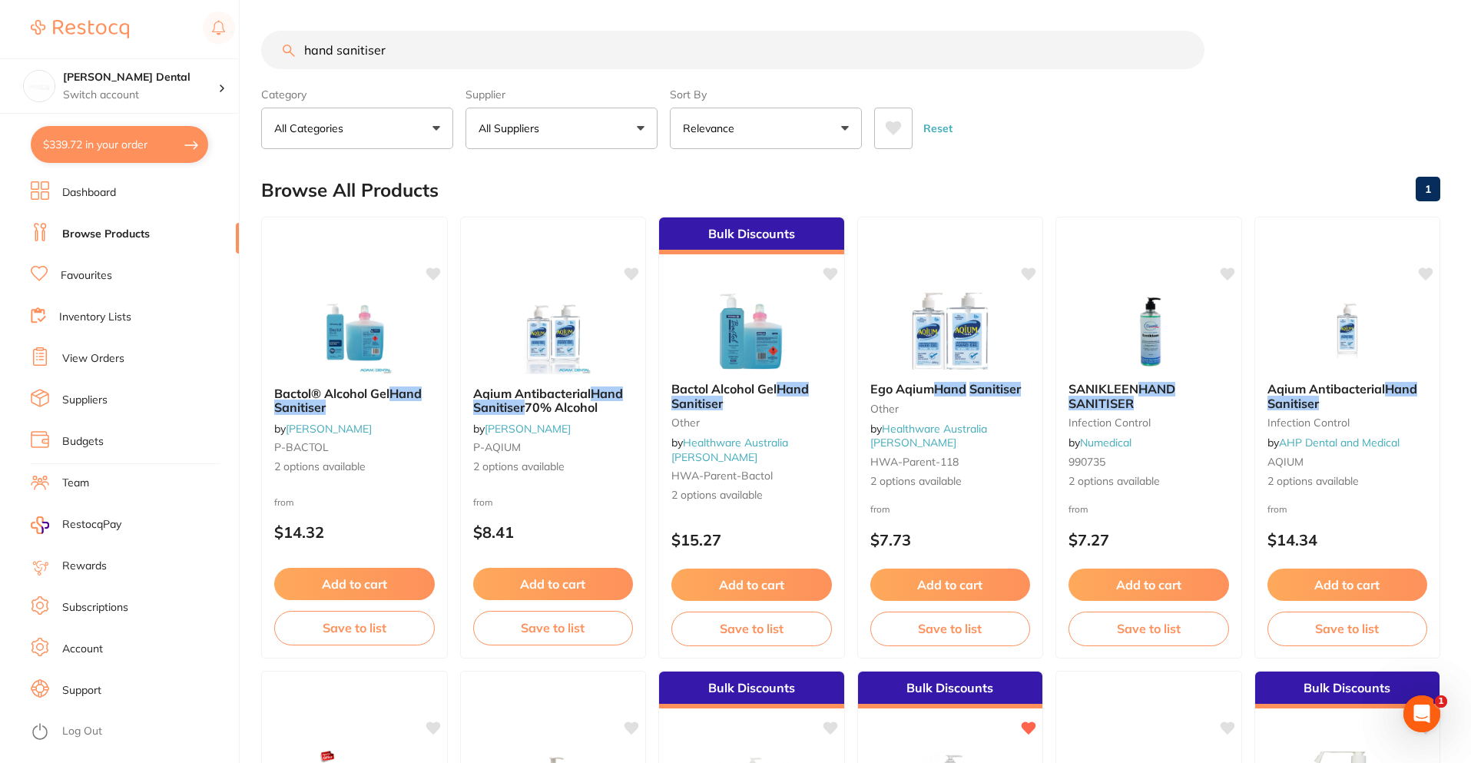
drag, startPoint x: 413, startPoint y: 45, endPoint x: -55, endPoint y: 73, distance: 467.9
click at [0, 73] on html "$339.72 Smiline Dental Switch account Smiline Dental $339.72 in your order Dash…" at bounding box center [735, 381] width 1471 height 763
type input "bevisto"
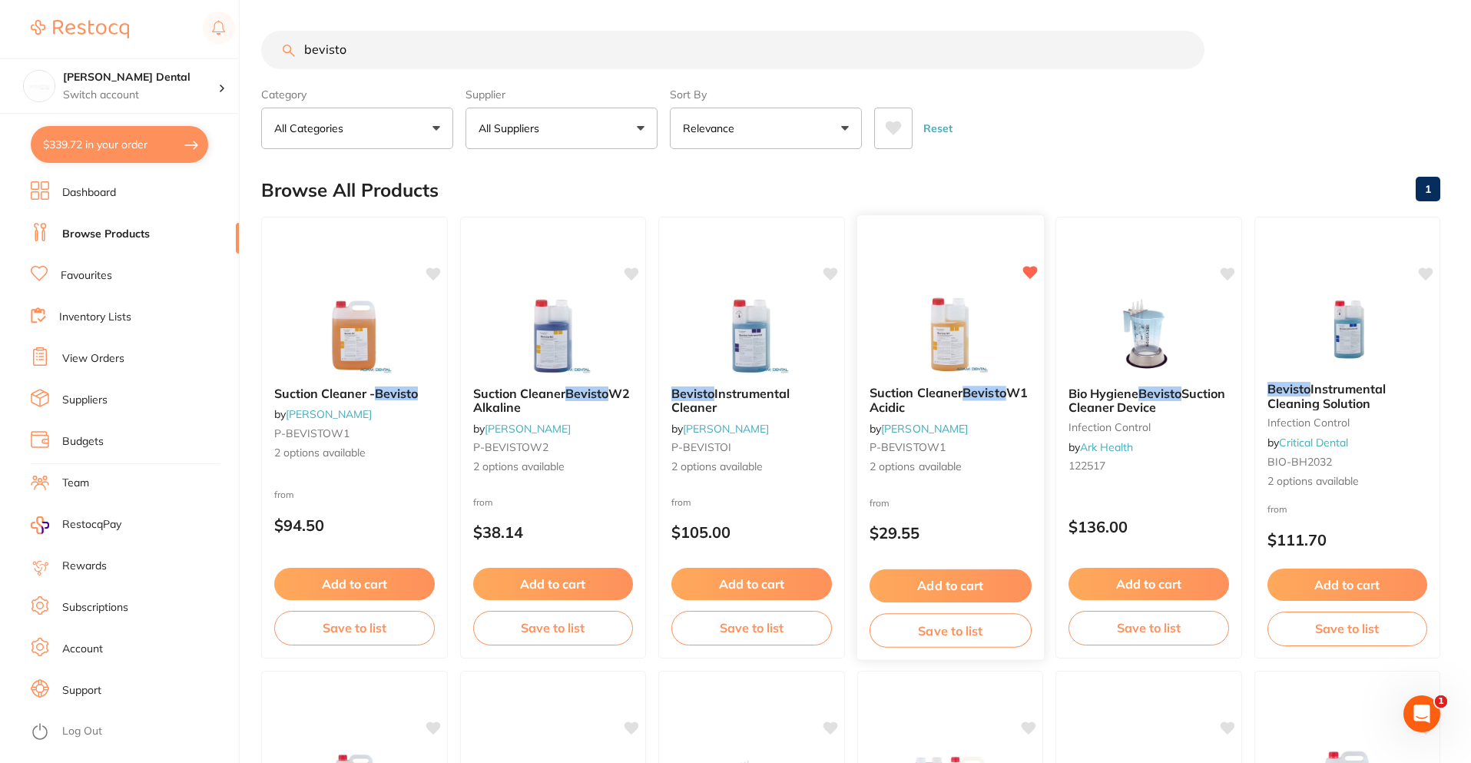
click at [897, 391] on span "Suction Cleaner" at bounding box center [915, 392] width 93 height 15
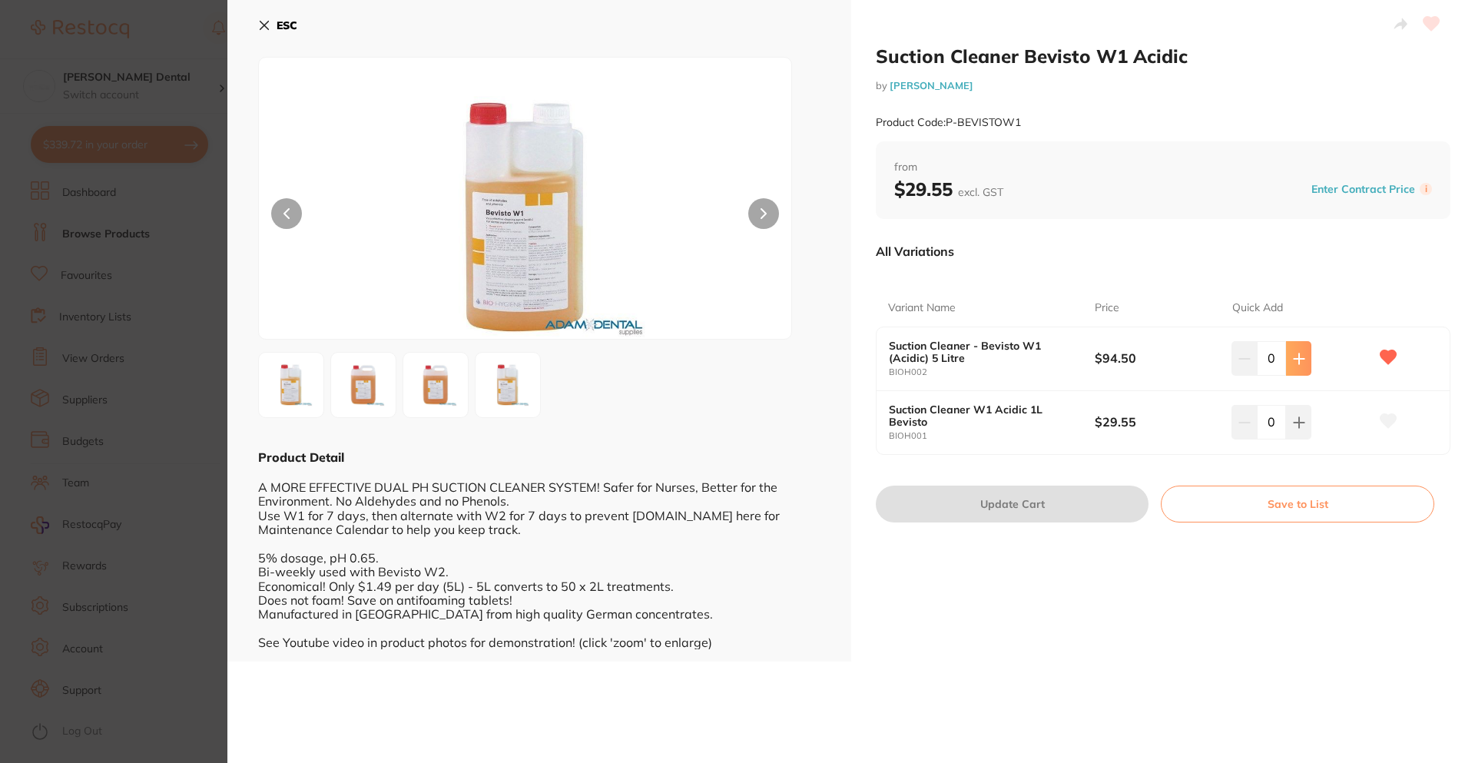
click at [1295, 356] on icon at bounding box center [1299, 358] width 10 height 10
type input "1"
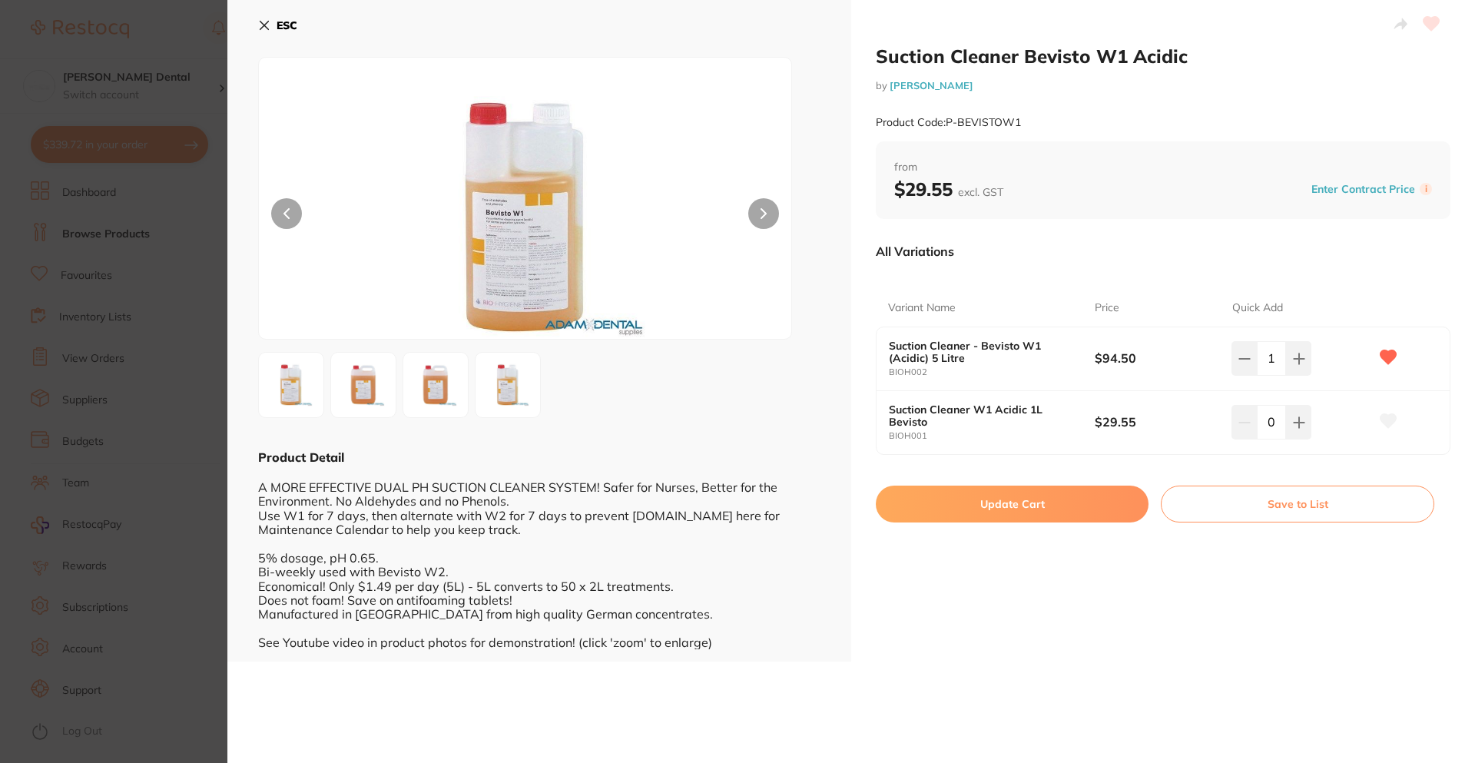
click at [1019, 503] on button "Update Cart" at bounding box center [1012, 504] width 273 height 37
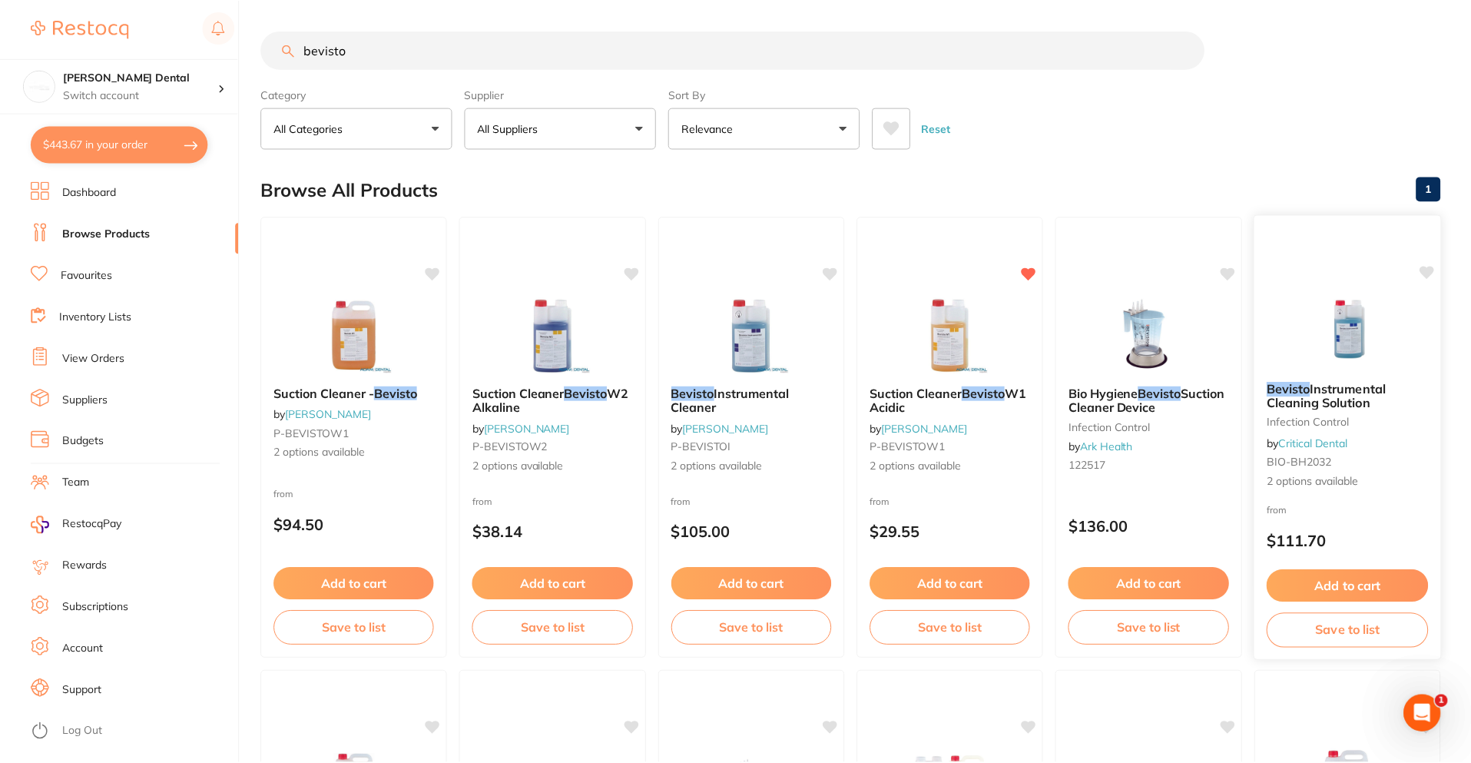
scroll to position [1, 0]
drag, startPoint x: 350, startPoint y: 45, endPoint x: 6, endPoint y: 131, distance: 354.0
click at [22, 132] on div "$443.67 Smiline Dental Switch account Smiline Dental $443.67 in your order Dash…" at bounding box center [735, 380] width 1471 height 763
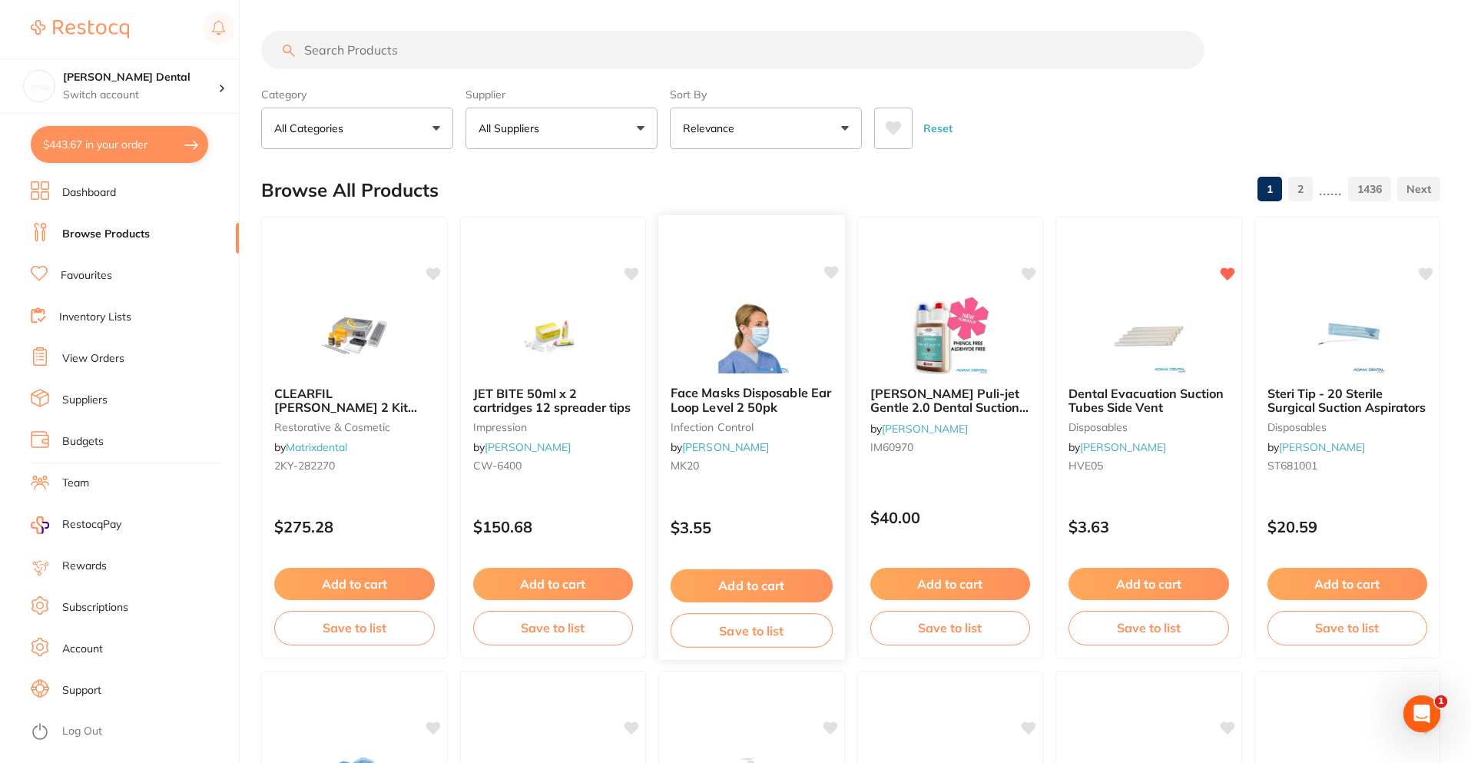
scroll to position [0, 0]
